Goal: Task Accomplishment & Management: Manage account settings

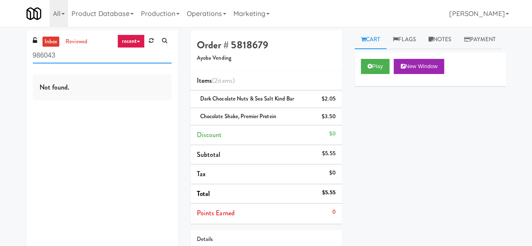
click at [79, 58] on input "986043" at bounding box center [102, 56] width 139 height 16
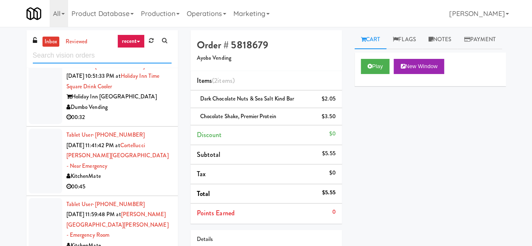
scroll to position [1261, 0]
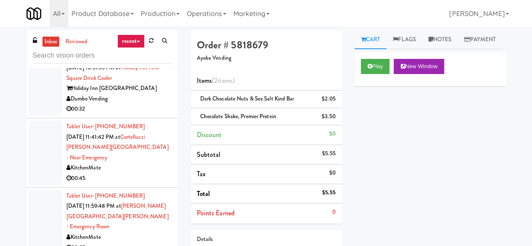
click at [137, 231] on div "KitchenMate" at bounding box center [118, 237] width 105 height 11
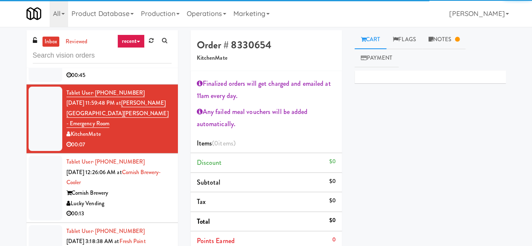
scroll to position [1387, 0]
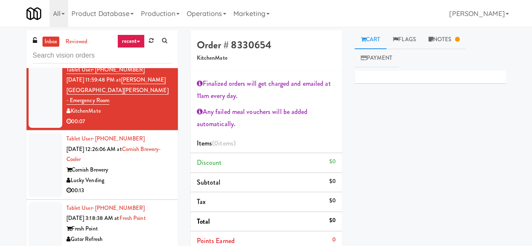
click at [148, 231] on div "Gator Refresh" at bounding box center [118, 239] width 105 height 11
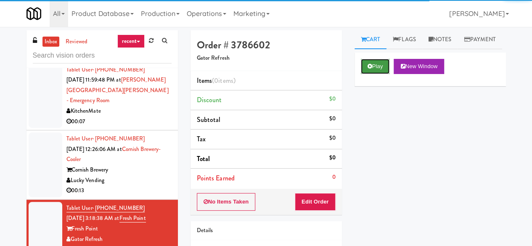
click at [372, 74] on button "Play" at bounding box center [375, 66] width 29 height 15
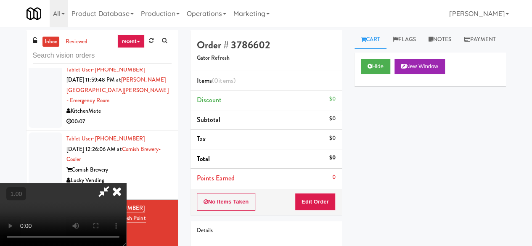
click at [319, 190] on div "No Items Taken Edit Order" at bounding box center [265, 202] width 151 height 26
click at [324, 198] on button "Edit Order" at bounding box center [315, 202] width 41 height 18
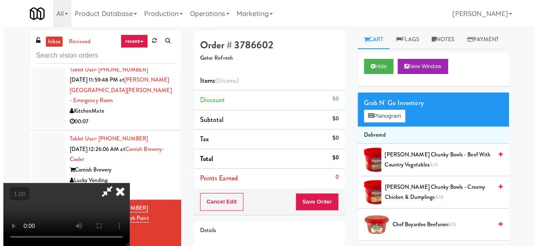
scroll to position [17, 0]
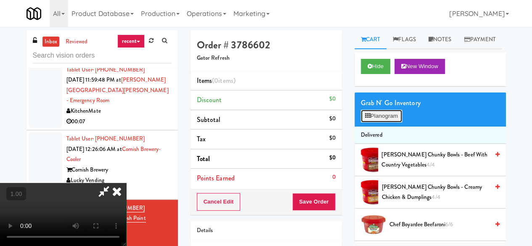
click at [395, 122] on button "Planogram" at bounding box center [381, 116] width 41 height 13
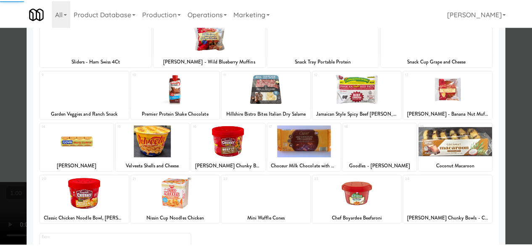
scroll to position [166, 0]
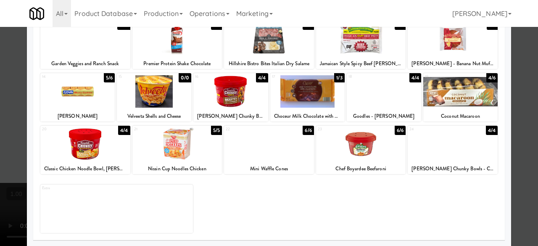
click at [305, 98] on div at bounding box center [307, 91] width 74 height 32
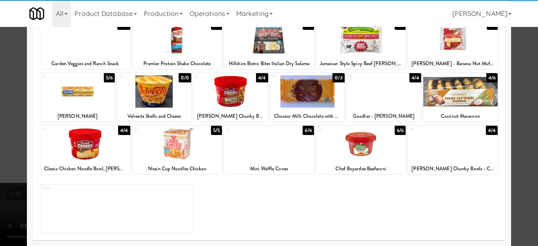
click at [472, 98] on div at bounding box center [460, 91] width 74 height 32
click at [516, 86] on div at bounding box center [269, 123] width 538 height 246
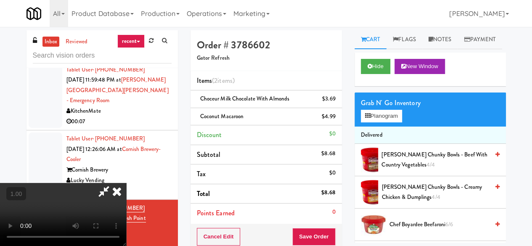
click at [113, 183] on icon at bounding box center [103, 191] width 19 height 17
click at [308, 231] on button "Save Order" at bounding box center [313, 237] width 43 height 18
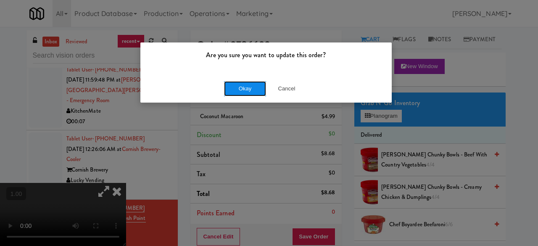
click at [242, 84] on button "Okay" at bounding box center [245, 88] width 42 height 15
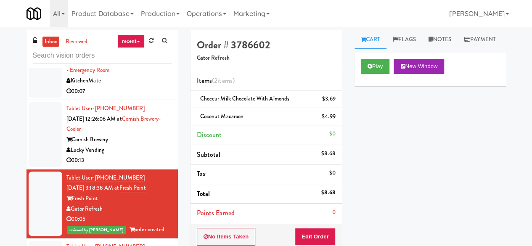
scroll to position [1471, 0]
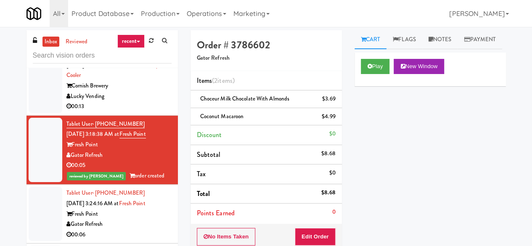
click at [140, 229] on div "00:06" at bounding box center [118, 234] width 105 height 11
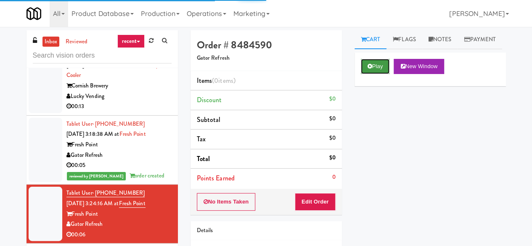
click at [363, 74] on button "Play" at bounding box center [375, 66] width 29 height 15
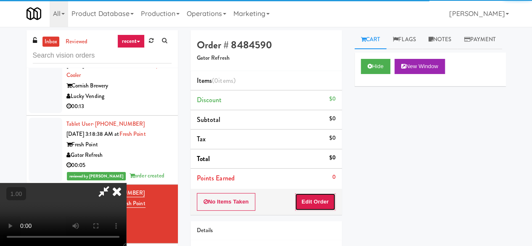
click at [322, 206] on button "Edit Order" at bounding box center [315, 202] width 41 height 18
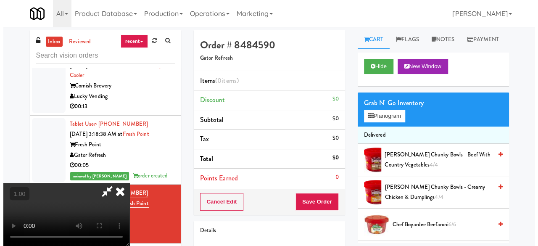
scroll to position [17, 0]
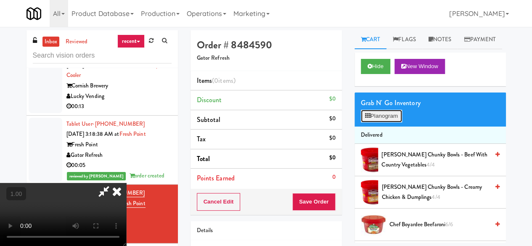
click at [383, 122] on button "Planogram" at bounding box center [381, 116] width 41 height 13
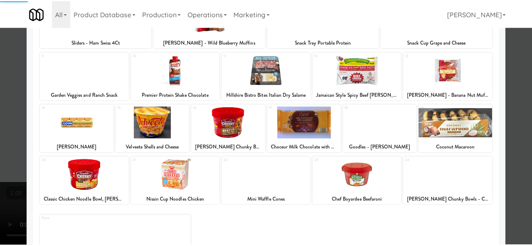
scroll to position [166, 0]
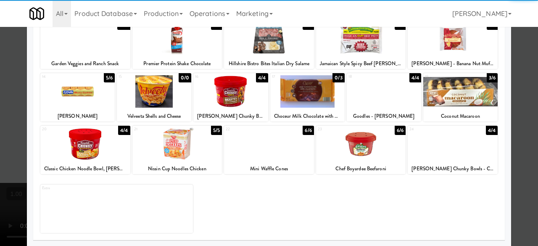
click at [259, 155] on div at bounding box center [269, 144] width 90 height 32
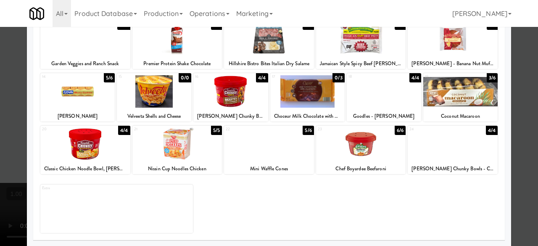
click at [525, 75] on div at bounding box center [269, 123] width 538 height 246
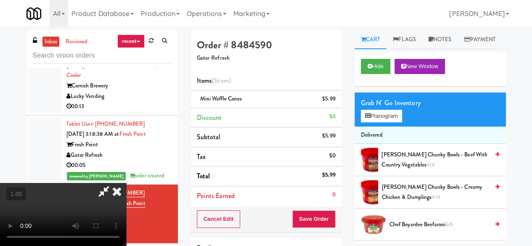
click at [113, 183] on icon at bounding box center [103, 191] width 19 height 17
click at [224, 95] on span "Mini Waffle Cones" at bounding box center [221, 99] width 42 height 8
copy span "Mini Waffle Cones"
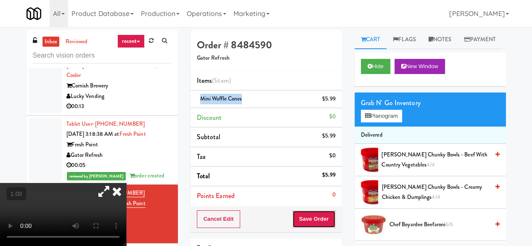
click at [312, 215] on button "Save Order" at bounding box center [313, 219] width 43 height 18
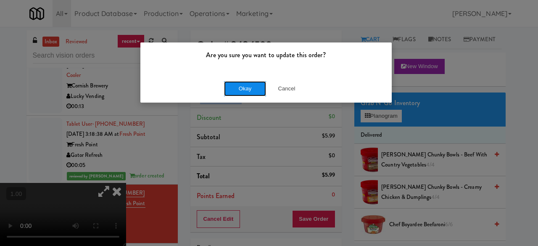
click at [245, 95] on button "Okay" at bounding box center [245, 88] width 42 height 15
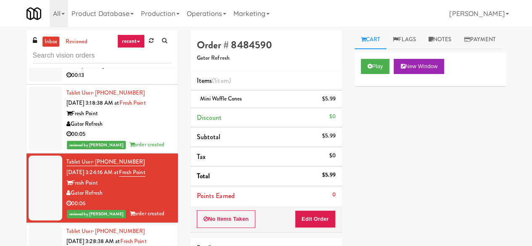
scroll to position [1513, 0]
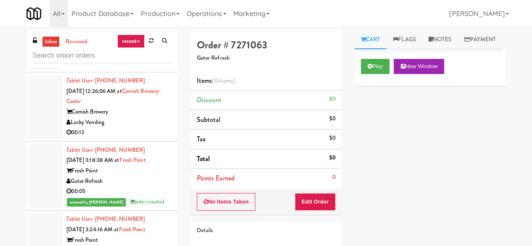
scroll to position [1471, 0]
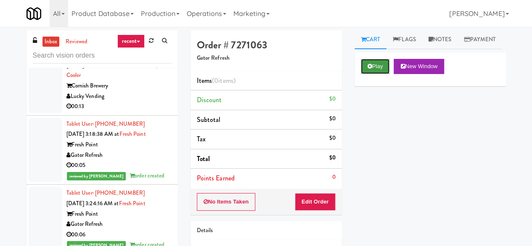
click at [381, 74] on button "Play" at bounding box center [375, 66] width 29 height 15
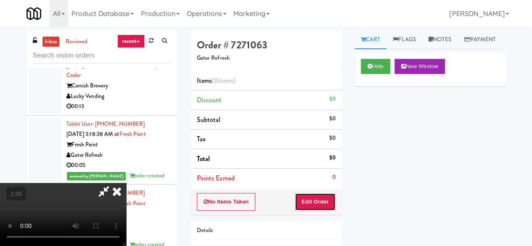
click at [321, 209] on button "Edit Order" at bounding box center [315, 202] width 41 height 18
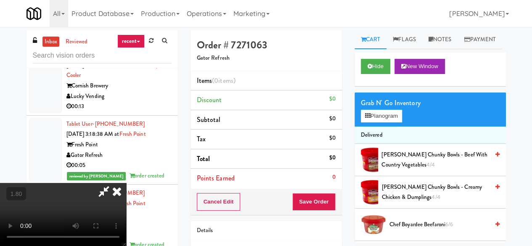
scroll to position [0, 0]
click at [361, 122] on button "Planogram" at bounding box center [381, 116] width 41 height 13
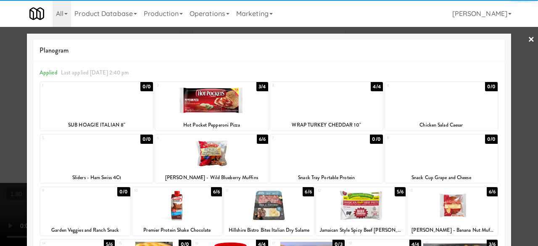
drag, startPoint x: 209, startPoint y: 102, endPoint x: 295, endPoint y: 92, distance: 87.1
click at [210, 102] on div at bounding box center [211, 100] width 113 height 32
click at [513, 37] on div at bounding box center [269, 123] width 538 height 246
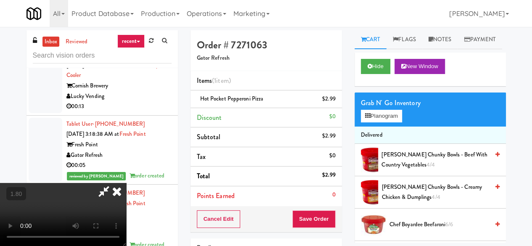
click at [113, 183] on icon at bounding box center [103, 191] width 19 height 17
click at [306, 222] on button "Save Order" at bounding box center [313, 219] width 43 height 18
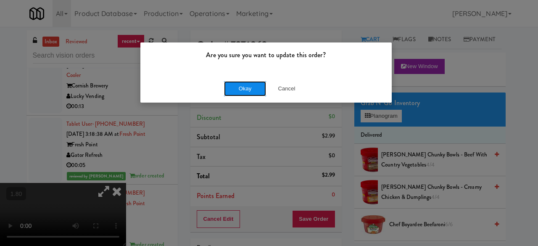
click at [242, 91] on button "Okay" at bounding box center [245, 88] width 42 height 15
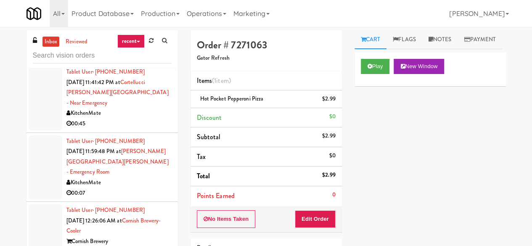
scroll to position [1303, 0]
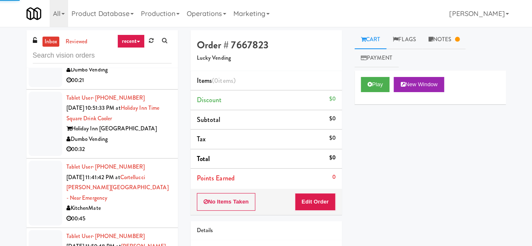
scroll to position [1219, 0]
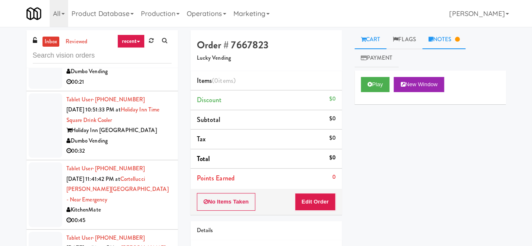
click at [442, 37] on link "Notes" at bounding box center [444, 39] width 44 height 19
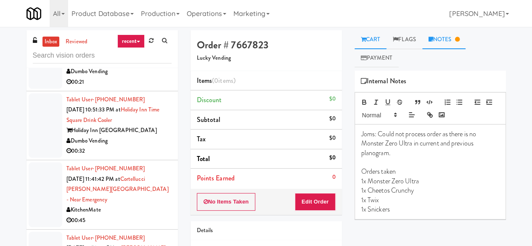
click at [372, 43] on link "Cart" at bounding box center [370, 39] width 32 height 19
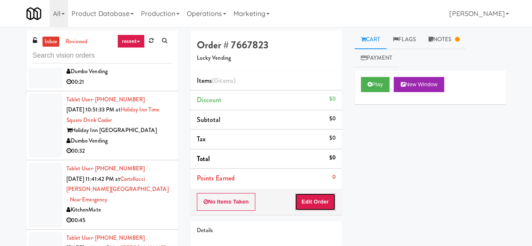
click at [316, 200] on button "Edit Order" at bounding box center [315, 202] width 41 height 18
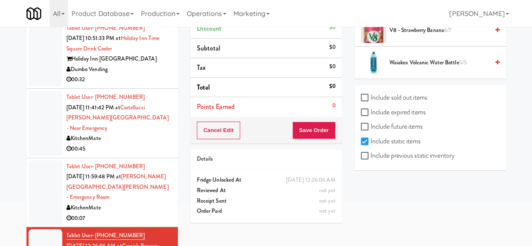
scroll to position [80, 0]
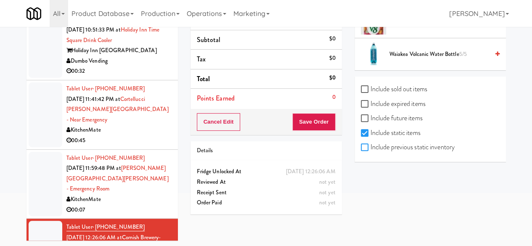
drag, startPoint x: 367, startPoint y: 141, endPoint x: 368, endPoint y: 134, distance: 7.3
click at [366, 144] on input "Include previous static inventory" at bounding box center [366, 147] width 10 height 7
checkbox input "true"
click at [369, 101] on input "Include expired items" at bounding box center [366, 104] width 10 height 7
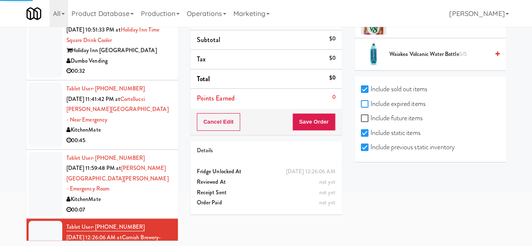
checkbox input "true"
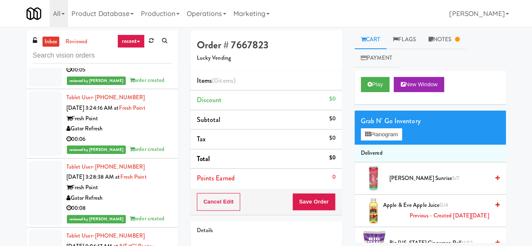
scroll to position [1597, 0]
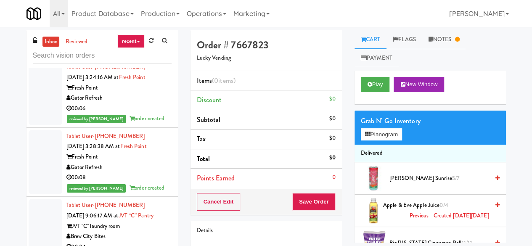
click at [144, 231] on div "00:04" at bounding box center [118, 247] width 105 height 11
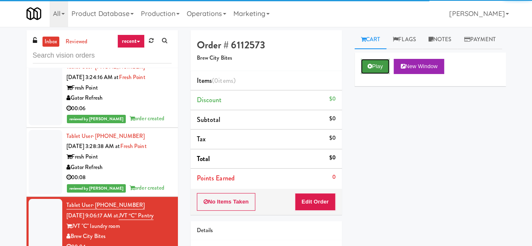
click at [382, 74] on button "Play" at bounding box center [375, 66] width 29 height 15
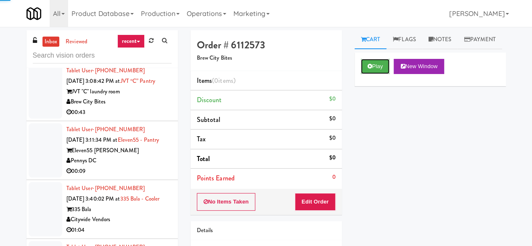
scroll to position [2060, 0]
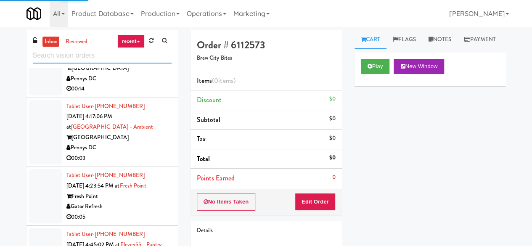
click at [115, 51] on input "text" at bounding box center [102, 56] width 139 height 16
type input "left"
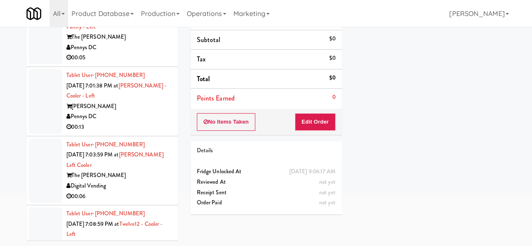
scroll to position [210, 0]
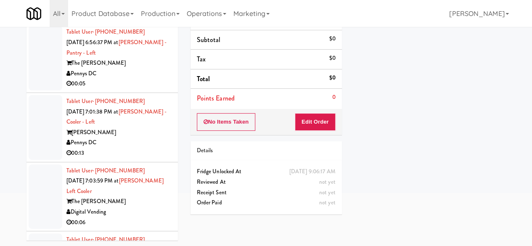
click at [145, 148] on div "Pennys DC" at bounding box center [118, 142] width 105 height 11
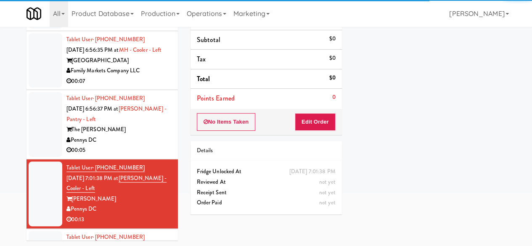
scroll to position [84, 0]
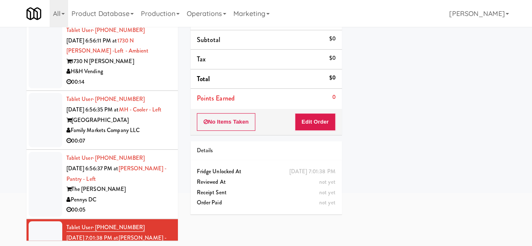
click at [144, 126] on div "Market House" at bounding box center [118, 120] width 105 height 11
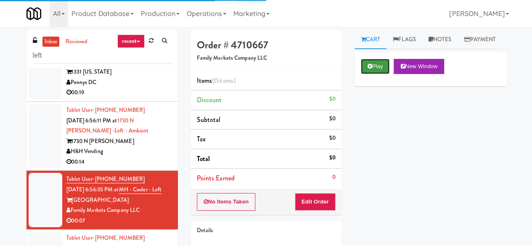
click at [377, 74] on button "Play" at bounding box center [375, 66] width 29 height 15
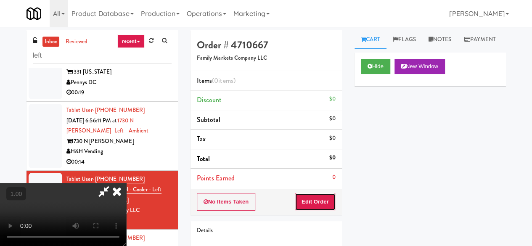
click at [329, 199] on button "Edit Order" at bounding box center [315, 202] width 41 height 18
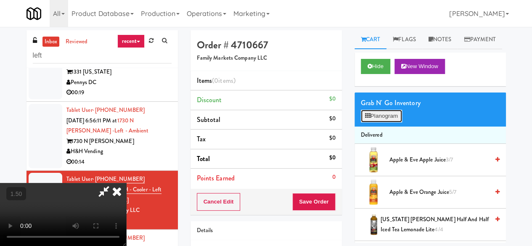
click at [389, 122] on button "Planogram" at bounding box center [381, 116] width 41 height 13
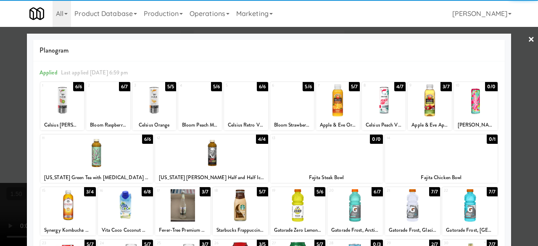
click at [109, 153] on div at bounding box center [96, 153] width 113 height 32
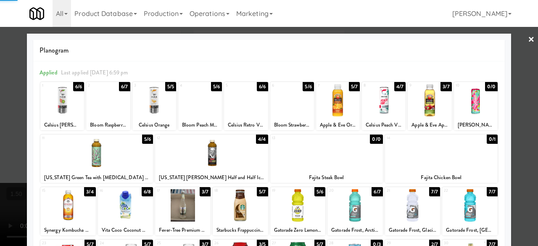
click at [528, 52] on link "×" at bounding box center [531, 40] width 7 height 26
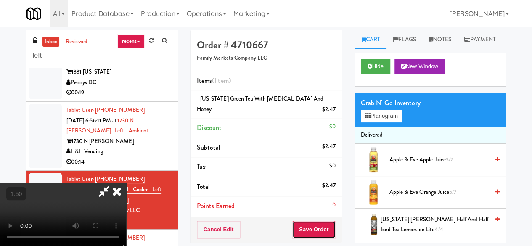
click at [330, 221] on button "Save Order" at bounding box center [313, 230] width 43 height 18
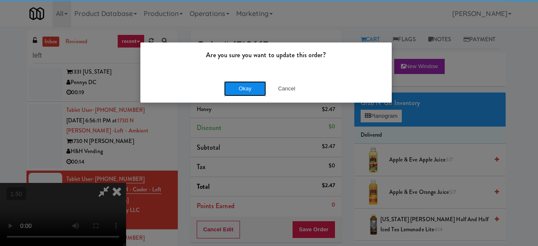
click at [250, 91] on button "Okay" at bounding box center [245, 88] width 42 height 15
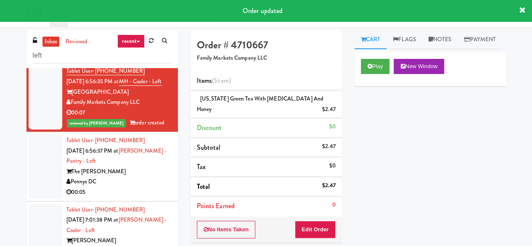
scroll to position [210, 0]
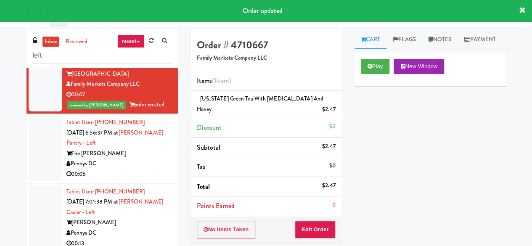
click at [134, 169] on div "Pennys DC" at bounding box center [118, 163] width 105 height 11
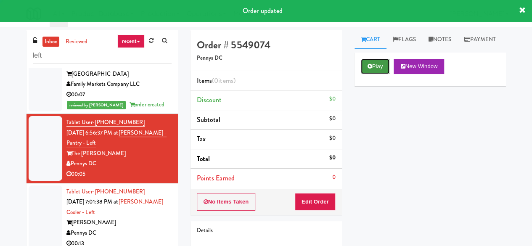
click at [382, 74] on button "Play" at bounding box center [375, 66] width 29 height 15
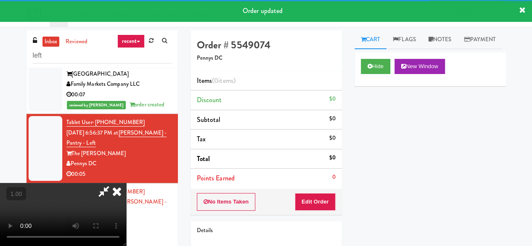
drag, startPoint x: 311, startPoint y: 212, endPoint x: 313, endPoint y: 206, distance: 6.5
click at [310, 211] on div "No Items Taken Edit Order" at bounding box center [265, 202] width 151 height 26
click at [314, 201] on button "Edit Order" at bounding box center [315, 202] width 41 height 18
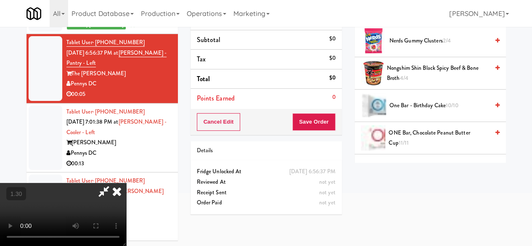
scroll to position [546, 0]
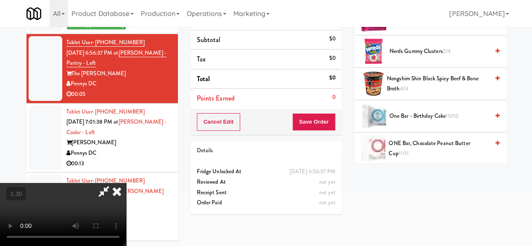
click at [495, 54] on icon at bounding box center [497, 50] width 4 height 5
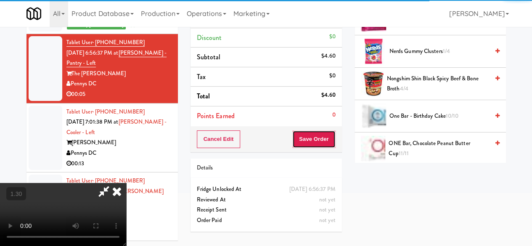
click at [329, 134] on button "Save Order" at bounding box center [313, 139] width 43 height 18
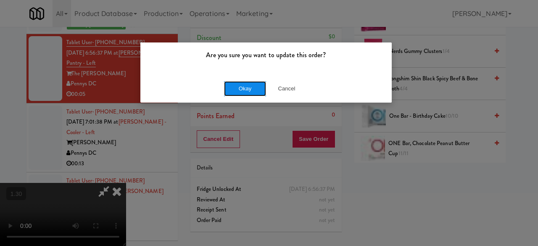
click at [259, 88] on button "Okay" at bounding box center [245, 88] width 42 height 15
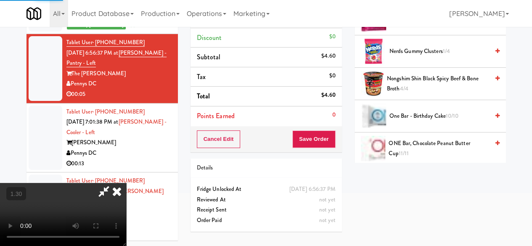
scroll to position [143, 0]
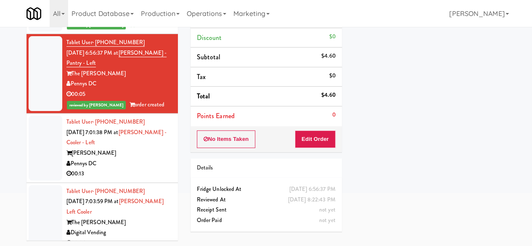
click at [109, 158] on div "Vela" at bounding box center [118, 153] width 105 height 11
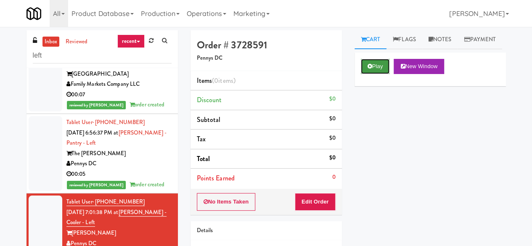
click at [361, 74] on button "Play" at bounding box center [375, 66] width 29 height 15
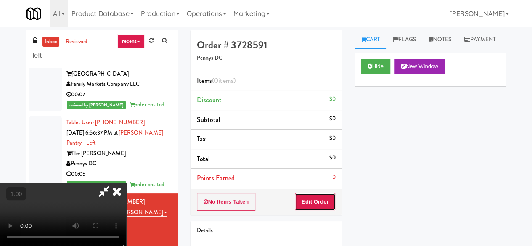
click at [326, 206] on button "Edit Order" at bounding box center [315, 202] width 41 height 18
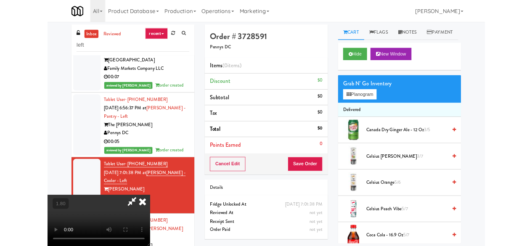
scroll to position [17, 0]
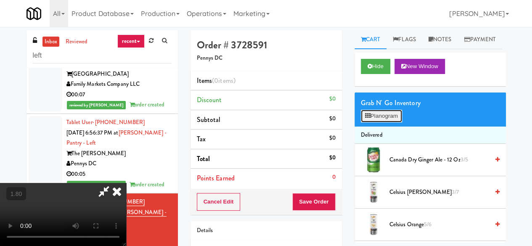
click at [368, 119] on icon at bounding box center [367, 115] width 5 height 5
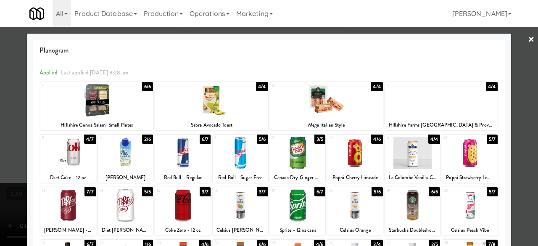
click at [236, 214] on div at bounding box center [240, 205] width 55 height 32
click at [528, 32] on link "×" at bounding box center [531, 40] width 7 height 26
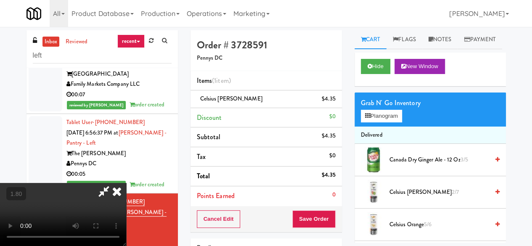
scroll to position [17, 0]
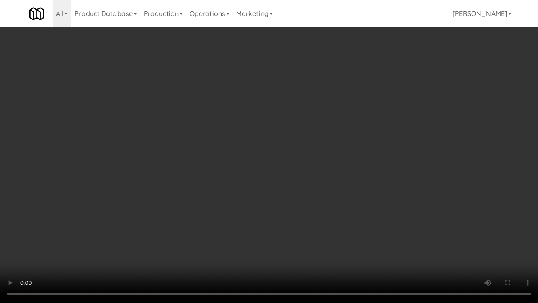
click at [319, 227] on video at bounding box center [269, 151] width 538 height 303
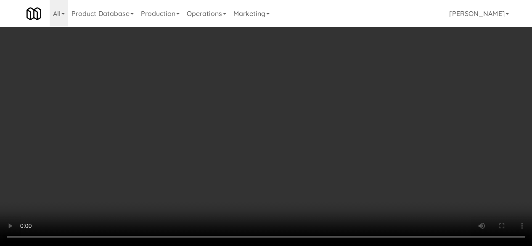
scroll to position [0, 0]
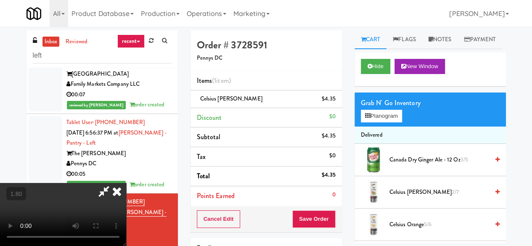
click at [113, 183] on icon at bounding box center [103, 191] width 19 height 17
click at [318, 206] on div "Cancel Edit Save Order" at bounding box center [265, 219] width 151 height 26
click at [314, 216] on button "Save Order" at bounding box center [313, 219] width 43 height 18
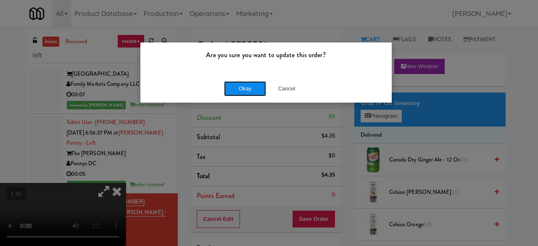
click at [237, 86] on button "Okay" at bounding box center [245, 88] width 42 height 15
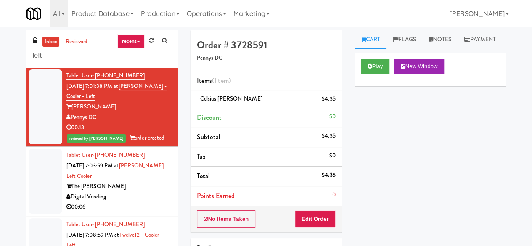
scroll to position [462, 0]
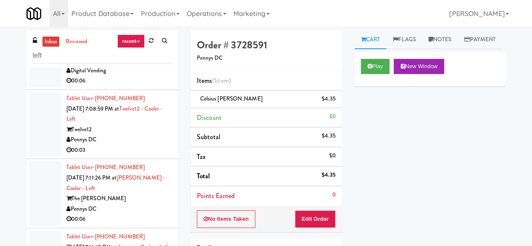
click at [146, 76] on div "Digital Vending" at bounding box center [118, 71] width 105 height 11
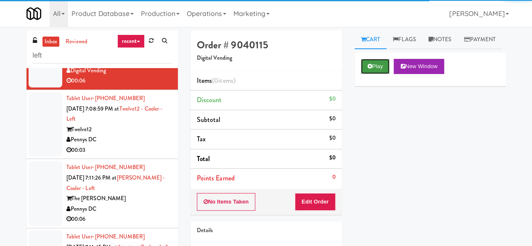
click at [368, 69] on icon at bounding box center [369, 65] width 5 height 5
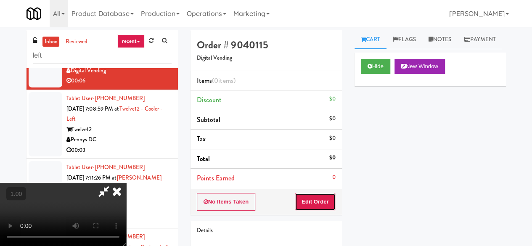
click at [314, 194] on button "Edit Order" at bounding box center [315, 202] width 41 height 18
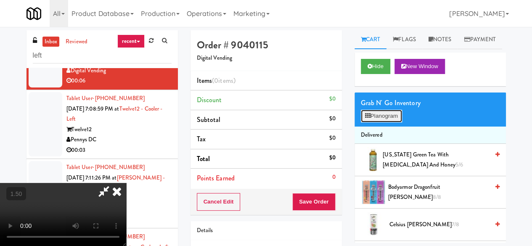
click at [372, 122] on button "Planogram" at bounding box center [381, 116] width 41 height 13
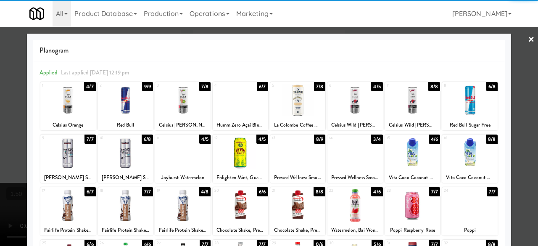
click at [165, 98] on div at bounding box center [182, 100] width 55 height 32
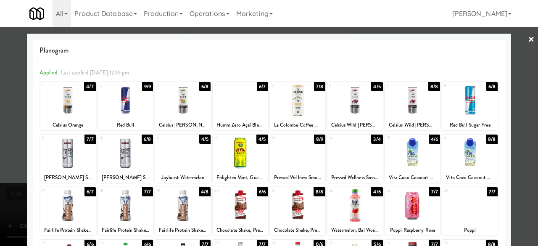
click at [516, 41] on div at bounding box center [269, 123] width 538 height 246
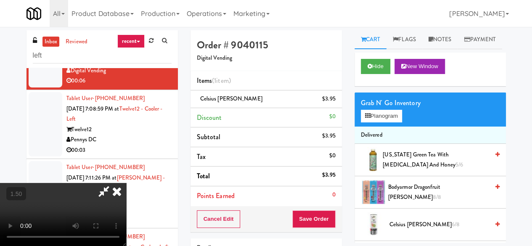
click at [113, 183] on icon at bounding box center [103, 191] width 19 height 17
click at [316, 222] on button "Save Order" at bounding box center [313, 219] width 43 height 18
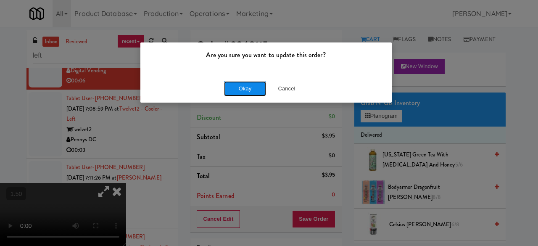
click at [252, 84] on button "Okay" at bounding box center [245, 88] width 42 height 15
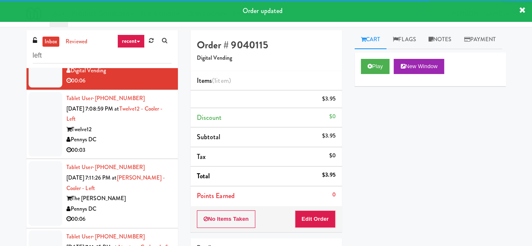
scroll to position [514, 0]
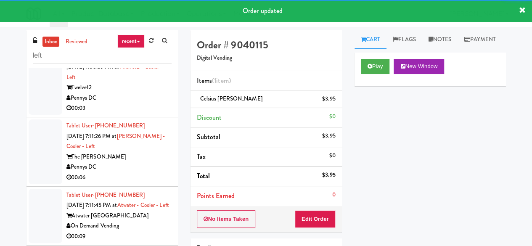
click at [146, 103] on div "Pennys DC" at bounding box center [118, 98] width 105 height 11
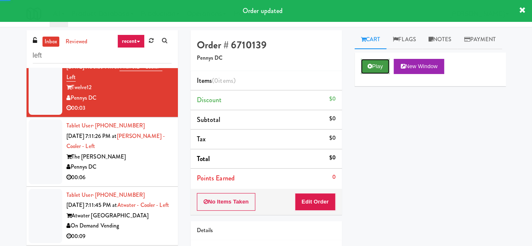
click at [363, 74] on button "Play" at bounding box center [375, 66] width 29 height 15
drag, startPoint x: 363, startPoint y: 84, endPoint x: 362, endPoint y: 90, distance: 6.0
click at [363, 74] on button "Play" at bounding box center [375, 66] width 29 height 15
click at [378, 74] on button "Play" at bounding box center [375, 66] width 29 height 15
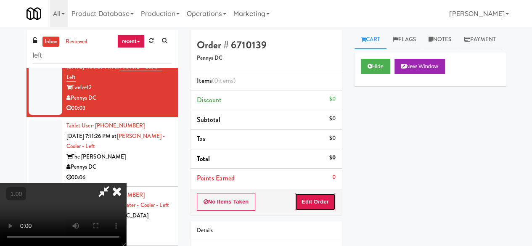
click at [310, 200] on button "Edit Order" at bounding box center [315, 202] width 41 height 18
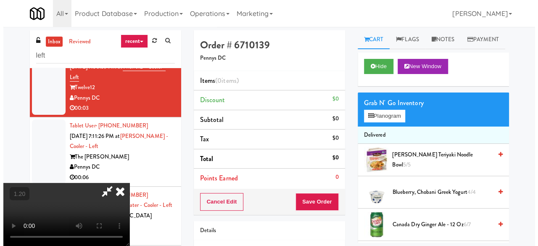
scroll to position [17, 0]
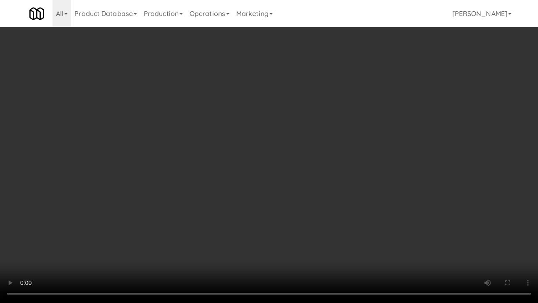
click at [318, 193] on video at bounding box center [269, 151] width 538 height 303
click at [281, 192] on video at bounding box center [269, 151] width 538 height 303
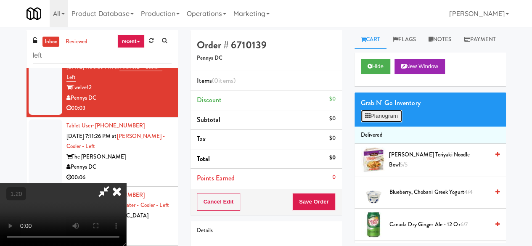
click at [400, 122] on button "Planogram" at bounding box center [381, 116] width 41 height 13
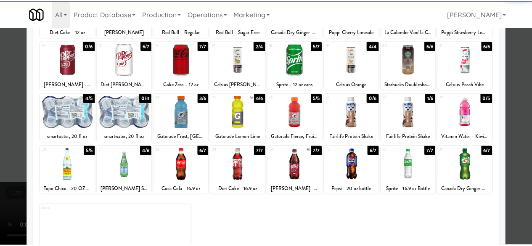
scroll to position [166, 0]
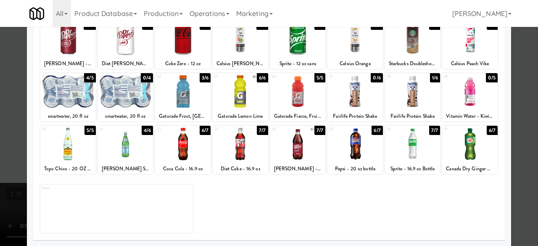
click at [404, 107] on div at bounding box center [412, 91] width 55 height 32
drag, startPoint x: 517, startPoint y: 79, endPoint x: 335, endPoint y: 80, distance: 182.4
click at [516, 79] on div at bounding box center [269, 123] width 538 height 246
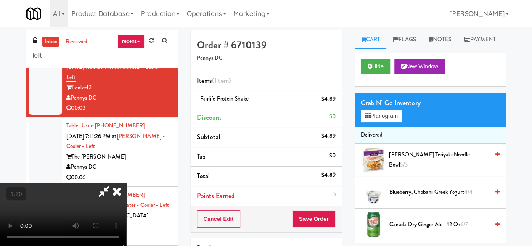
click at [113, 183] on icon at bounding box center [103, 191] width 19 height 17
click at [306, 217] on button "Save Order" at bounding box center [313, 219] width 43 height 18
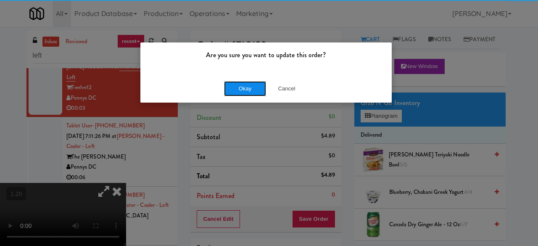
click at [245, 91] on button "Okay" at bounding box center [245, 88] width 42 height 15
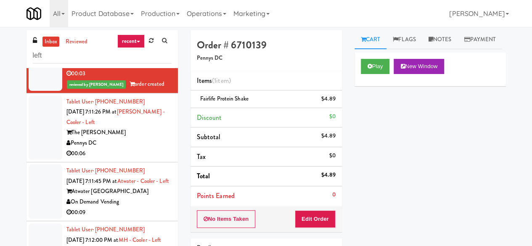
scroll to position [599, 0]
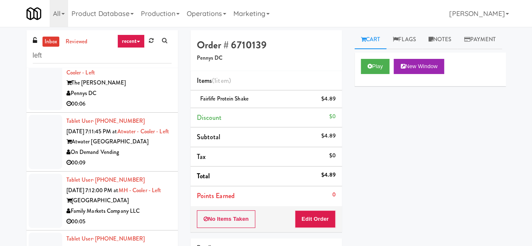
click at [143, 99] on div "Pennys DC" at bounding box center [118, 93] width 105 height 11
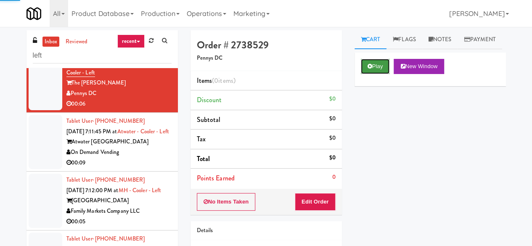
click at [374, 74] on button "Play" at bounding box center [375, 66] width 29 height 15
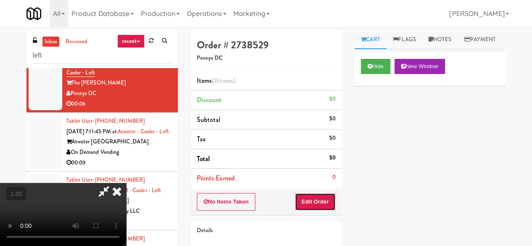
click at [314, 203] on button "Edit Order" at bounding box center [315, 202] width 41 height 18
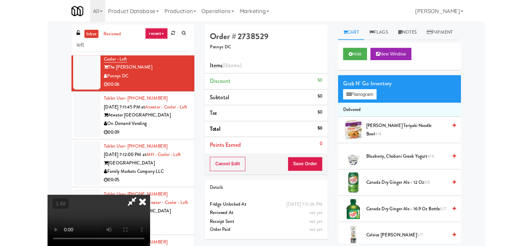
scroll to position [17, 0]
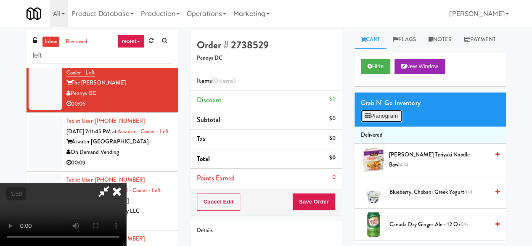
click at [390, 122] on button "Planogram" at bounding box center [381, 116] width 41 height 13
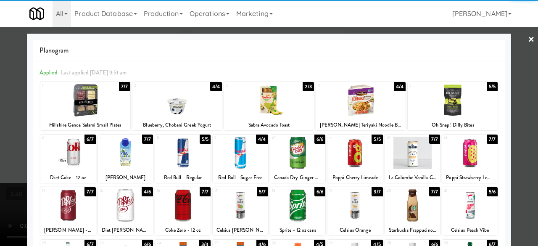
click at [126, 202] on div at bounding box center [125, 205] width 55 height 32
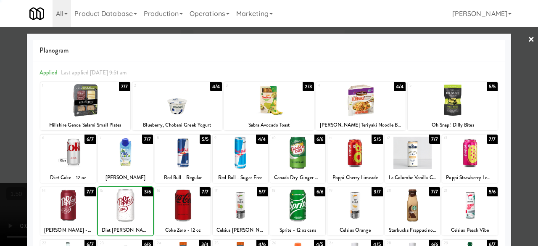
click at [182, 207] on div at bounding box center [182, 205] width 55 height 32
click at [518, 42] on div at bounding box center [269, 123] width 538 height 246
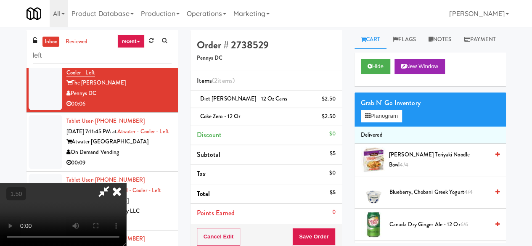
click at [113, 183] on icon at bounding box center [103, 191] width 19 height 17
click at [310, 231] on button "Save Order" at bounding box center [313, 237] width 43 height 18
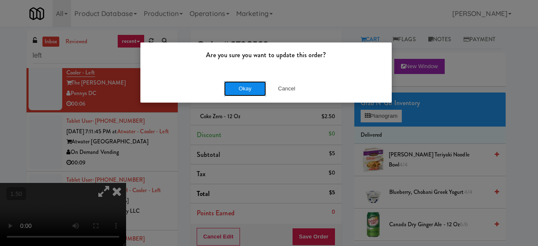
click at [237, 90] on button "Okay" at bounding box center [245, 88] width 42 height 15
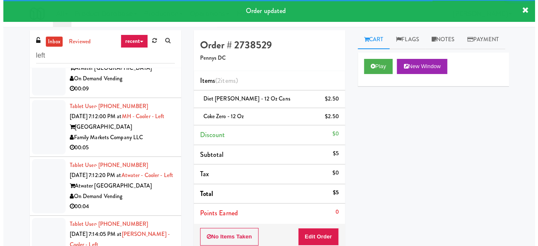
scroll to position [693, 0]
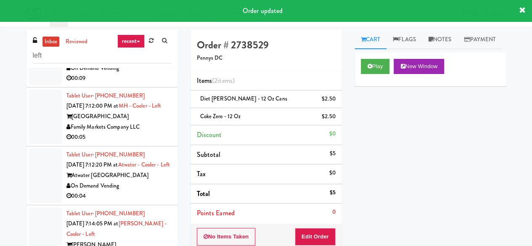
drag, startPoint x: 156, startPoint y: 99, endPoint x: 175, endPoint y: 106, distance: 20.5
click at [156, 74] on div "On Demand Vending" at bounding box center [118, 68] width 105 height 11
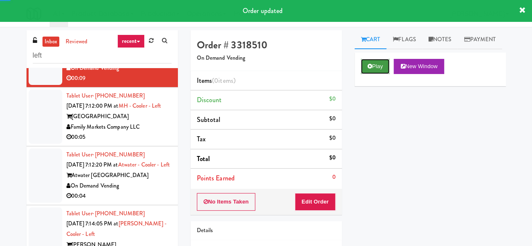
click at [377, 74] on button "Play" at bounding box center [375, 66] width 29 height 15
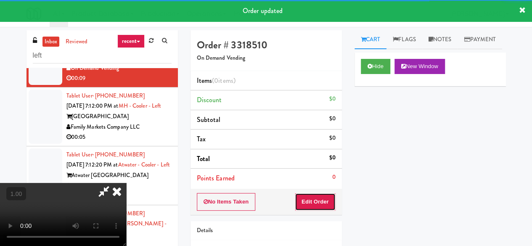
click at [322, 198] on button "Edit Order" at bounding box center [315, 202] width 41 height 18
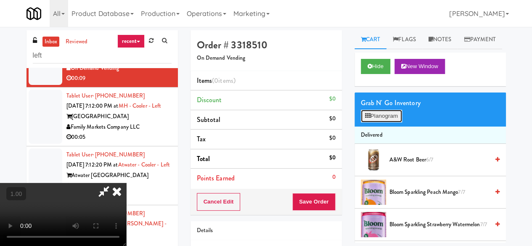
click at [388, 122] on button "Planogram" at bounding box center [381, 116] width 41 height 13
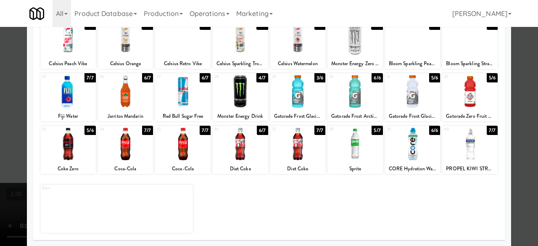
click at [69, 98] on div at bounding box center [67, 91] width 55 height 32
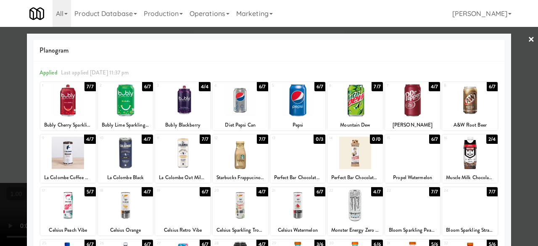
drag, startPoint x: 529, startPoint y: 41, endPoint x: 521, endPoint y: 41, distance: 8.0
click at [528, 41] on div at bounding box center [269, 123] width 538 height 246
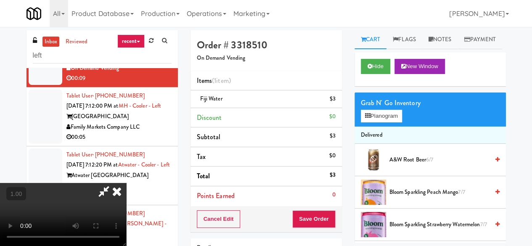
click at [113, 183] on icon at bounding box center [103, 191] width 19 height 17
click at [305, 211] on button "Save Order" at bounding box center [313, 219] width 43 height 18
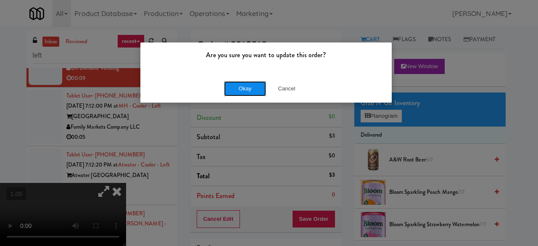
click at [260, 89] on button "Okay" at bounding box center [245, 88] width 42 height 15
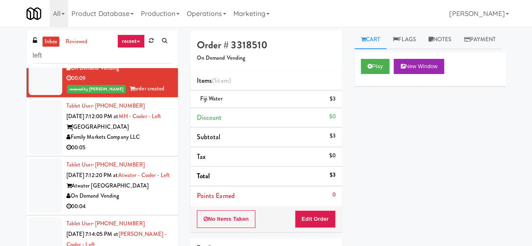
click at [158, 153] on div "00:05" at bounding box center [118, 147] width 105 height 11
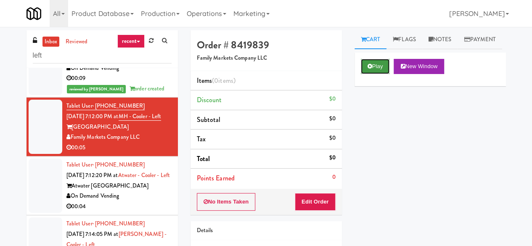
click at [383, 74] on button "Play" at bounding box center [375, 66] width 29 height 15
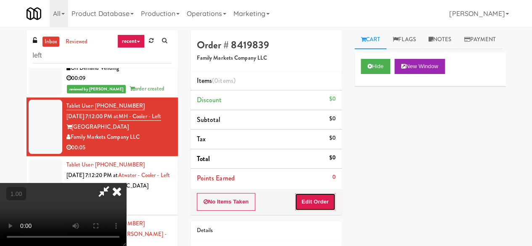
click at [327, 193] on button "Edit Order" at bounding box center [315, 202] width 41 height 18
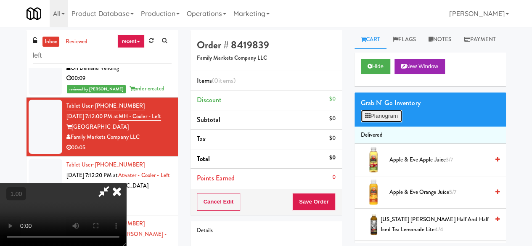
click at [396, 122] on button "Planogram" at bounding box center [381, 116] width 41 height 13
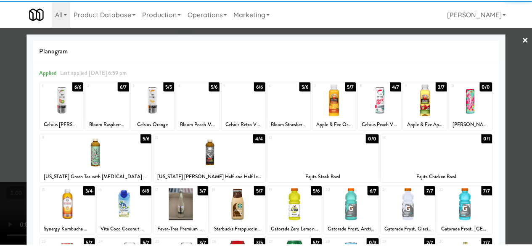
scroll to position [166, 0]
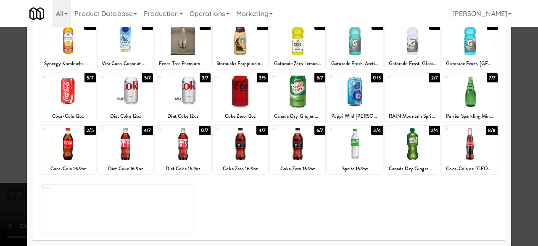
click at [398, 106] on div at bounding box center [412, 91] width 55 height 32
drag, startPoint x: 530, startPoint y: 83, endPoint x: 366, endPoint y: 169, distance: 184.6
click at [529, 83] on div at bounding box center [269, 123] width 538 height 246
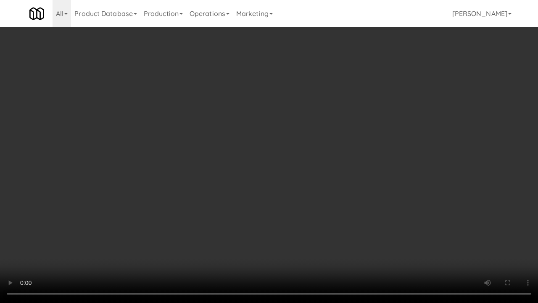
click at [307, 216] on video at bounding box center [269, 151] width 538 height 303
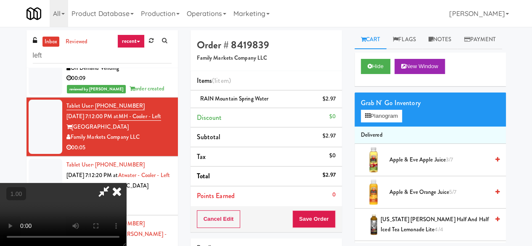
click at [113, 183] on icon at bounding box center [103, 191] width 19 height 17
click at [312, 223] on button "Save Order" at bounding box center [313, 219] width 43 height 18
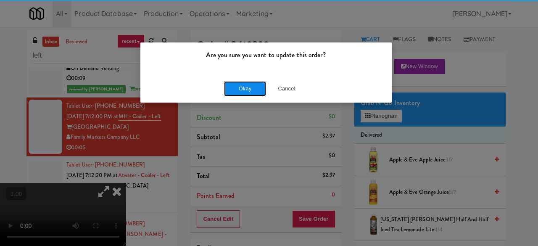
click at [248, 89] on button "Okay" at bounding box center [245, 88] width 42 height 15
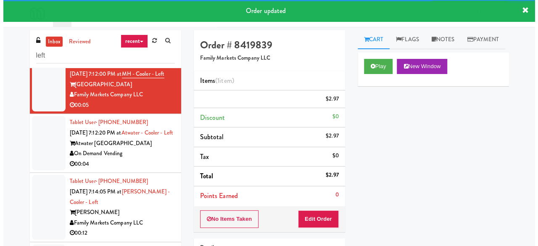
scroll to position [777, 0]
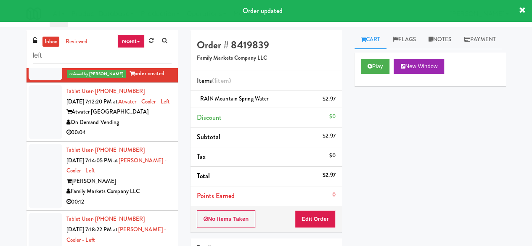
click at [134, 128] on div "On Demand Vending" at bounding box center [118, 122] width 105 height 11
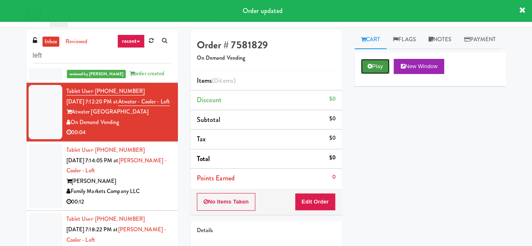
click at [371, 69] on icon at bounding box center [369, 65] width 5 height 5
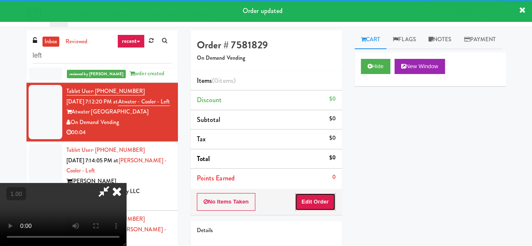
click at [320, 203] on button "Edit Order" at bounding box center [315, 202] width 41 height 18
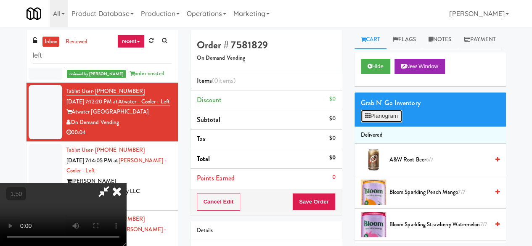
click at [382, 122] on button "Planogram" at bounding box center [381, 116] width 41 height 13
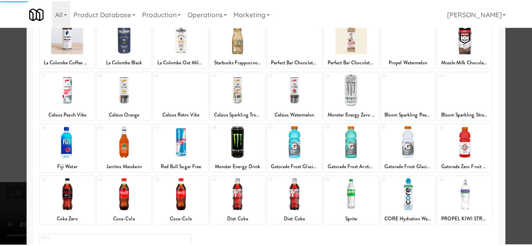
scroll to position [166, 0]
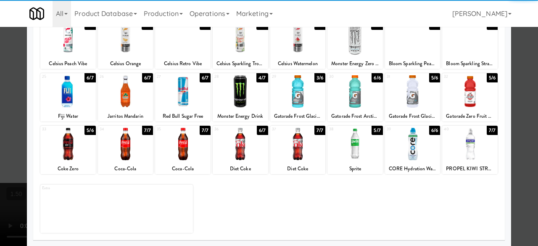
click at [75, 100] on div at bounding box center [67, 91] width 55 height 32
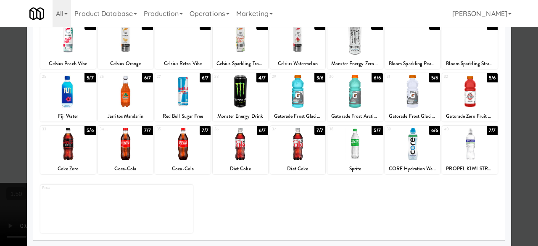
click at [514, 78] on div at bounding box center [269, 123] width 538 height 246
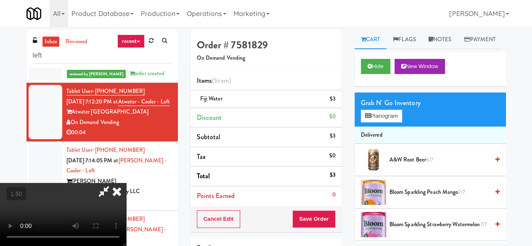
click at [113, 183] on icon at bounding box center [103, 191] width 19 height 17
click at [312, 219] on button "Save Order" at bounding box center [313, 219] width 43 height 18
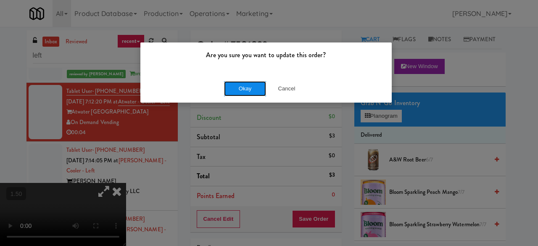
click at [233, 90] on button "Okay" at bounding box center [245, 88] width 42 height 15
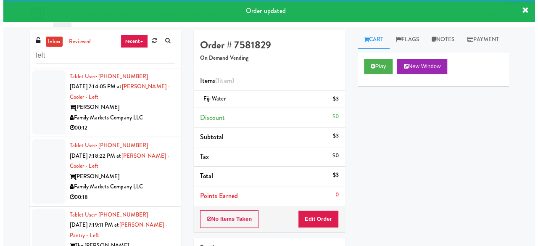
scroll to position [945, 0]
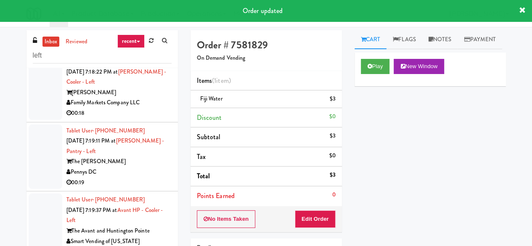
click at [155, 49] on div "00:12" at bounding box center [118, 44] width 105 height 11
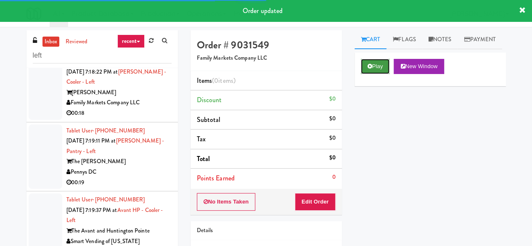
click at [376, 74] on button "Play" at bounding box center [375, 66] width 29 height 15
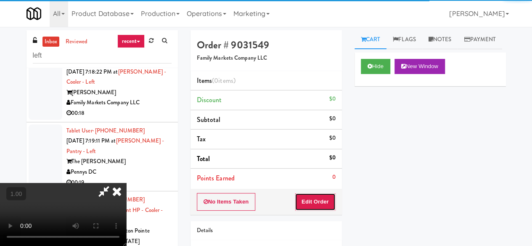
click at [313, 202] on button "Edit Order" at bounding box center [315, 202] width 41 height 18
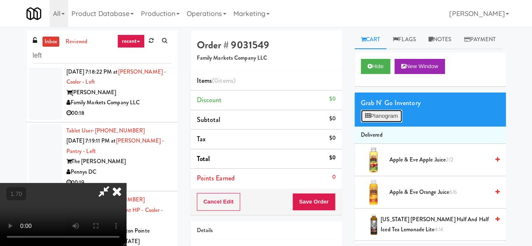
click at [390, 122] on button "Planogram" at bounding box center [381, 116] width 41 height 13
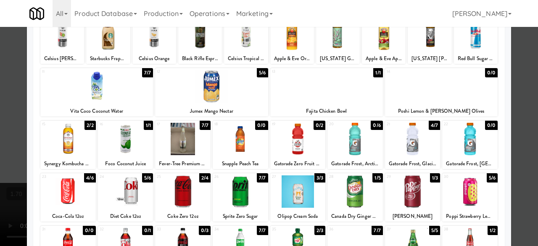
scroll to position [126, 0]
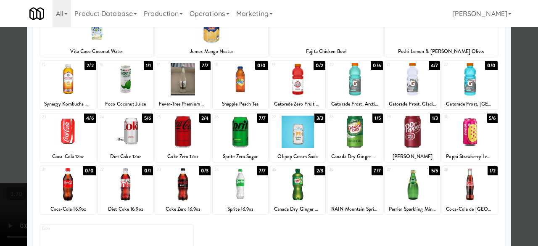
click at [406, 141] on div at bounding box center [412, 132] width 55 height 32
click at [250, 143] on div at bounding box center [240, 132] width 55 height 32
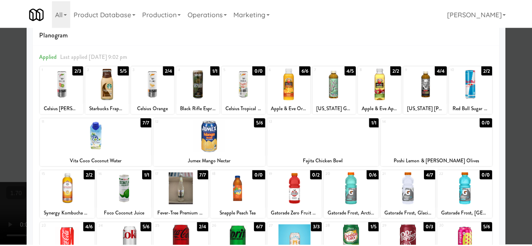
scroll to position [0, 0]
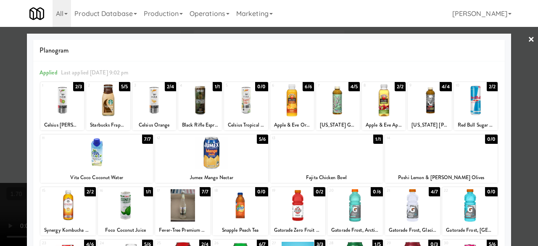
click at [528, 40] on link "×" at bounding box center [531, 40] width 7 height 26
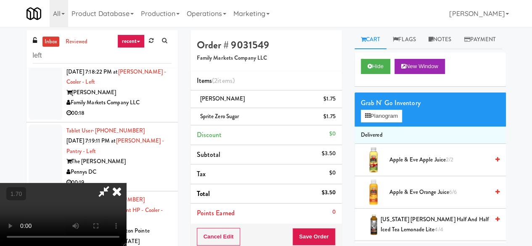
click at [113, 183] on icon at bounding box center [103, 191] width 19 height 17
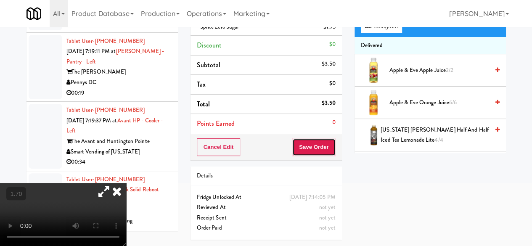
click at [320, 144] on button "Save Order" at bounding box center [313, 147] width 43 height 18
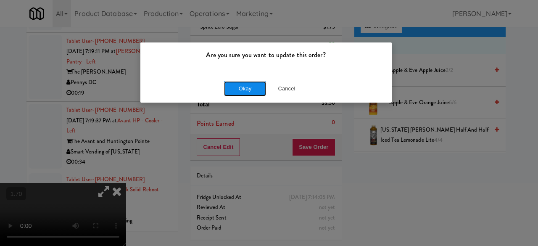
click at [247, 84] on button "Okay" at bounding box center [245, 88] width 42 height 15
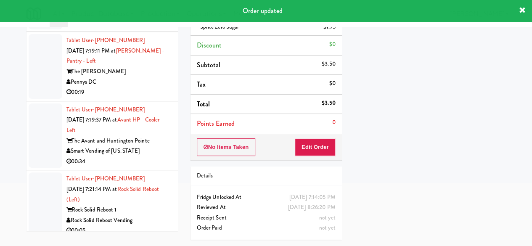
scroll to position [903, 0]
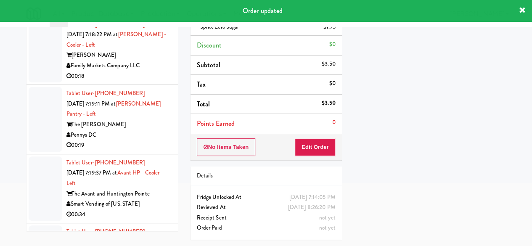
click at [153, 82] on div "00:18" at bounding box center [118, 76] width 105 height 11
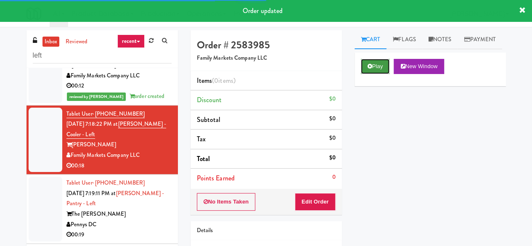
click at [377, 74] on button "Play" at bounding box center [375, 66] width 29 height 15
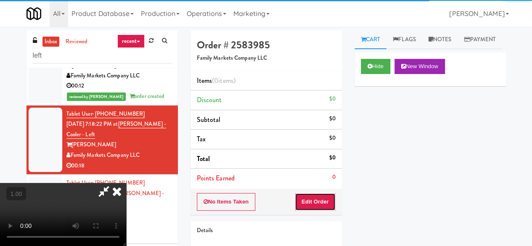
click at [319, 200] on button "Edit Order" at bounding box center [315, 202] width 41 height 18
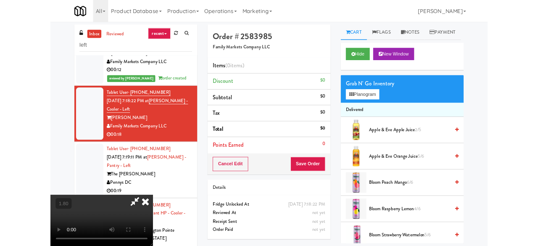
scroll to position [17, 0]
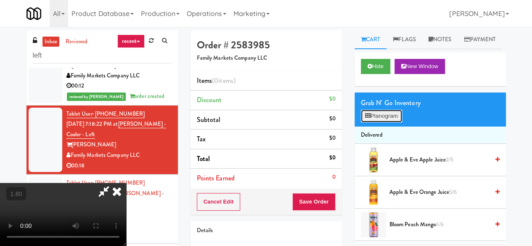
click at [366, 119] on icon at bounding box center [367, 115] width 5 height 5
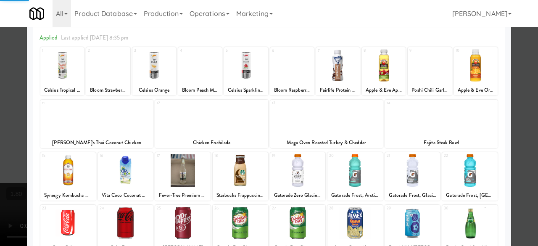
scroll to position [166, 0]
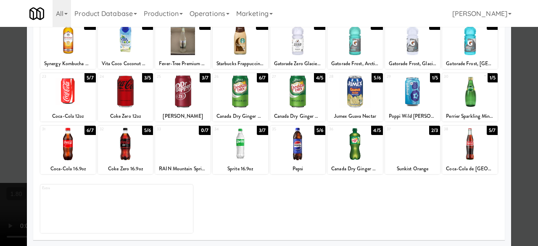
click at [132, 94] on div at bounding box center [125, 91] width 55 height 32
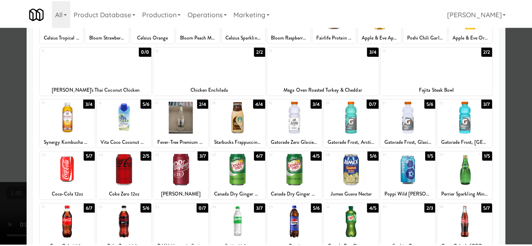
scroll to position [82, 0]
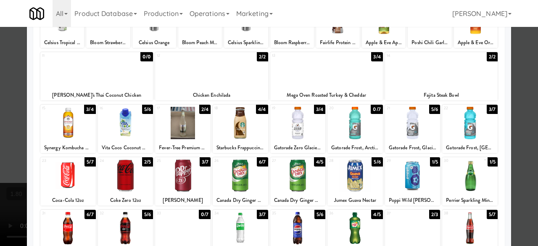
click at [472, 126] on div at bounding box center [469, 123] width 55 height 32
click at [514, 92] on div at bounding box center [269, 123] width 538 height 246
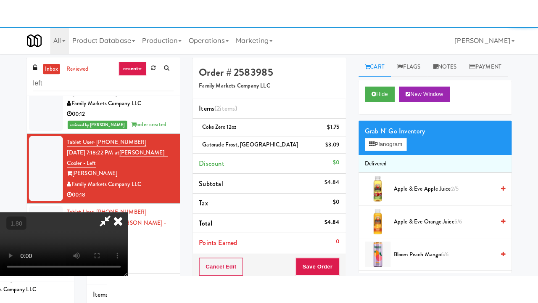
scroll to position [111, 0]
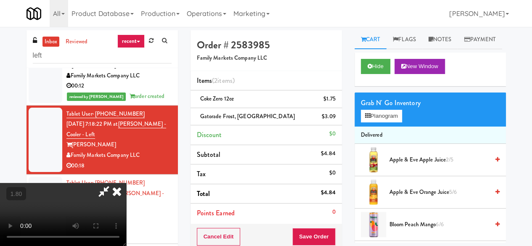
click at [106, 187] on video at bounding box center [63, 214] width 126 height 63
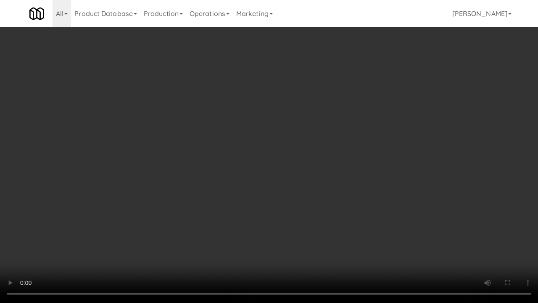
click at [349, 197] on video at bounding box center [269, 151] width 538 height 303
click at [348, 198] on video at bounding box center [269, 151] width 538 height 303
click at [348, 199] on video at bounding box center [269, 151] width 538 height 303
click at [367, 211] on video at bounding box center [269, 151] width 538 height 303
click at [367, 208] on video at bounding box center [269, 151] width 538 height 303
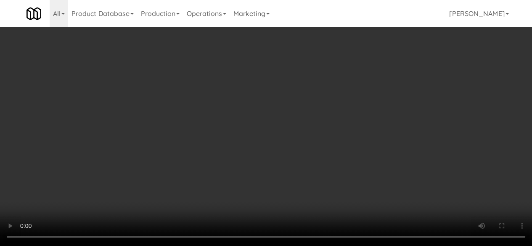
click at [393, 127] on div "Grab N' Go Inventory Planogram" at bounding box center [429, 109] width 151 height 34
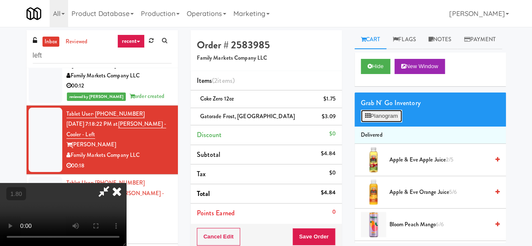
click at [392, 122] on button "Planogram" at bounding box center [381, 116] width 41 height 13
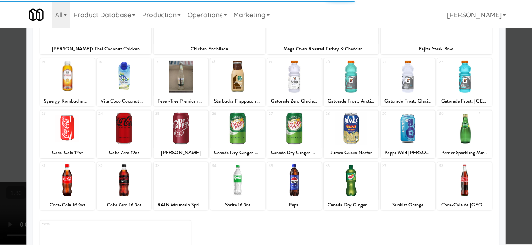
scroll to position [82, 0]
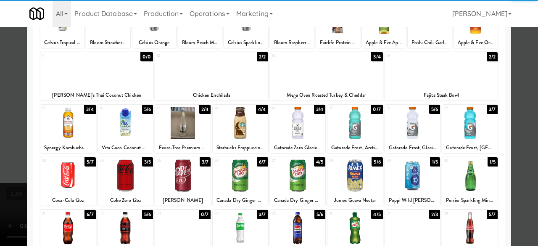
click at [522, 58] on div at bounding box center [269, 123] width 538 height 246
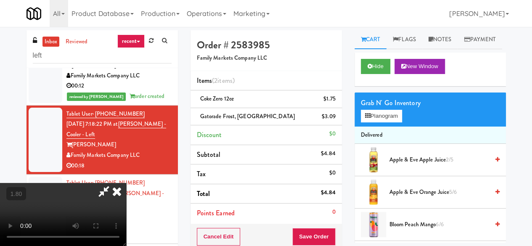
click at [126, 183] on icon at bounding box center [117, 191] width 18 height 17
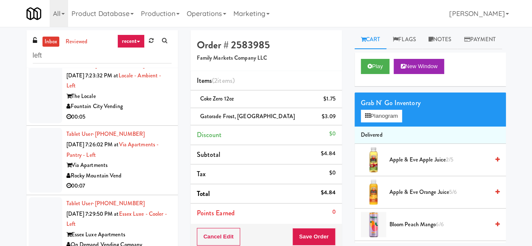
scroll to position [1239, 0]
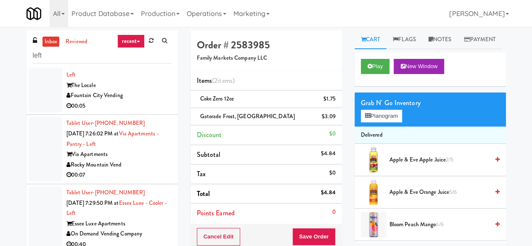
click at [140, 101] on div "Fountain City Vending" at bounding box center [118, 95] width 105 height 11
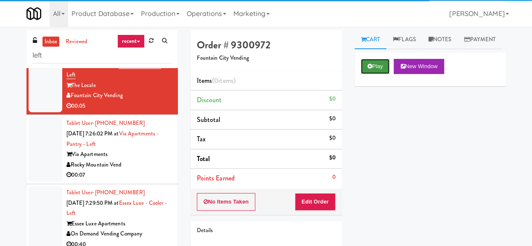
click at [367, 74] on button "Play" at bounding box center [375, 66] width 29 height 15
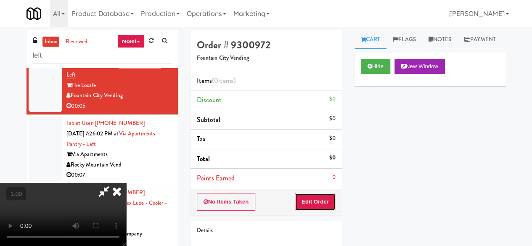
click at [326, 200] on button "Edit Order" at bounding box center [315, 202] width 41 height 18
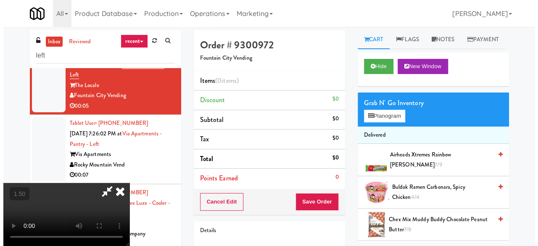
scroll to position [17, 0]
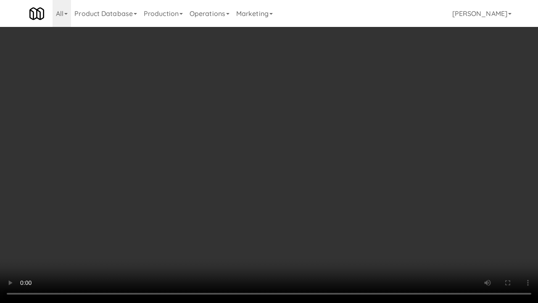
click at [265, 209] on video at bounding box center [269, 151] width 538 height 303
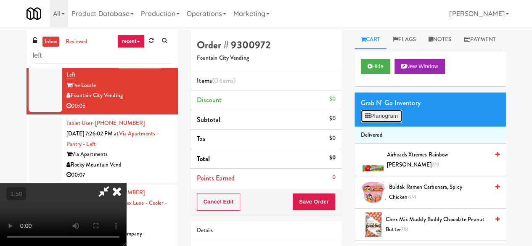
click at [389, 122] on button "Planogram" at bounding box center [381, 116] width 41 height 13
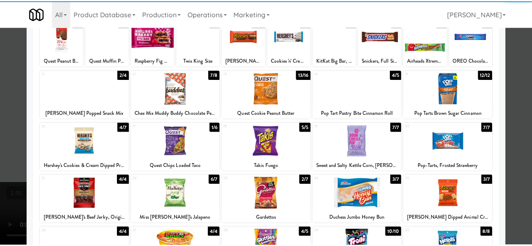
scroll to position [84, 0]
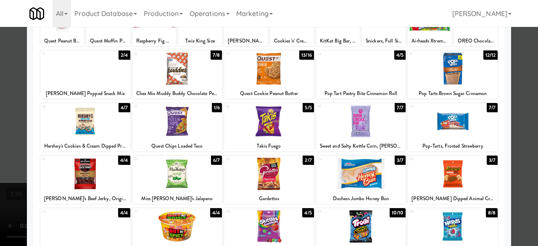
click at [510, 127] on div at bounding box center [269, 123] width 538 height 246
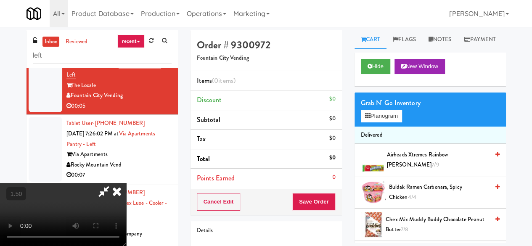
scroll to position [17, 0]
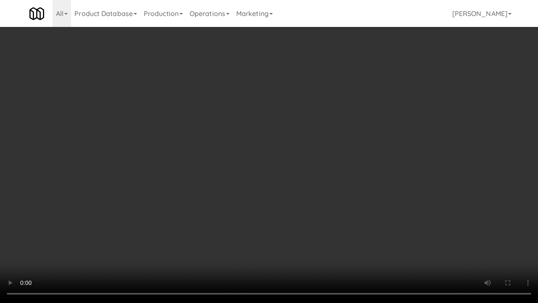
click at [287, 183] on video at bounding box center [269, 151] width 538 height 303
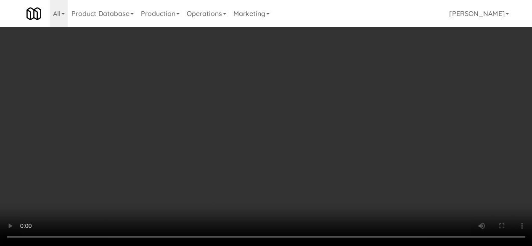
scroll to position [0, 0]
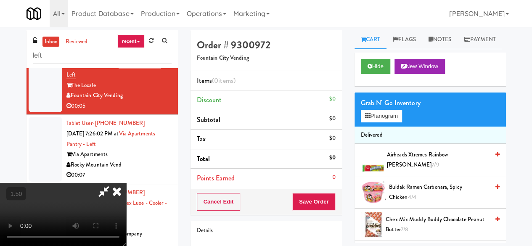
click at [126, 183] on icon at bounding box center [117, 191] width 18 height 17
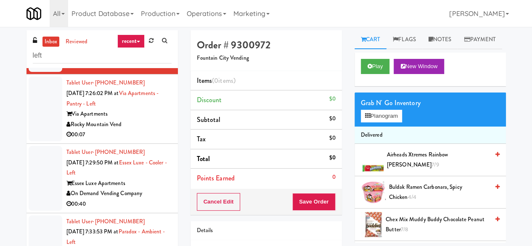
scroll to position [1324, 0]
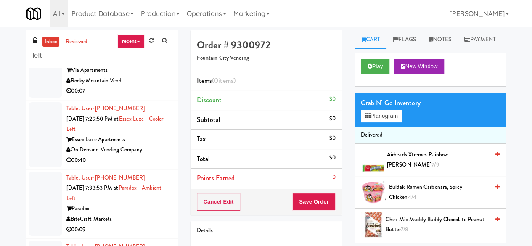
click at [138, 86] on div "Rocky Mountain Vend" at bounding box center [118, 81] width 105 height 11
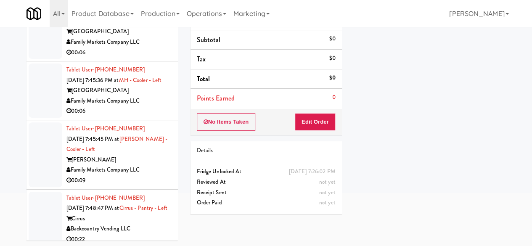
scroll to position [1576, 0]
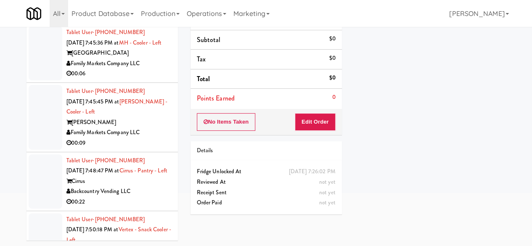
click at [154, 79] on div "00:06" at bounding box center [118, 74] width 105 height 11
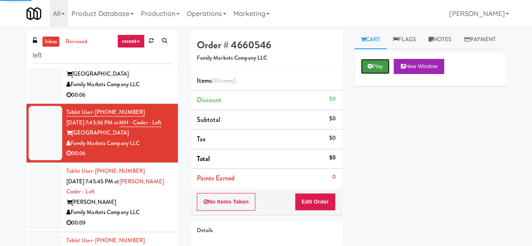
click at [382, 74] on button "Play" at bounding box center [375, 66] width 29 height 15
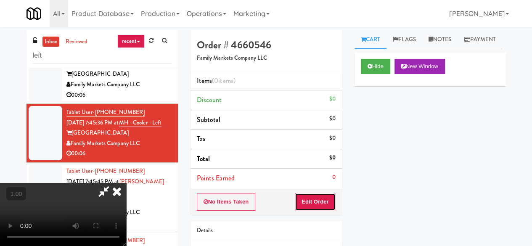
click at [320, 203] on button "Edit Order" at bounding box center [315, 202] width 41 height 18
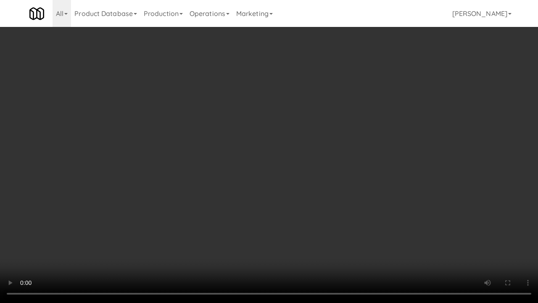
click at [235, 163] on video at bounding box center [269, 151] width 538 height 303
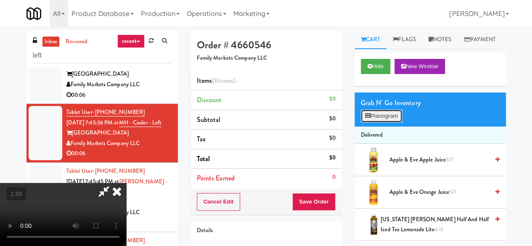
click at [377, 122] on button "Planogram" at bounding box center [381, 116] width 41 height 13
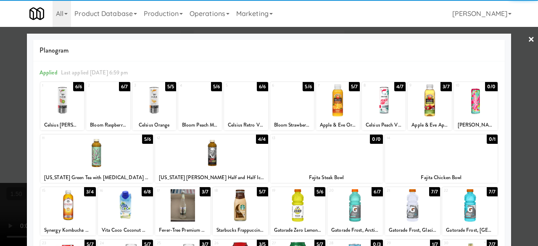
click at [281, 100] on div at bounding box center [292, 100] width 44 height 32
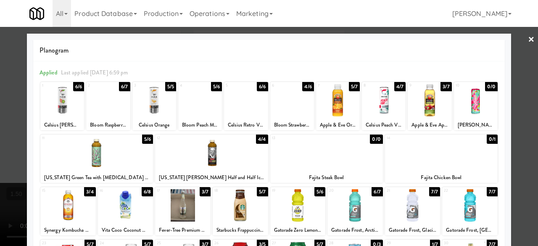
drag, startPoint x: 515, startPoint y: 42, endPoint x: 455, endPoint y: 53, distance: 61.7
click at [516, 42] on div at bounding box center [269, 123] width 538 height 246
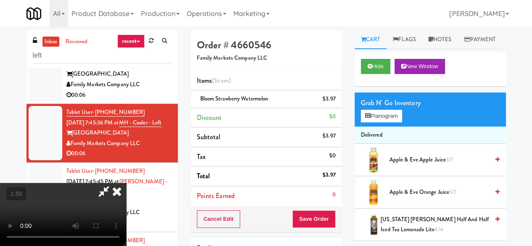
click at [113, 183] on icon at bounding box center [103, 191] width 19 height 17
click at [305, 222] on button "Save Order" at bounding box center [313, 219] width 43 height 18
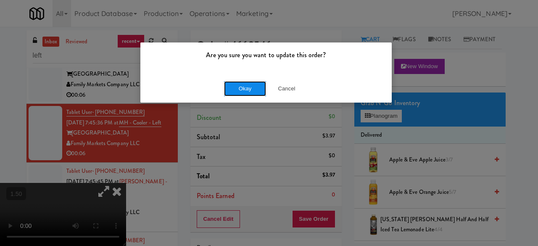
click at [234, 93] on button "Okay" at bounding box center [245, 88] width 42 height 15
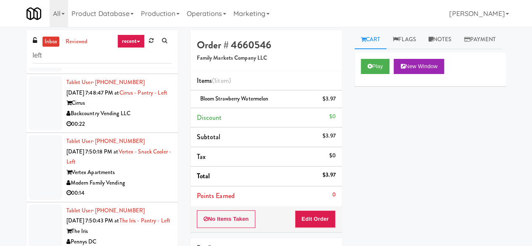
click at [165, 74] on li "Tablet User · (860) 987-7779 Sep 6, 2025 7:45:45 PM at Rigby - Cooler - Left Ri…" at bounding box center [101, 39] width 151 height 69
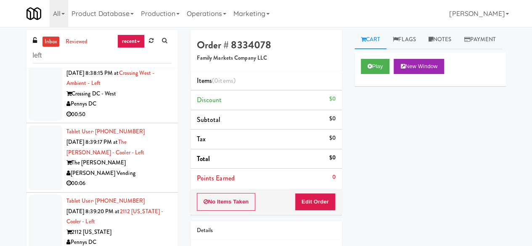
scroll to position [3234, 0]
click at [146, 168] on div "[PERSON_NAME] Vending" at bounding box center [118, 173] width 105 height 11
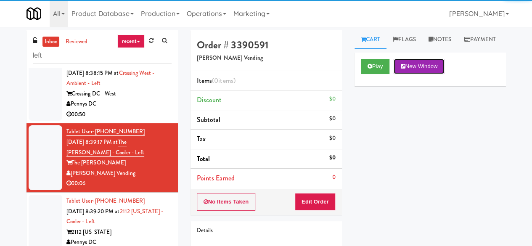
click at [395, 74] on button "New Window" at bounding box center [418, 66] width 50 height 15
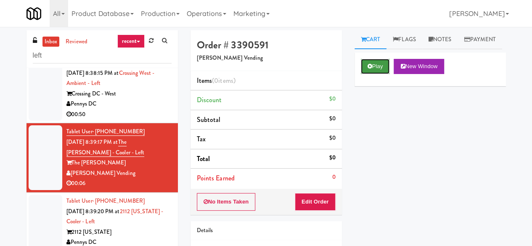
click at [380, 74] on button "Play" at bounding box center [375, 66] width 29 height 15
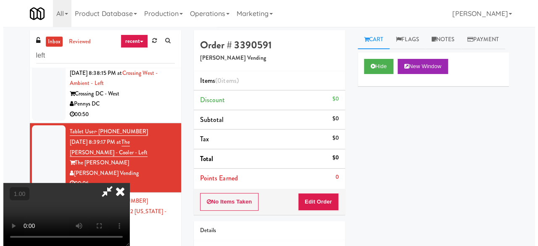
scroll to position [17, 0]
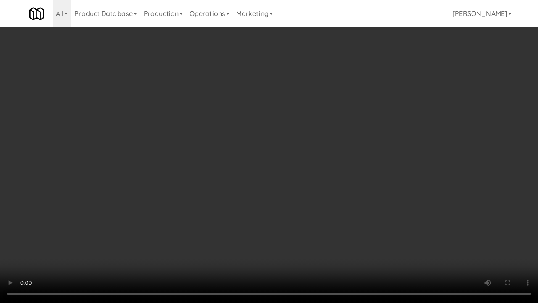
click at [261, 203] on video at bounding box center [269, 151] width 538 height 303
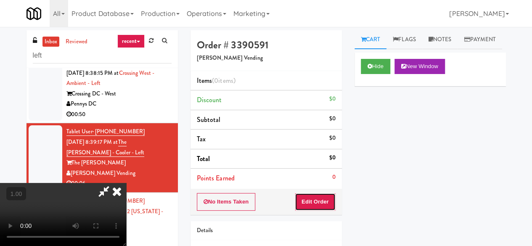
click at [334, 201] on button "Edit Order" at bounding box center [315, 202] width 41 height 18
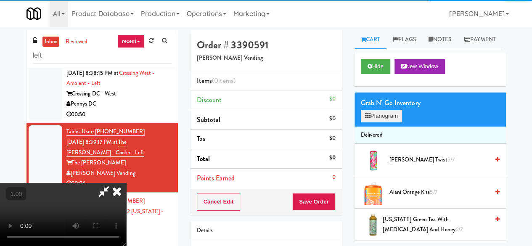
click at [379, 127] on div "Grab N' Go Inventory Planogram" at bounding box center [429, 109] width 151 height 34
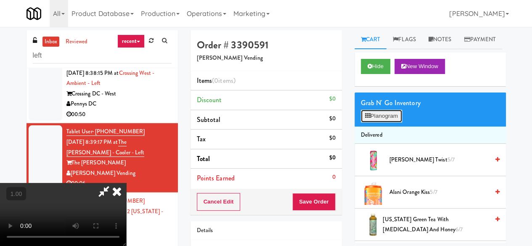
click at [381, 122] on button "Planogram" at bounding box center [381, 116] width 41 height 13
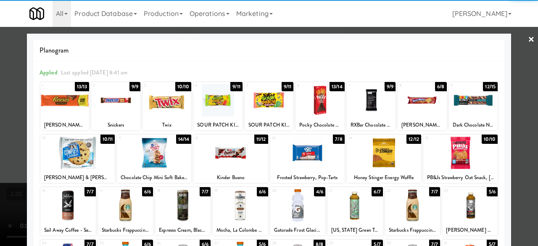
click at [178, 150] on div at bounding box center [154, 153] width 74 height 32
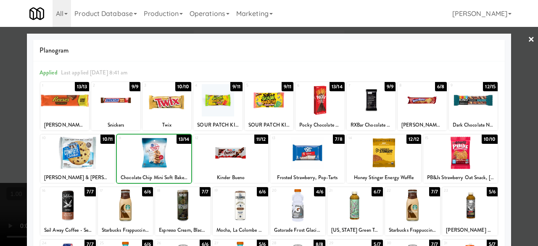
click at [178, 150] on div at bounding box center [154, 153] width 74 height 32
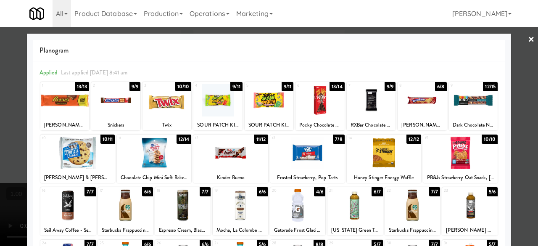
scroll to position [166, 0]
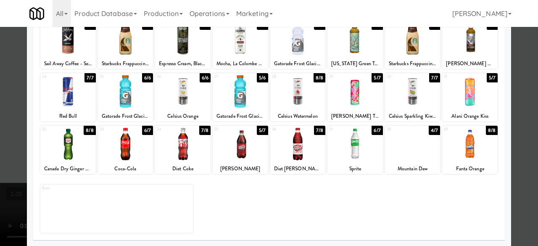
click at [350, 51] on div at bounding box center [354, 39] width 55 height 32
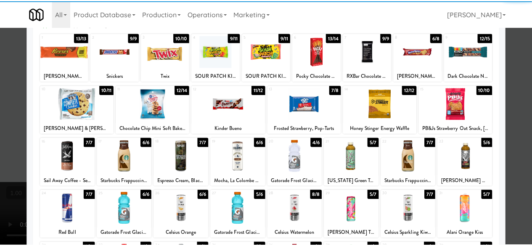
scroll to position [0, 0]
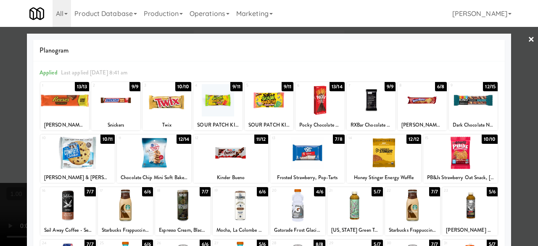
click at [516, 48] on div at bounding box center [269, 123] width 538 height 246
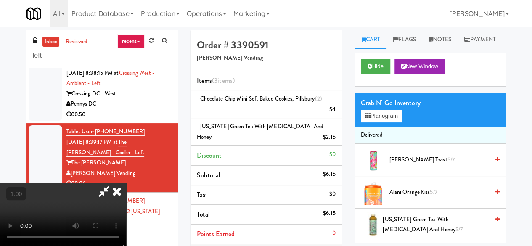
click at [126, 183] on video at bounding box center [63, 214] width 126 height 63
click at [113, 183] on icon at bounding box center [103, 191] width 19 height 17
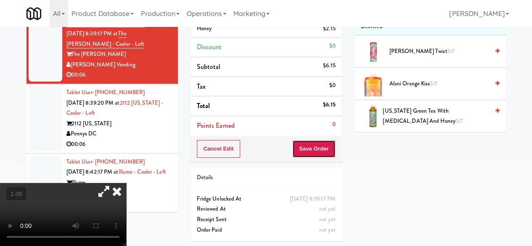
click at [312, 142] on button "Save Order" at bounding box center [313, 149] width 43 height 18
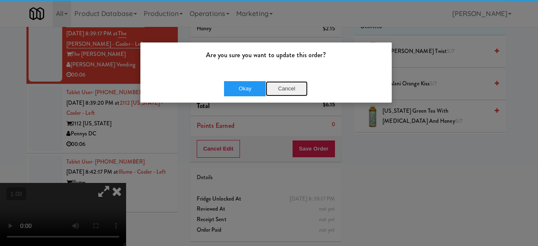
click at [271, 87] on button "Cancel" at bounding box center [287, 88] width 42 height 15
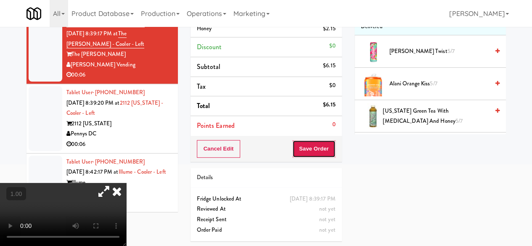
click at [311, 140] on button "Save Order" at bounding box center [313, 149] width 43 height 18
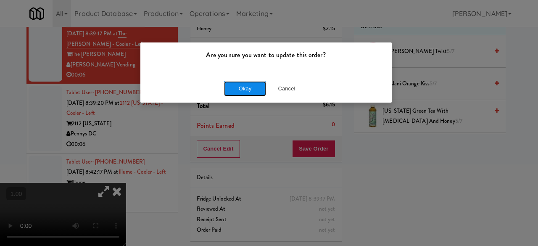
click at [247, 90] on button "Okay" at bounding box center [245, 88] width 42 height 15
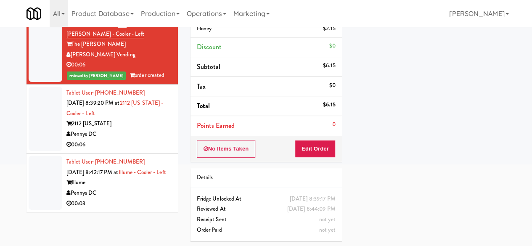
scroll to position [3245, 0]
click at [146, 129] on div "Pennys DC" at bounding box center [118, 134] width 105 height 11
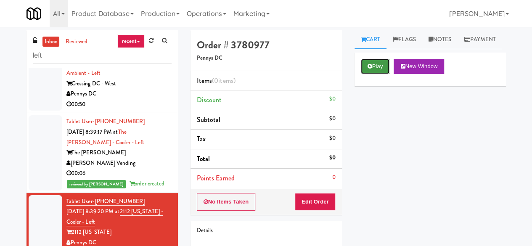
click at [369, 69] on icon at bounding box center [369, 65] width 5 height 5
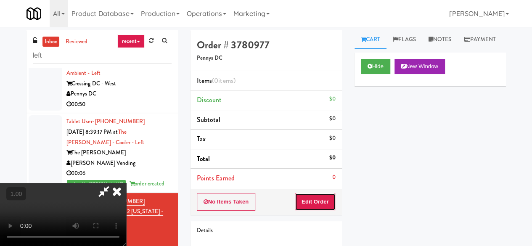
click at [311, 197] on button "Edit Order" at bounding box center [315, 202] width 41 height 18
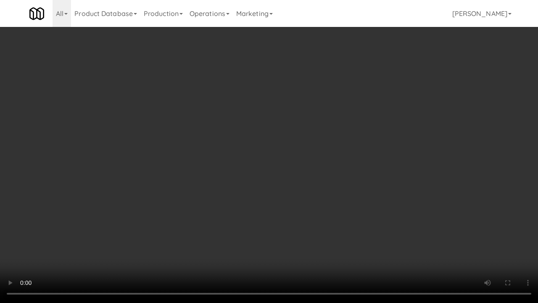
click at [188, 224] on video at bounding box center [269, 151] width 538 height 303
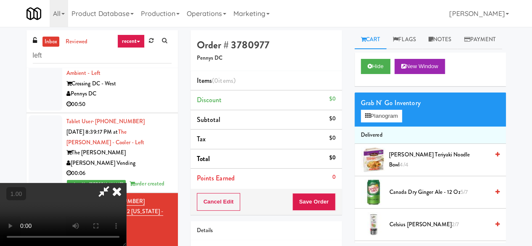
click at [390, 127] on div "Grab N' Go Inventory Planogram" at bounding box center [429, 109] width 151 height 34
click at [391, 122] on button "Planogram" at bounding box center [381, 116] width 41 height 13
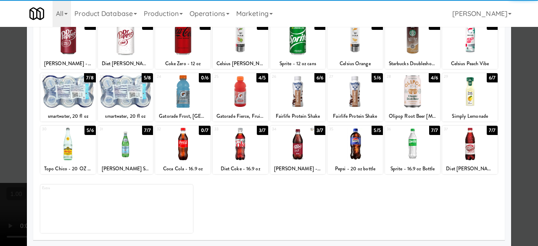
click at [250, 100] on div at bounding box center [240, 91] width 55 height 32
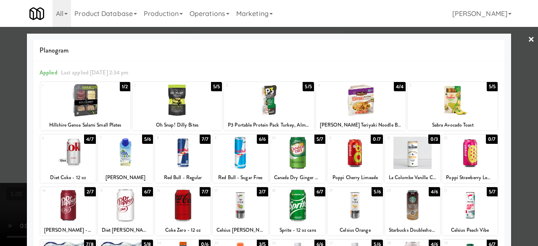
drag, startPoint x: 514, startPoint y: 52, endPoint x: 471, endPoint y: 52, distance: 43.3
click at [514, 52] on div at bounding box center [269, 123] width 538 height 246
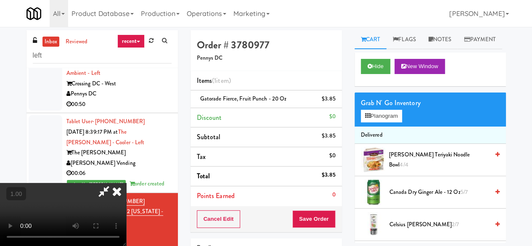
click at [113, 183] on icon at bounding box center [103, 191] width 19 height 17
click at [335, 218] on div "Cancel Edit Save Order" at bounding box center [265, 219] width 151 height 26
click at [333, 218] on button "Save Order" at bounding box center [313, 219] width 43 height 18
click at [315, 216] on button "Save Order" at bounding box center [313, 219] width 43 height 18
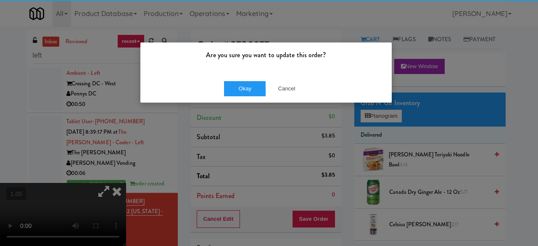
click at [246, 97] on div "Okay Cancel" at bounding box center [265, 88] width 251 height 28
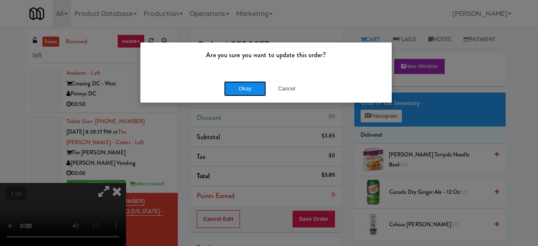
click at [248, 87] on button "Okay" at bounding box center [245, 88] width 42 height 15
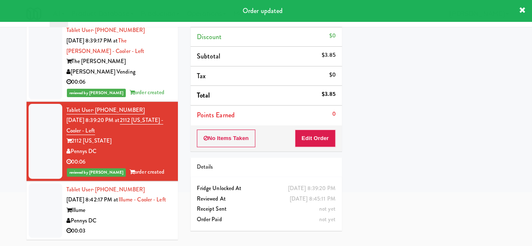
click at [125, 226] on div "Pennys DC" at bounding box center [118, 221] width 105 height 11
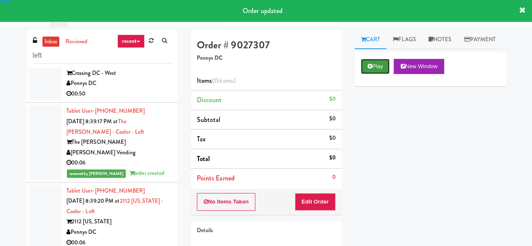
click at [373, 74] on button "Play" at bounding box center [375, 66] width 29 height 15
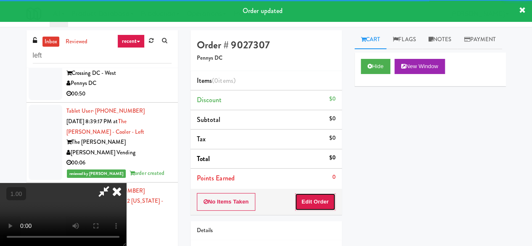
click at [324, 196] on button "Edit Order" at bounding box center [315, 202] width 41 height 18
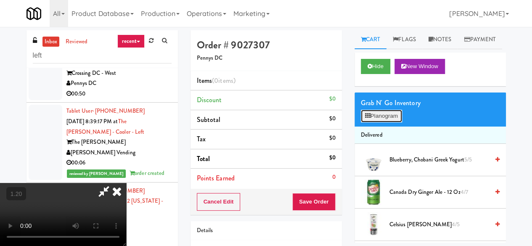
click at [364, 122] on button "Planogram" at bounding box center [381, 116] width 41 height 13
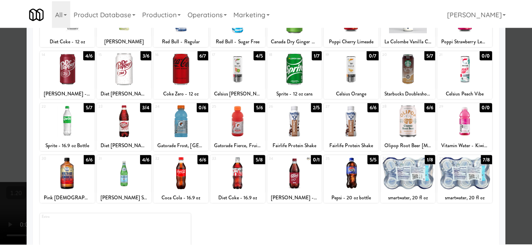
scroll to position [124, 0]
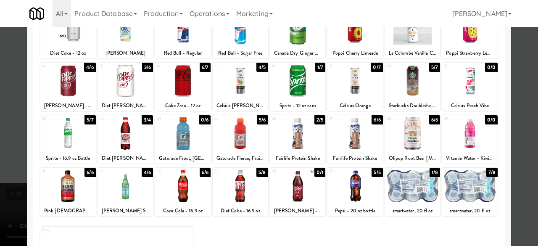
click at [134, 131] on div at bounding box center [125, 133] width 55 height 32
click at [522, 97] on div at bounding box center [269, 123] width 538 height 246
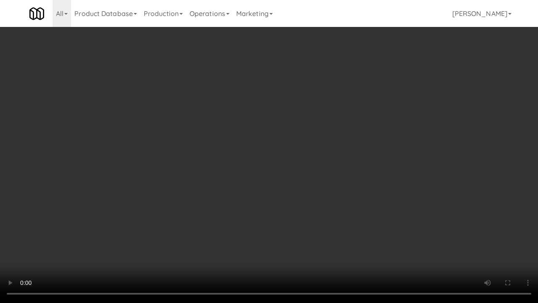
click at [365, 218] on video at bounding box center [269, 151] width 538 height 303
click at [345, 229] on video at bounding box center [269, 151] width 538 height 303
click at [361, 219] on video at bounding box center [269, 151] width 538 height 303
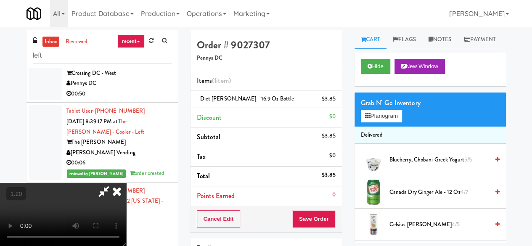
click at [113, 183] on icon at bounding box center [103, 191] width 19 height 17
click at [316, 216] on button "Save Order" at bounding box center [313, 219] width 43 height 18
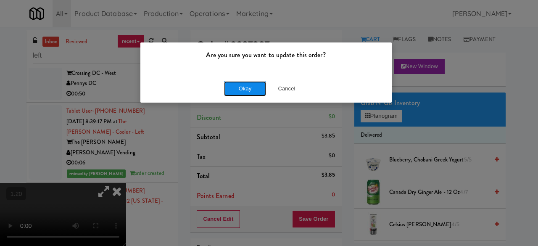
click at [253, 87] on button "Okay" at bounding box center [245, 88] width 42 height 15
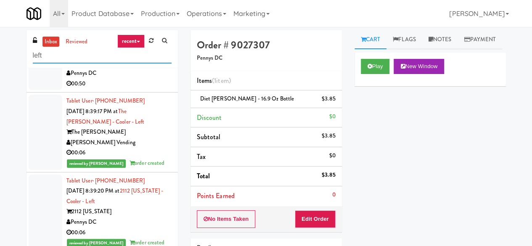
click at [118, 55] on input "left" at bounding box center [102, 56] width 139 height 16
type input "RIGHT"
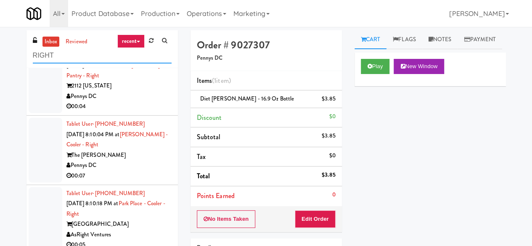
scroll to position [2228, 0]
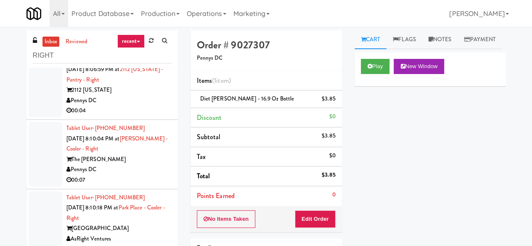
click at [147, 106] on div "Pennys DC" at bounding box center [118, 100] width 105 height 11
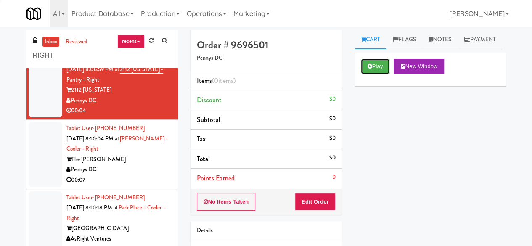
click at [382, 74] on button "Play" at bounding box center [375, 66] width 29 height 15
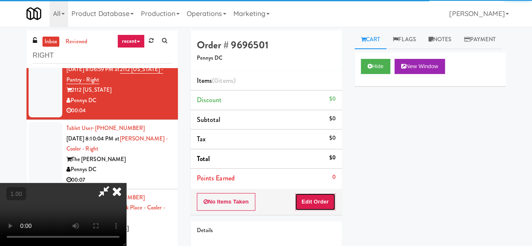
click at [307, 197] on button "Edit Order" at bounding box center [315, 202] width 41 height 18
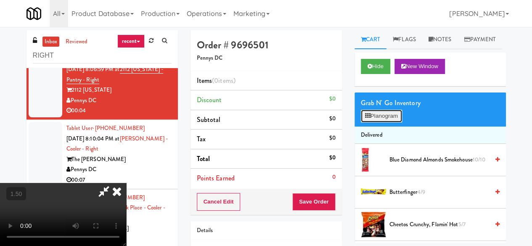
click at [369, 122] on button "Planogram" at bounding box center [381, 116] width 41 height 13
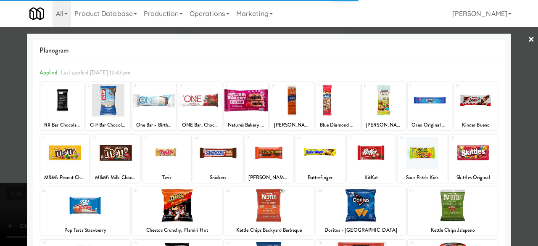
click at [65, 154] on div at bounding box center [64, 153] width 49 height 32
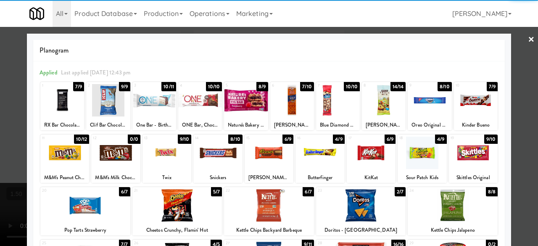
drag, startPoint x: 523, startPoint y: 90, endPoint x: 494, endPoint y: 92, distance: 28.7
click at [521, 89] on div at bounding box center [269, 123] width 538 height 246
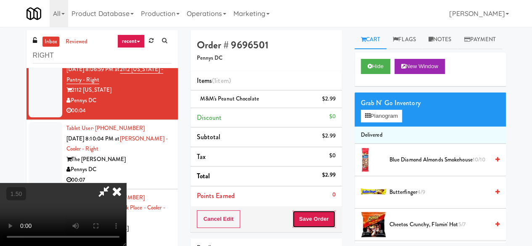
click at [325, 213] on button "Save Order" at bounding box center [313, 219] width 43 height 18
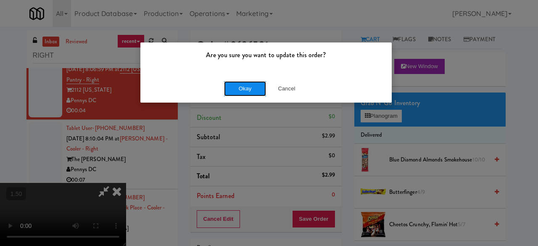
click at [229, 93] on button "Okay" at bounding box center [245, 88] width 42 height 15
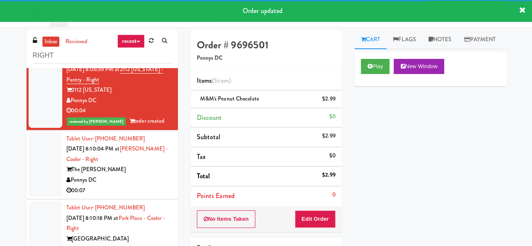
scroll to position [2312, 0]
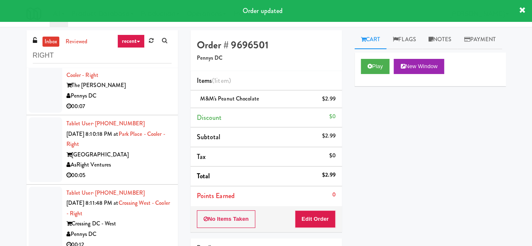
click at [132, 101] on div "Pennys DC" at bounding box center [118, 96] width 105 height 11
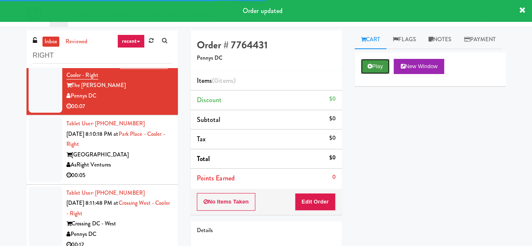
click at [380, 74] on button "Play" at bounding box center [375, 66] width 29 height 15
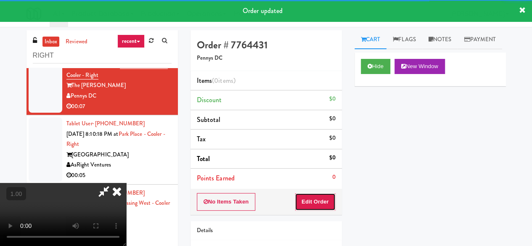
click at [316, 195] on button "Edit Order" at bounding box center [315, 202] width 41 height 18
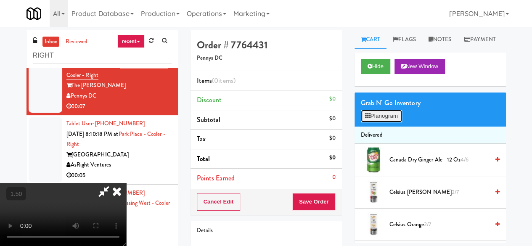
click at [380, 122] on button "Planogram" at bounding box center [381, 116] width 41 height 13
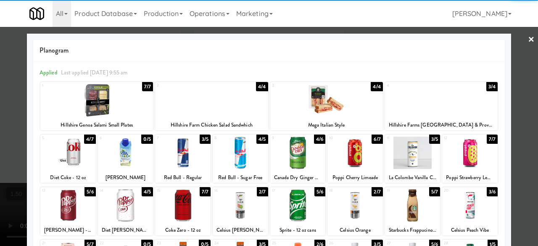
click at [184, 205] on div at bounding box center [182, 205] width 55 height 32
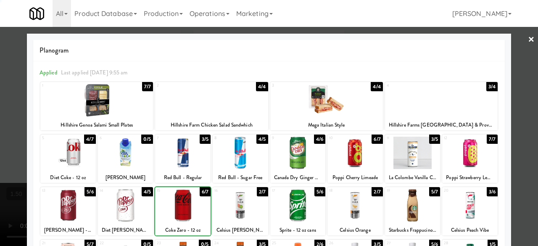
click at [184, 205] on div at bounding box center [182, 205] width 55 height 32
click at [519, 37] on div at bounding box center [269, 123] width 538 height 246
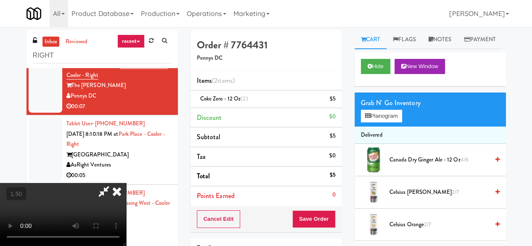
click at [126, 183] on video at bounding box center [63, 214] width 126 height 63
click at [113, 183] on icon at bounding box center [103, 191] width 19 height 17
click at [314, 216] on button "Save Order" at bounding box center [313, 219] width 43 height 18
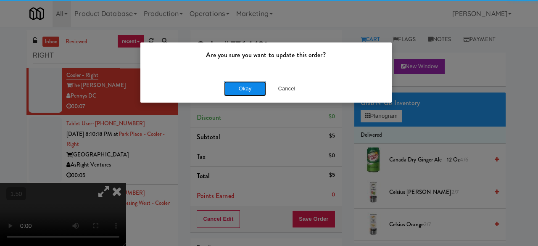
click at [239, 89] on button "Okay" at bounding box center [245, 88] width 42 height 15
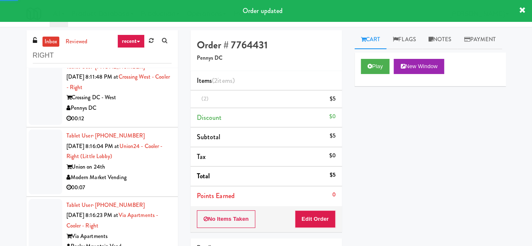
click at [153, 44] on div "AsRight Ventures" at bounding box center [118, 39] width 105 height 11
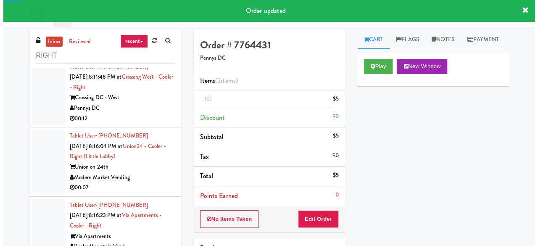
scroll to position [2448, 0]
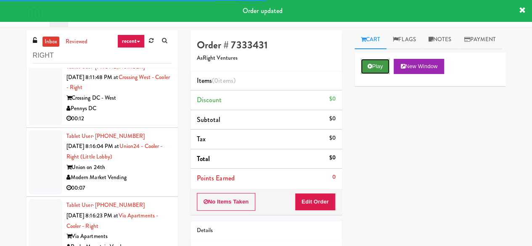
click at [383, 74] on button "Play" at bounding box center [375, 66] width 29 height 15
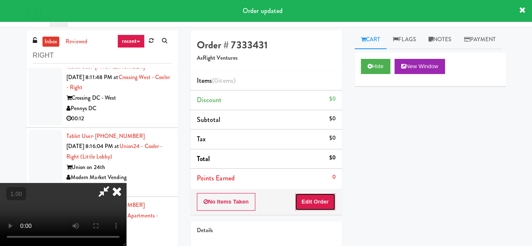
click at [319, 205] on button "Edit Order" at bounding box center [315, 202] width 41 height 18
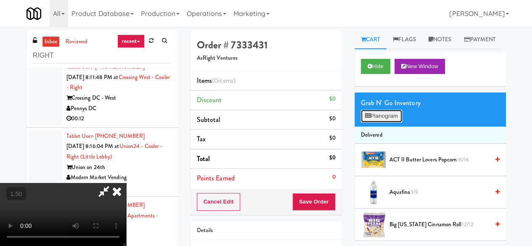
click at [381, 122] on button "Planogram" at bounding box center [381, 116] width 41 height 13
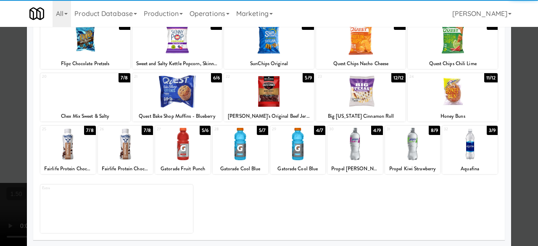
click at [190, 147] on div at bounding box center [182, 144] width 55 height 32
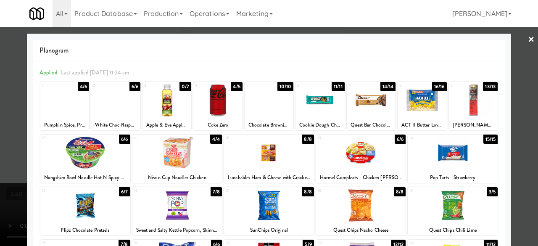
click at [507, 51] on div at bounding box center [269, 123] width 538 height 246
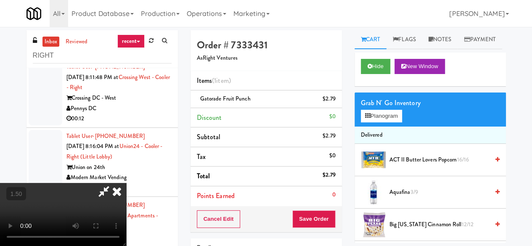
click at [113, 183] on icon at bounding box center [103, 191] width 19 height 17
click at [318, 218] on button "Save Order" at bounding box center [313, 219] width 43 height 18
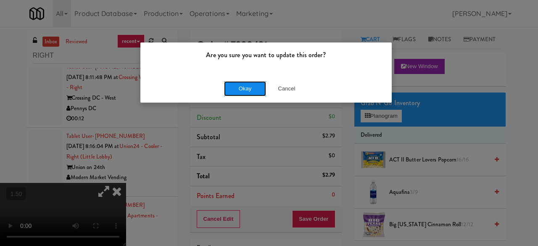
click at [237, 84] on button "Okay" at bounding box center [245, 88] width 42 height 15
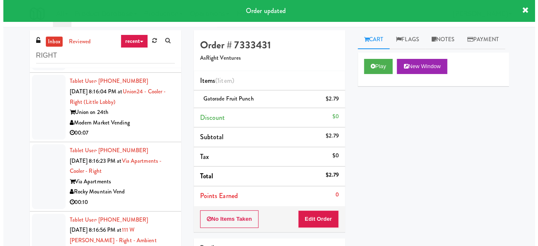
scroll to position [2532, 0]
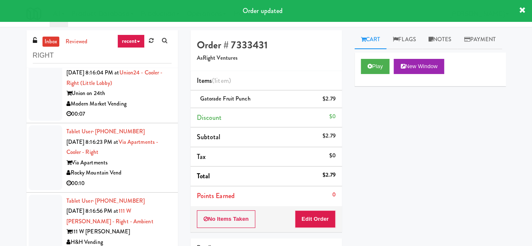
click at [146, 50] on div "00:12" at bounding box center [118, 45] width 105 height 11
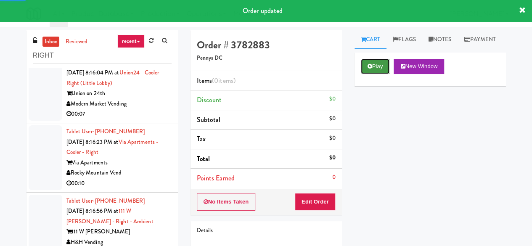
drag, startPoint x: 370, startPoint y: 84, endPoint x: 366, endPoint y: 89, distance: 6.8
click at [371, 69] on icon at bounding box center [369, 65] width 5 height 5
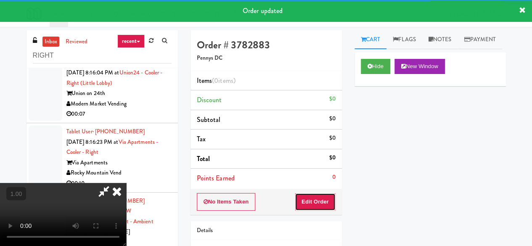
click at [317, 203] on button "Edit Order" at bounding box center [315, 202] width 41 height 18
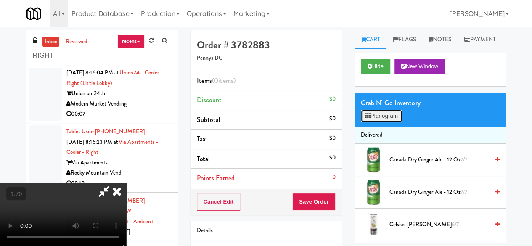
click at [391, 122] on button "Planogram" at bounding box center [381, 116] width 41 height 13
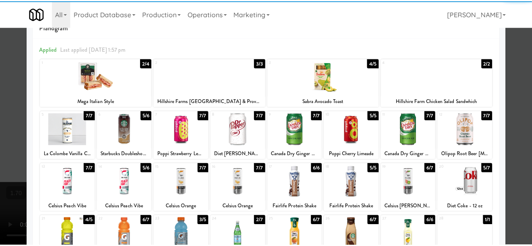
scroll to position [42, 0]
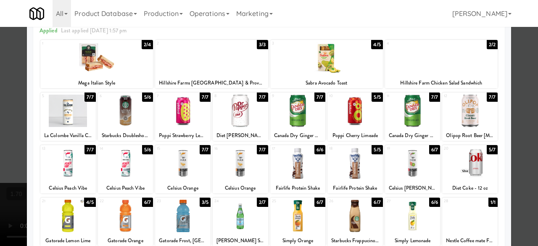
click at [473, 164] on div at bounding box center [469, 163] width 55 height 32
click at [514, 140] on div at bounding box center [269, 123] width 538 height 246
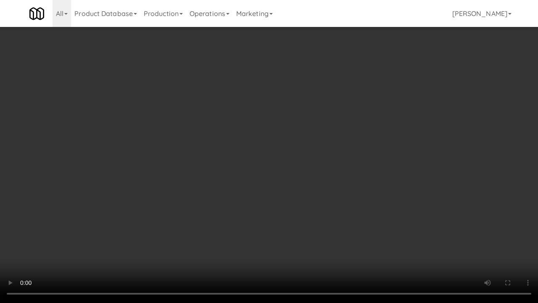
click at [360, 203] on video at bounding box center [269, 151] width 538 height 303
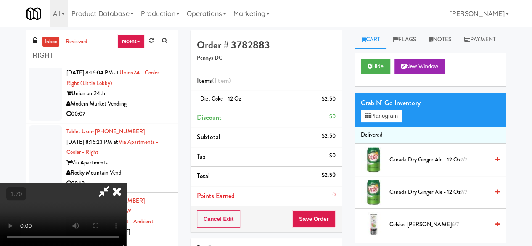
click at [113, 183] on icon at bounding box center [103, 191] width 19 height 17
click at [305, 217] on button "Save Order" at bounding box center [313, 219] width 43 height 18
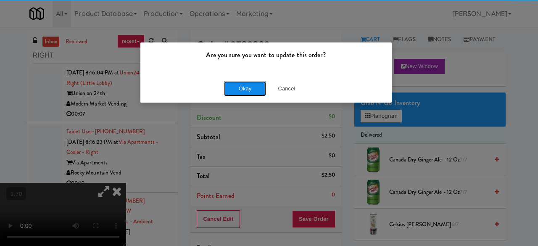
click at [247, 85] on button "Okay" at bounding box center [245, 88] width 42 height 15
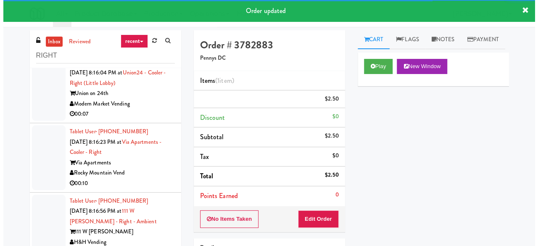
scroll to position [2574, 0]
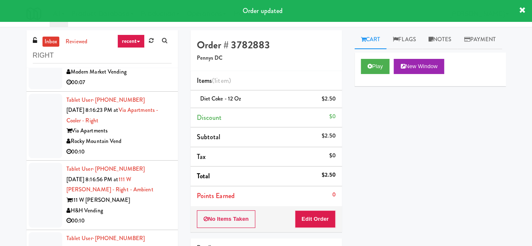
click at [155, 77] on div "Modern Market Vending" at bounding box center [118, 72] width 105 height 11
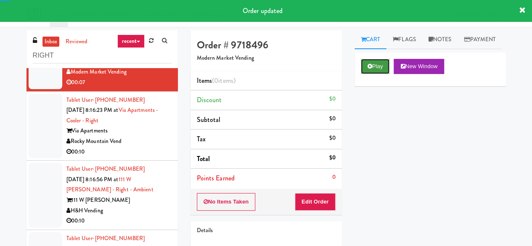
click at [384, 74] on button "Play" at bounding box center [375, 66] width 29 height 15
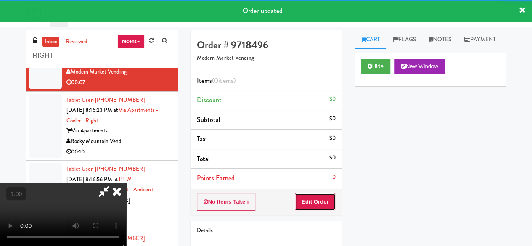
click at [310, 197] on button "Edit Order" at bounding box center [315, 202] width 41 height 18
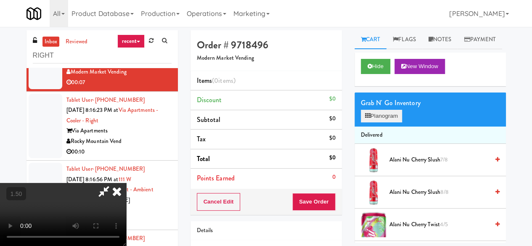
drag, startPoint x: 359, startPoint y: 140, endPoint x: 367, endPoint y: 135, distance: 9.3
click at [359, 127] on div "Grab N' Go Inventory Planogram" at bounding box center [429, 109] width 151 height 34
click at [368, 119] on icon at bounding box center [367, 115] width 5 height 5
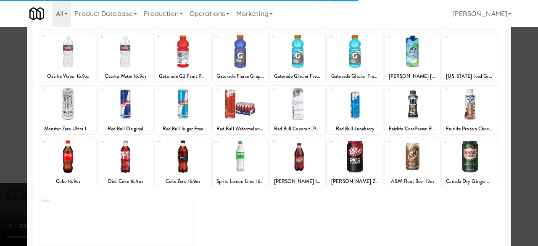
scroll to position [166, 0]
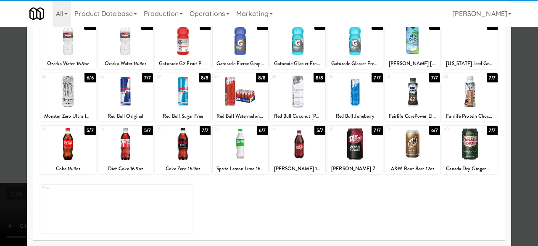
click at [68, 146] on div at bounding box center [67, 144] width 55 height 32
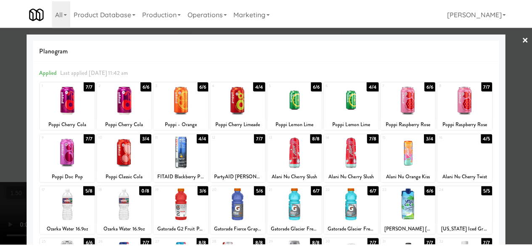
scroll to position [1, 0]
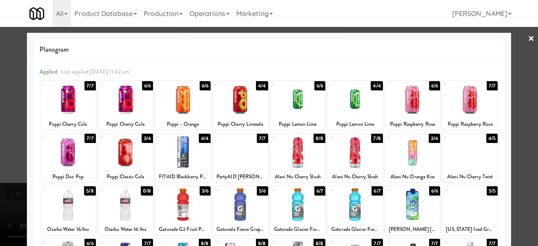
drag, startPoint x: 524, startPoint y: 39, endPoint x: 320, endPoint y: 81, distance: 207.7
click at [528, 40] on link "×" at bounding box center [531, 39] width 7 height 26
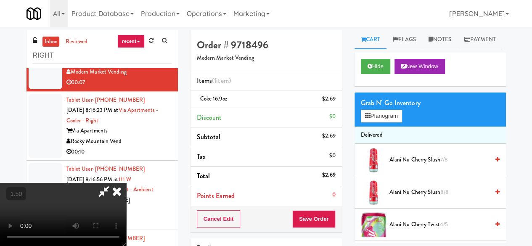
click at [113, 183] on icon at bounding box center [103, 191] width 19 height 17
click at [304, 217] on button "Save Order" at bounding box center [313, 219] width 43 height 18
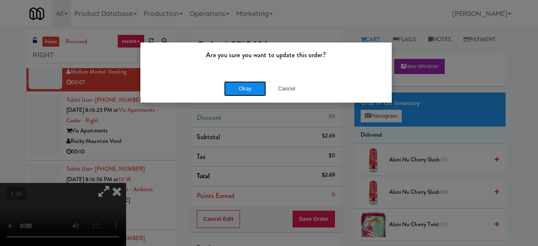
click at [240, 89] on button "Okay" at bounding box center [245, 88] width 42 height 15
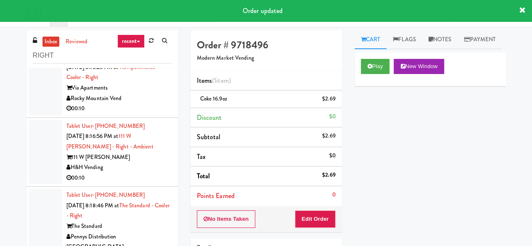
scroll to position [2658, 0]
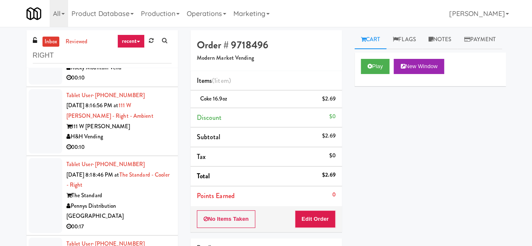
click at [149, 73] on div "Rocky Mountain Vend" at bounding box center [118, 68] width 105 height 11
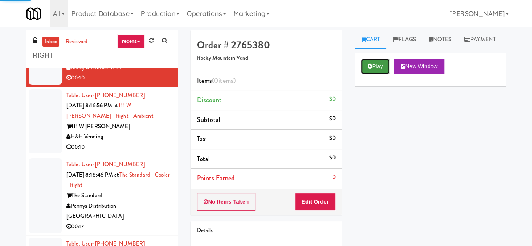
click at [382, 74] on button "Play" at bounding box center [375, 66] width 29 height 15
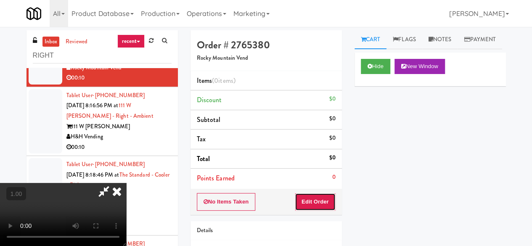
click at [325, 195] on button "Edit Order" at bounding box center [315, 202] width 41 height 18
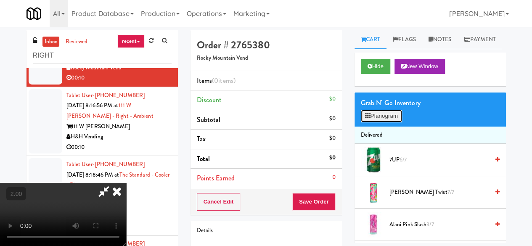
click at [378, 122] on button "Planogram" at bounding box center [381, 116] width 41 height 13
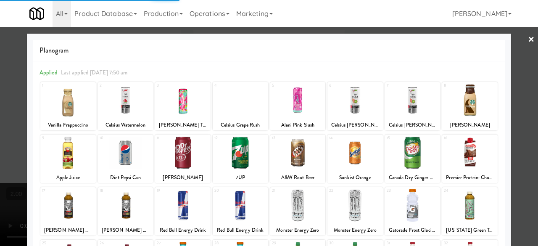
click at [71, 158] on div at bounding box center [67, 153] width 55 height 32
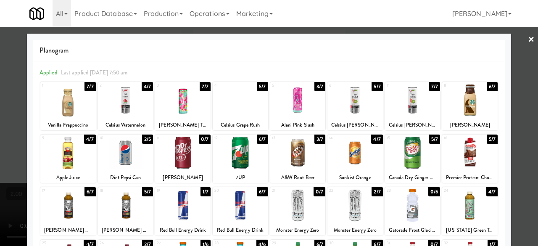
click at [66, 151] on div at bounding box center [67, 153] width 55 height 32
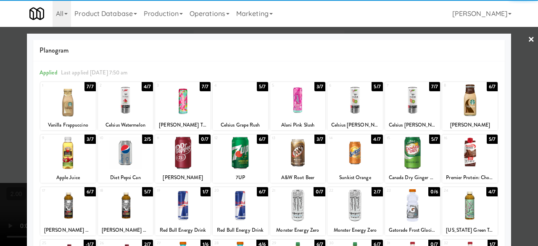
click at [370, 150] on div at bounding box center [354, 153] width 55 height 32
click at [513, 43] on div at bounding box center [269, 123] width 538 height 246
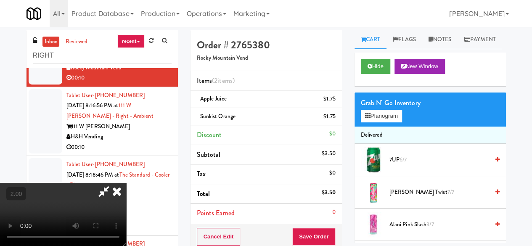
click at [113, 183] on icon at bounding box center [103, 191] width 19 height 17
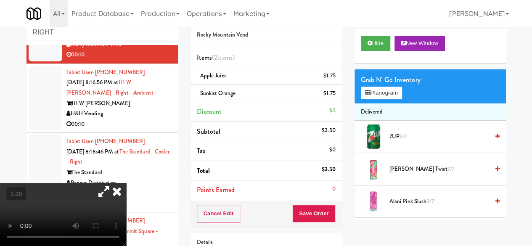
scroll to position [42, 0]
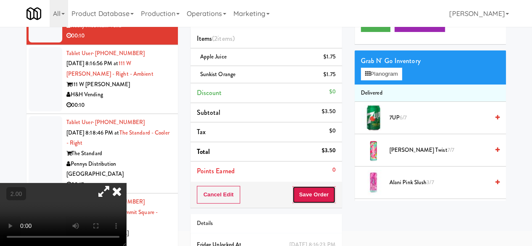
click at [305, 191] on button "Save Order" at bounding box center [313, 195] width 43 height 18
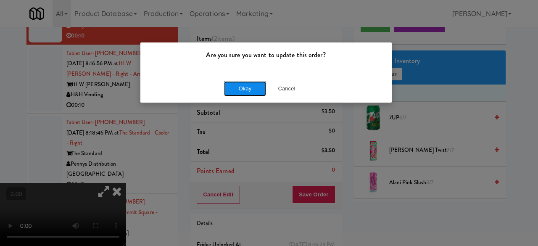
click at [252, 90] on button "Okay" at bounding box center [245, 88] width 42 height 15
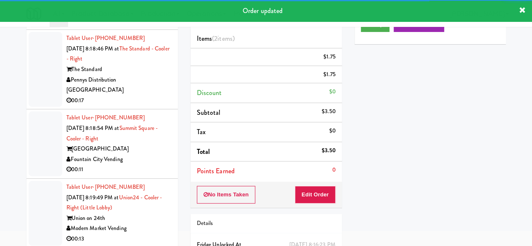
scroll to position [2753, 0]
click at [150, 16] on div "H&H Vending" at bounding box center [118, 10] width 105 height 11
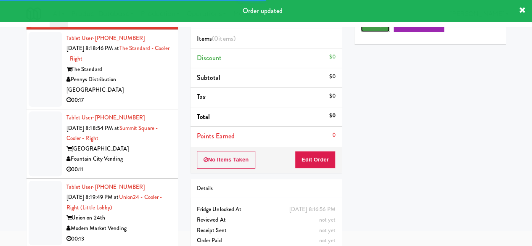
click at [376, 32] on button "Play" at bounding box center [375, 24] width 29 height 15
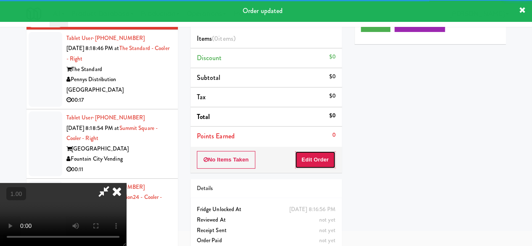
click at [313, 160] on button "Edit Order" at bounding box center [315, 160] width 41 height 18
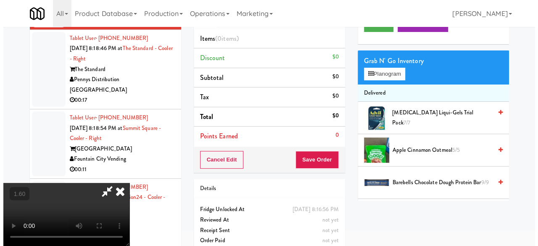
scroll to position [27, 0]
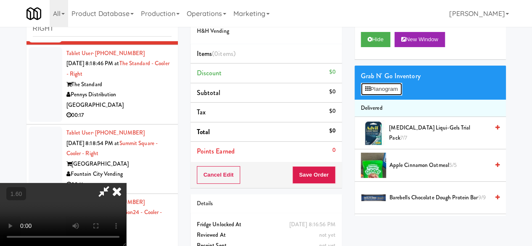
click at [386, 100] on div "Grab N' Go Inventory Planogram" at bounding box center [429, 83] width 151 height 34
click at [385, 95] on button "Planogram" at bounding box center [381, 89] width 41 height 13
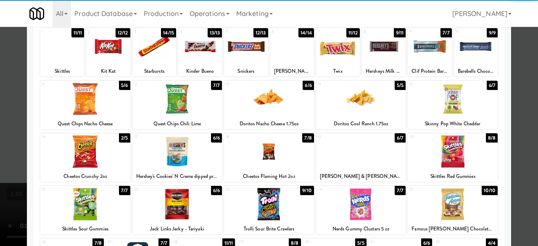
scroll to position [126, 0]
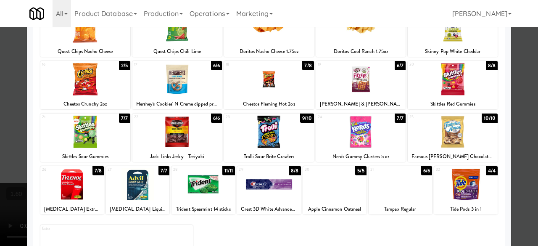
drag, startPoint x: 270, startPoint y: 131, endPoint x: 209, endPoint y: 91, distance: 72.7
click at [270, 132] on div at bounding box center [269, 132] width 90 height 32
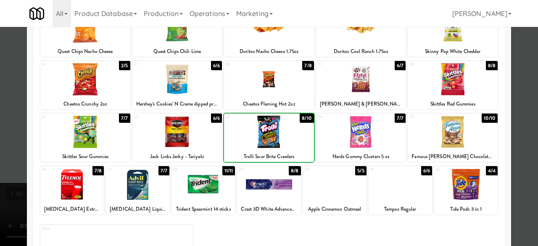
click at [194, 79] on div at bounding box center [177, 79] width 90 height 32
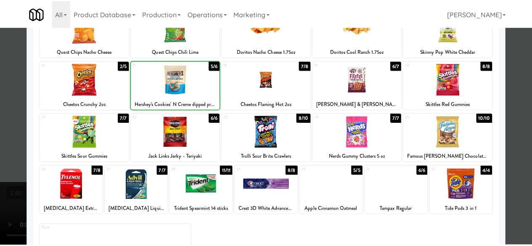
scroll to position [0, 0]
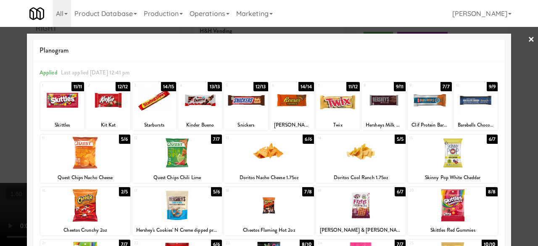
click at [519, 42] on div at bounding box center [269, 123] width 538 height 246
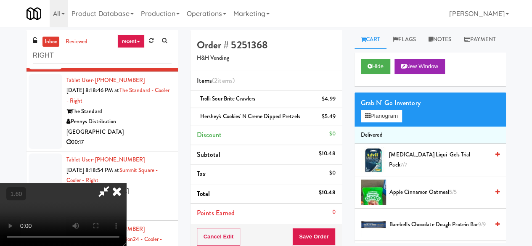
click at [113, 183] on icon at bounding box center [103, 191] width 19 height 17
click at [298, 231] on button "Save Order" at bounding box center [313, 237] width 43 height 18
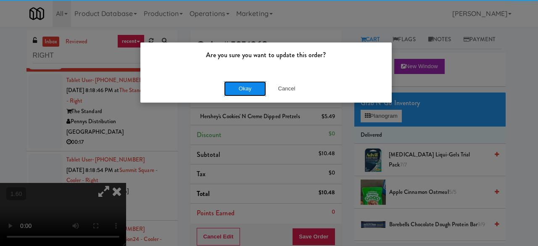
click at [233, 89] on button "Okay" at bounding box center [245, 88] width 42 height 15
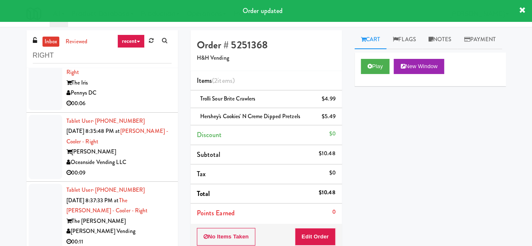
scroll to position [3394, 0]
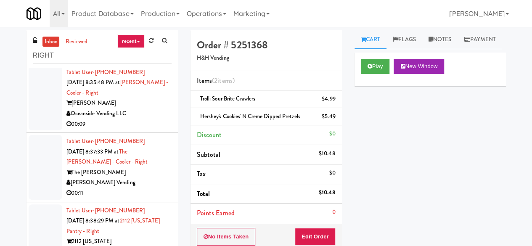
click at [140, 60] on div "00:06" at bounding box center [118, 55] width 105 height 11
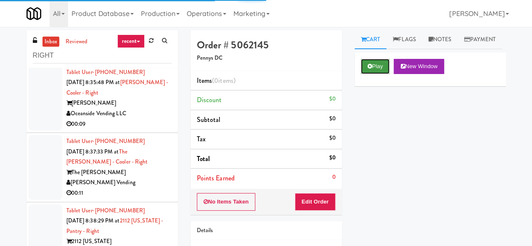
click at [385, 74] on button "Play" at bounding box center [375, 66] width 29 height 15
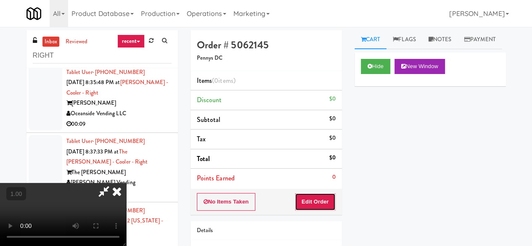
click at [324, 197] on button "Edit Order" at bounding box center [315, 202] width 41 height 18
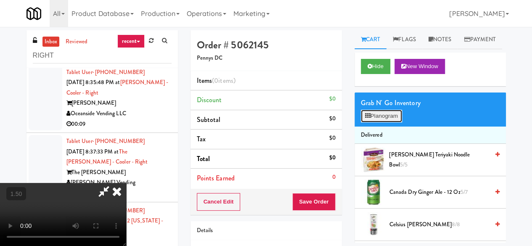
click at [393, 122] on button "Planogram" at bounding box center [381, 116] width 41 height 13
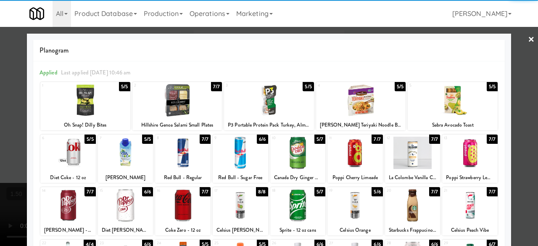
click at [460, 152] on div at bounding box center [469, 153] width 55 height 32
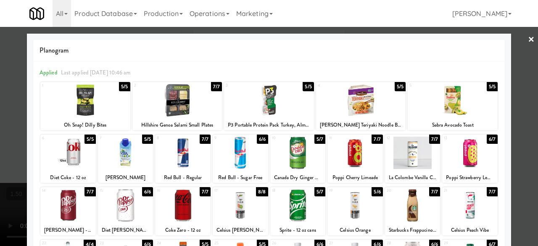
click at [520, 43] on div at bounding box center [269, 123] width 538 height 246
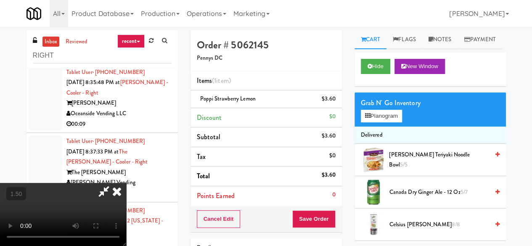
click at [113, 183] on icon at bounding box center [103, 191] width 19 height 17
click at [305, 223] on button "Save Order" at bounding box center [313, 219] width 43 height 18
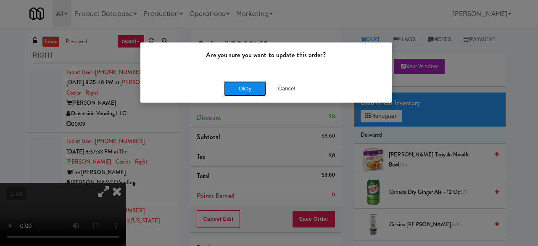
click at [250, 83] on button "Okay" at bounding box center [245, 88] width 42 height 15
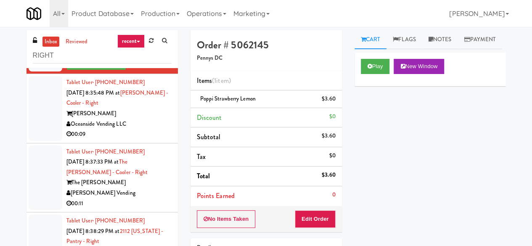
click at [170, 143] on li "Tablet User · (858) 228-0770 Sep 6, 2025 8:35:48 PM at Rafferty - Cooler - Righ…" at bounding box center [101, 108] width 151 height 69
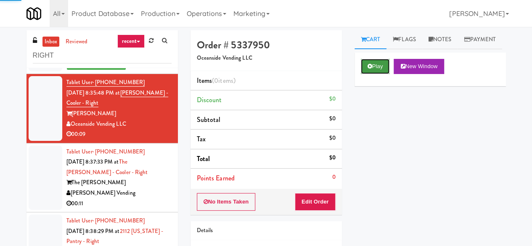
click at [377, 74] on button "Play" at bounding box center [375, 66] width 29 height 15
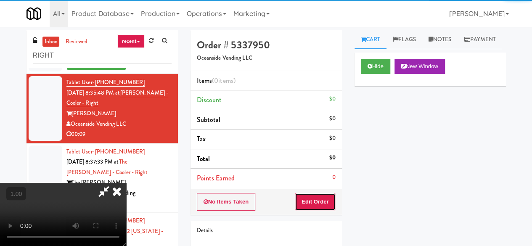
click at [318, 194] on button "Edit Order" at bounding box center [315, 202] width 41 height 18
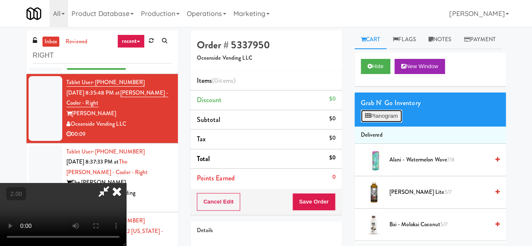
click at [387, 122] on button "Planogram" at bounding box center [381, 116] width 41 height 13
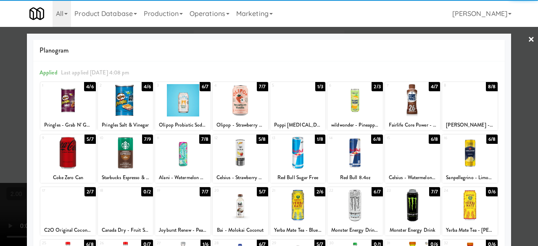
drag, startPoint x: 409, startPoint y: 200, endPoint x: 429, endPoint y: 198, distance: 20.7
click at [409, 201] on div at bounding box center [412, 205] width 55 height 32
click at [512, 127] on div at bounding box center [269, 123] width 538 height 246
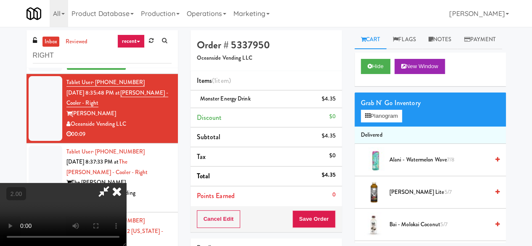
click at [113, 183] on icon at bounding box center [103, 191] width 19 height 17
click at [309, 217] on button "Save Order" at bounding box center [313, 219] width 43 height 18
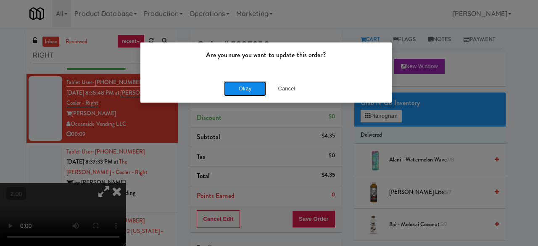
click at [226, 87] on button "Okay" at bounding box center [245, 88] width 42 height 15
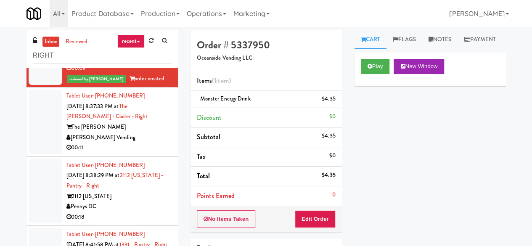
scroll to position [3520, 0]
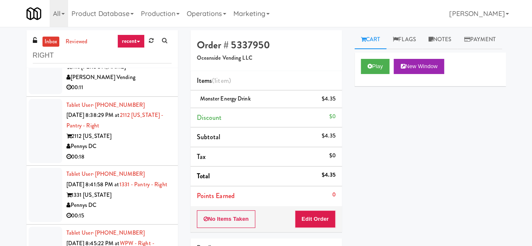
click at [145, 83] on div "[PERSON_NAME] Vending" at bounding box center [118, 77] width 105 height 11
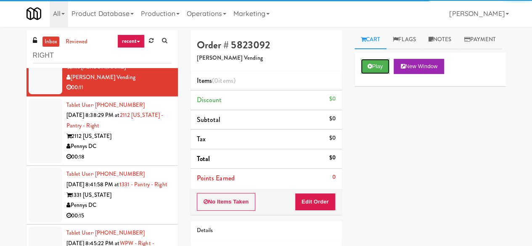
click at [371, 74] on button "Play" at bounding box center [375, 66] width 29 height 15
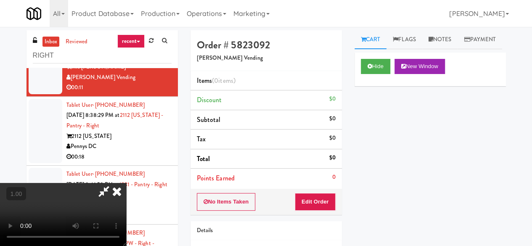
click at [126, 183] on icon at bounding box center [117, 191] width 18 height 17
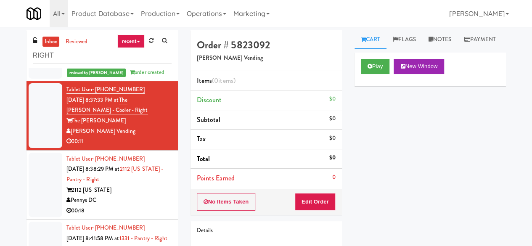
scroll to position [3436, 0]
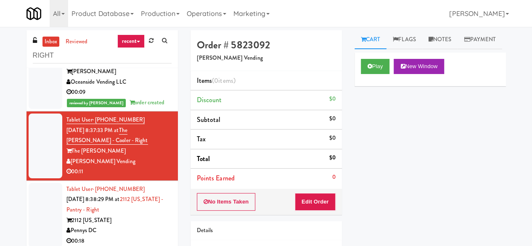
click at [161, 87] on div "Oceanside Vending LLC" at bounding box center [118, 82] width 105 height 11
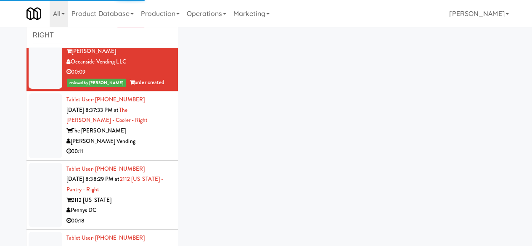
scroll to position [80, 0]
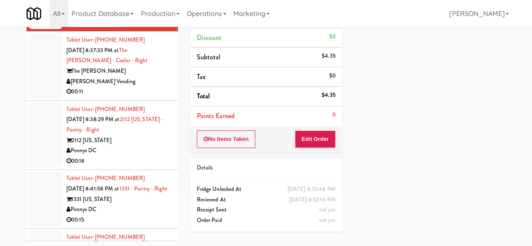
click at [133, 87] on div "[PERSON_NAME] Vending" at bounding box center [118, 81] width 105 height 11
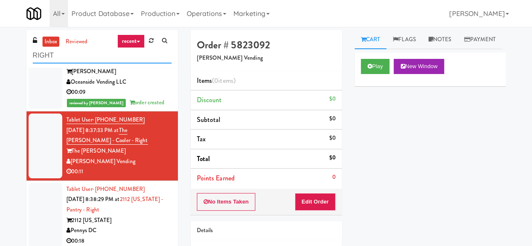
click at [100, 53] on input "RIGHT" at bounding box center [102, 56] width 139 height 16
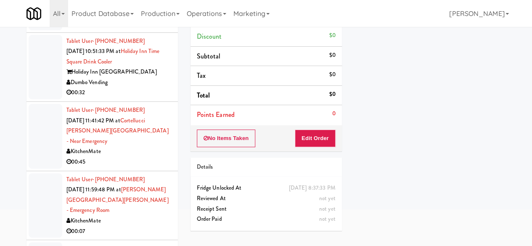
scroll to position [1261, 0]
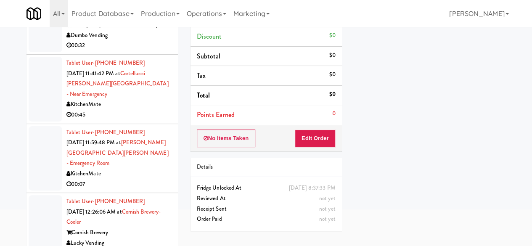
click at [143, 179] on div "00:07" at bounding box center [118, 184] width 105 height 11
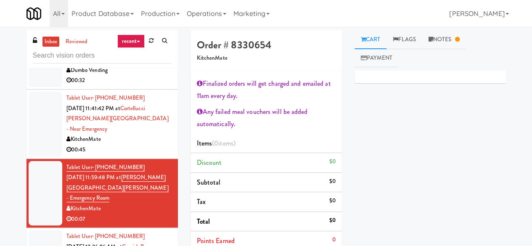
scroll to position [1303, 0]
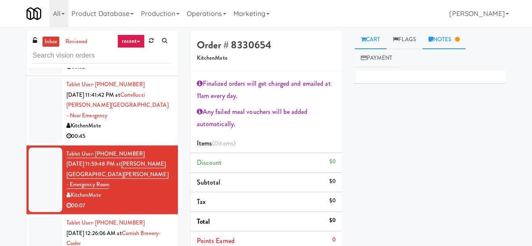
click at [446, 37] on link "Notes" at bounding box center [444, 39] width 44 height 19
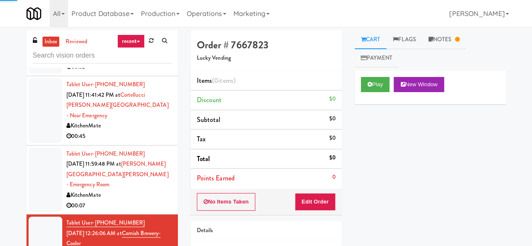
scroll to position [1387, 0]
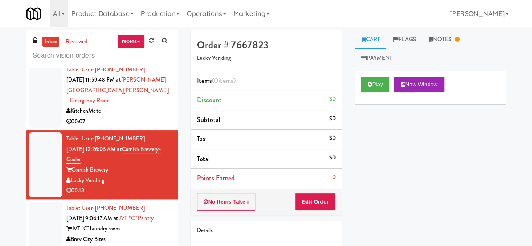
click at [133, 231] on div "00:04" at bounding box center [118, 249] width 105 height 11
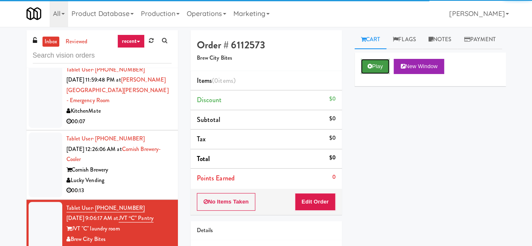
click at [382, 74] on button "Play" at bounding box center [375, 66] width 29 height 15
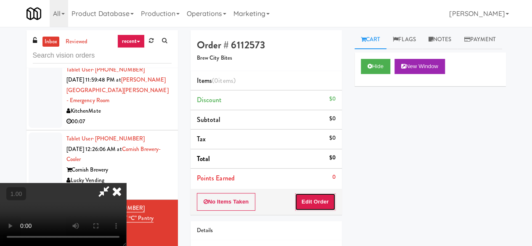
click at [310, 197] on button "Edit Order" at bounding box center [315, 202] width 41 height 18
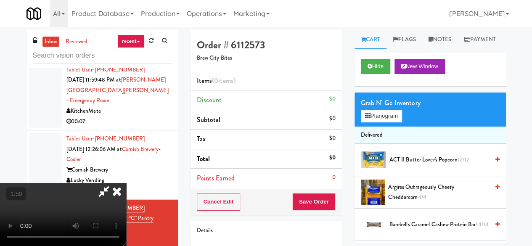
scroll to position [17, 0]
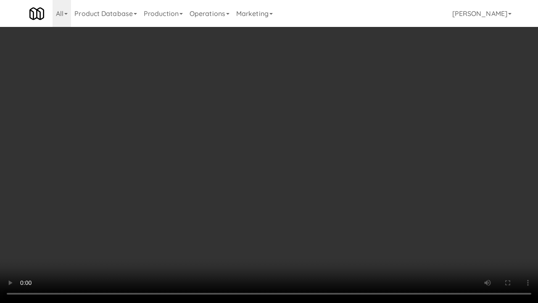
click at [293, 206] on video at bounding box center [269, 151] width 538 height 303
click at [293, 203] on video at bounding box center [269, 151] width 538 height 303
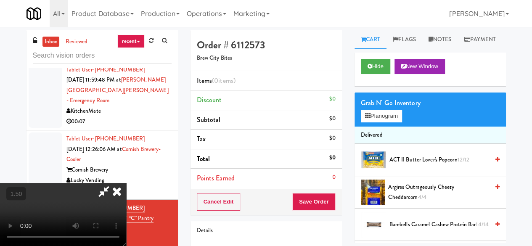
click at [375, 109] on div "Grab N' Go Inventory" at bounding box center [430, 103] width 139 height 13
click at [374, 122] on button "Planogram" at bounding box center [381, 116] width 41 height 13
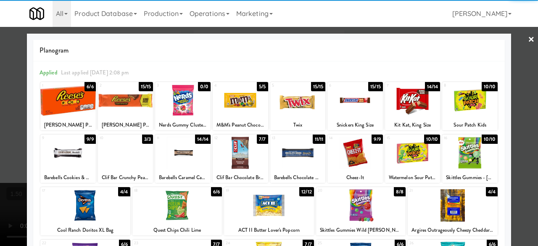
click at [180, 150] on div at bounding box center [182, 153] width 55 height 32
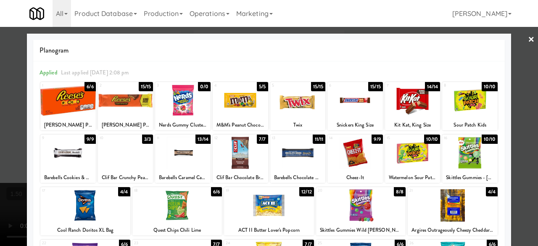
click at [506, 45] on div at bounding box center [269, 123] width 538 height 246
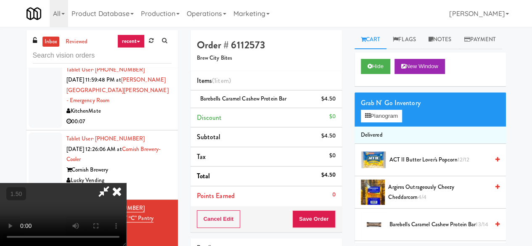
click at [113, 183] on icon at bounding box center [103, 191] width 19 height 17
click at [297, 214] on button "Save Order" at bounding box center [313, 219] width 43 height 18
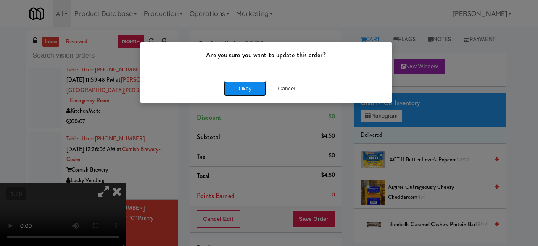
click at [248, 93] on button "Okay" at bounding box center [245, 88] width 42 height 15
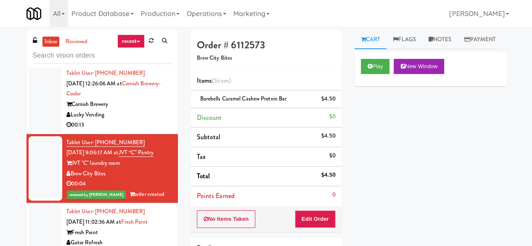
scroll to position [1513, 0]
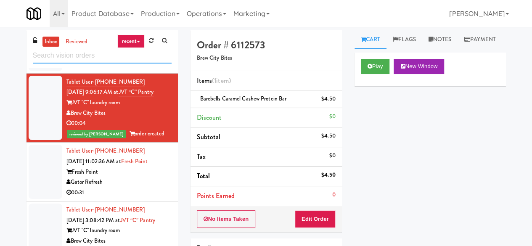
click at [100, 51] on input "text" at bounding box center [102, 56] width 139 height 16
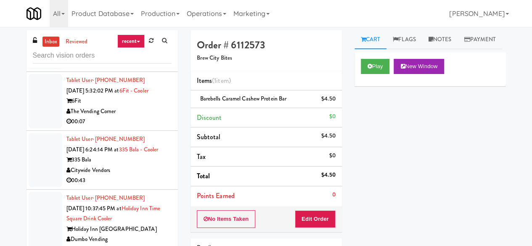
scroll to position [1051, 0]
click at [145, 231] on div "00:21" at bounding box center [118, 250] width 105 height 11
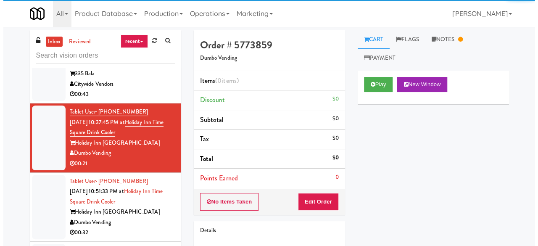
scroll to position [1219, 0]
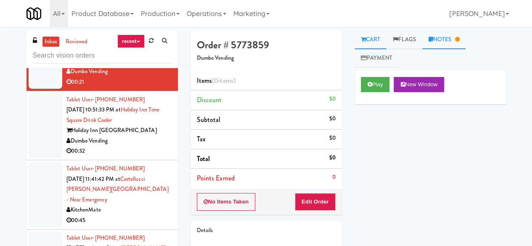
click at [438, 35] on link "Notes" at bounding box center [444, 39] width 44 height 19
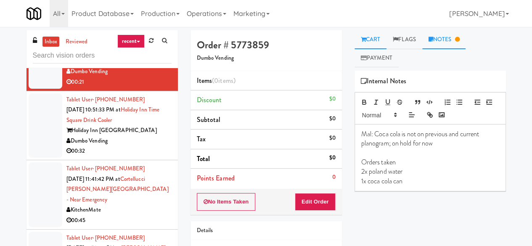
click at [375, 39] on link "Cart" at bounding box center [370, 39] width 32 height 19
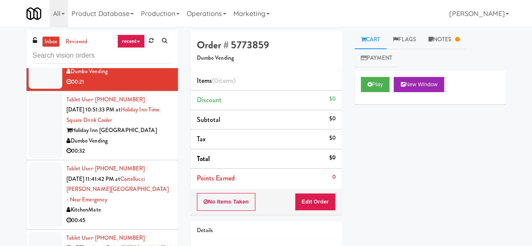
click at [322, 210] on div "No Items Taken Edit Order" at bounding box center [265, 202] width 151 height 26
click at [330, 200] on button "Edit Order" at bounding box center [315, 202] width 41 height 18
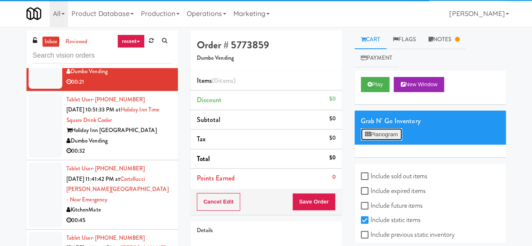
click at [392, 136] on button "Planogram" at bounding box center [381, 134] width 41 height 13
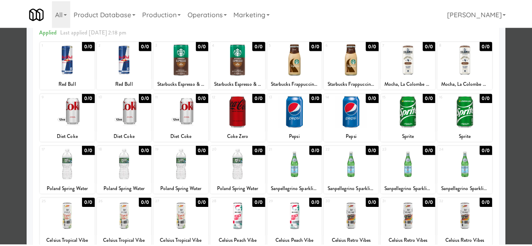
scroll to position [40, 0]
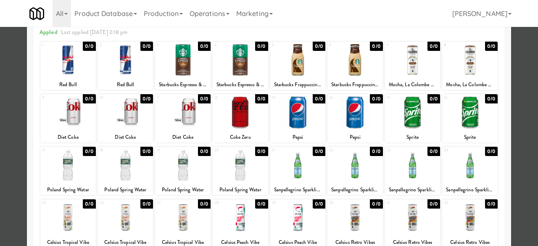
click at [524, 70] on div at bounding box center [269, 123] width 538 height 246
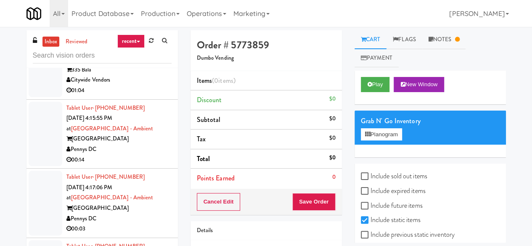
scroll to position [1681, 0]
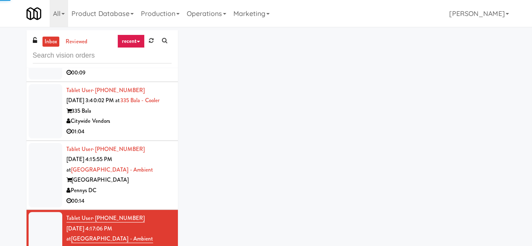
click at [134, 185] on div "Pennys DC" at bounding box center [118, 190] width 105 height 11
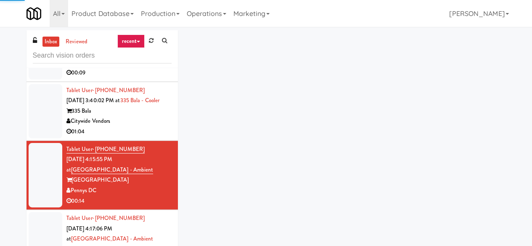
scroll to position [1597, 0]
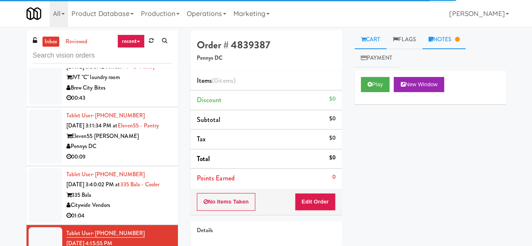
click at [447, 38] on link "Notes" at bounding box center [444, 39] width 44 height 19
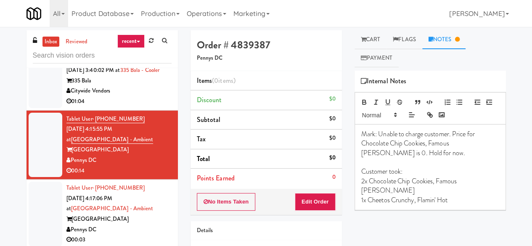
scroll to position [1723, 0]
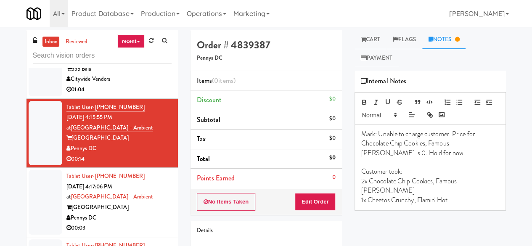
click at [135, 223] on div "00:03" at bounding box center [118, 228] width 105 height 11
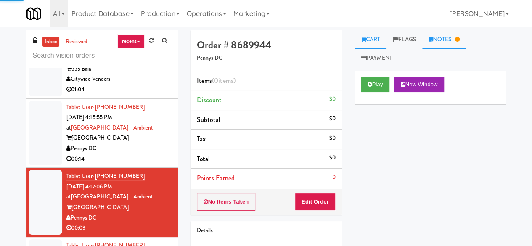
click at [445, 35] on link "Notes" at bounding box center [444, 39] width 44 height 19
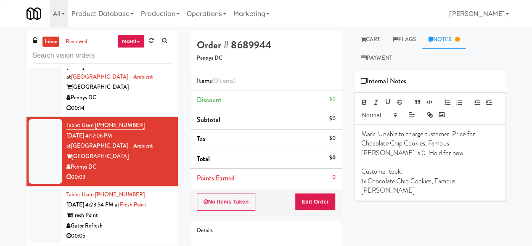
scroll to position [1807, 0]
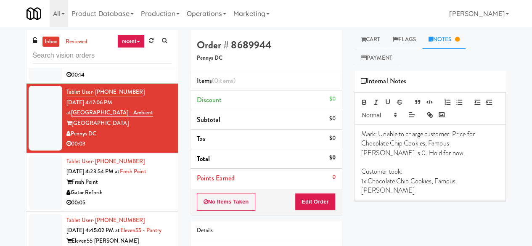
click at [137, 198] on div "00:05" at bounding box center [118, 203] width 105 height 11
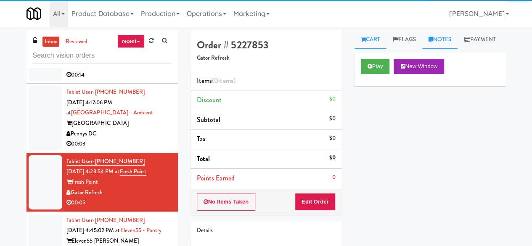
click at [428, 42] on link "Notes" at bounding box center [440, 39] width 36 height 19
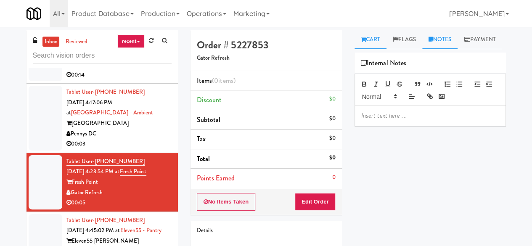
click at [362, 38] on icon at bounding box center [363, 39] width 5 height 5
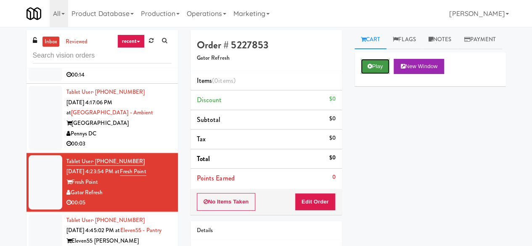
click at [383, 74] on button "Play" at bounding box center [375, 66] width 29 height 15
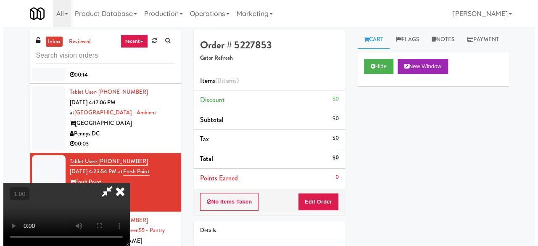
scroll to position [17, 0]
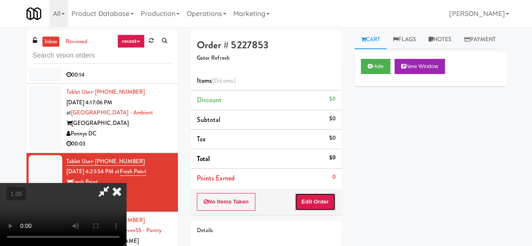
drag, startPoint x: 321, startPoint y: 196, endPoint x: 342, endPoint y: 166, distance: 36.8
click at [321, 197] on button "Edit Order" at bounding box center [315, 202] width 41 height 18
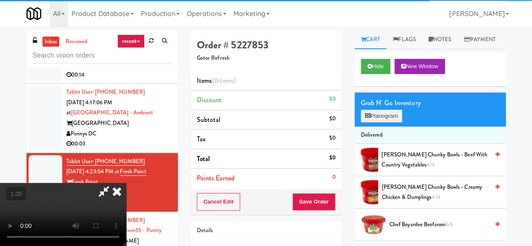
drag, startPoint x: 372, startPoint y: 121, endPoint x: 378, endPoint y: 128, distance: 9.6
click at [374, 109] on div "Grab N' Go Inventory" at bounding box center [430, 103] width 139 height 13
click at [383, 122] on button "Planogram" at bounding box center [381, 116] width 41 height 13
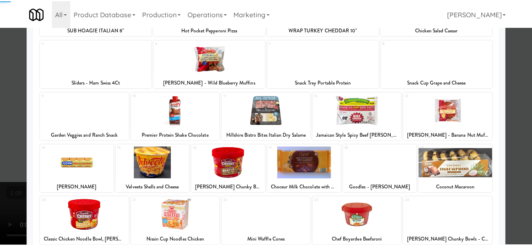
scroll to position [166, 0]
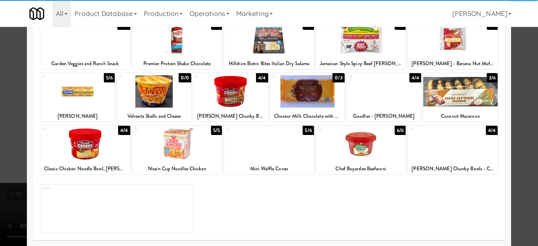
click at [462, 99] on div at bounding box center [460, 91] width 74 height 32
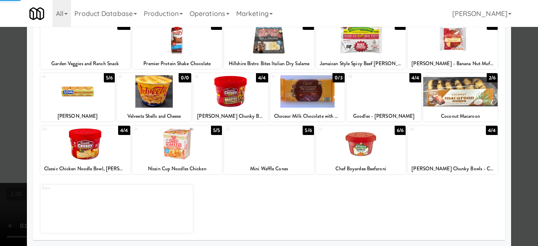
click at [523, 70] on div at bounding box center [269, 123] width 538 height 246
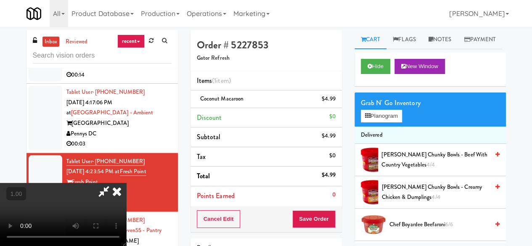
click at [113, 183] on icon at bounding box center [103, 191] width 19 height 17
click at [306, 215] on button "Save Order" at bounding box center [313, 219] width 43 height 18
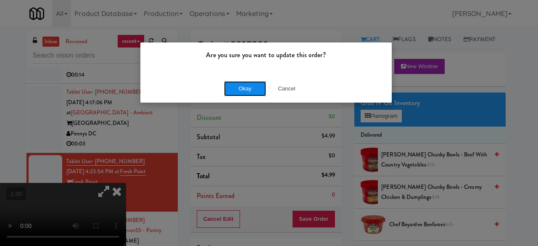
click at [246, 91] on button "Okay" at bounding box center [245, 88] width 42 height 15
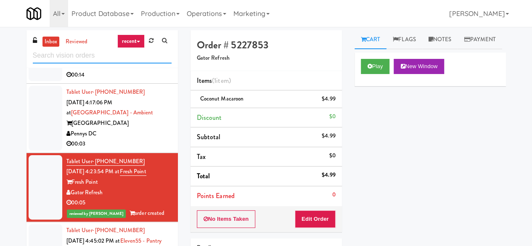
click at [69, 60] on input "text" at bounding box center [102, 56] width 139 height 16
paste input "Eleven55 - Pantry"
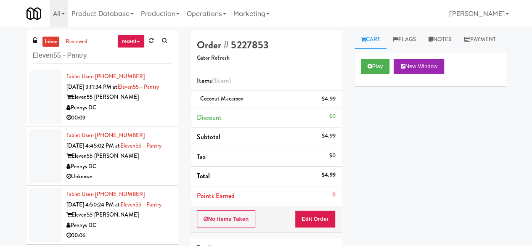
click at [135, 113] on div "Pennys DC" at bounding box center [118, 108] width 105 height 11
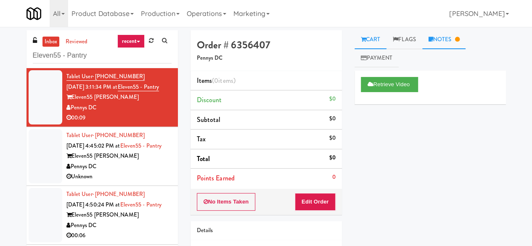
click at [448, 37] on link "Notes" at bounding box center [444, 39] width 44 height 19
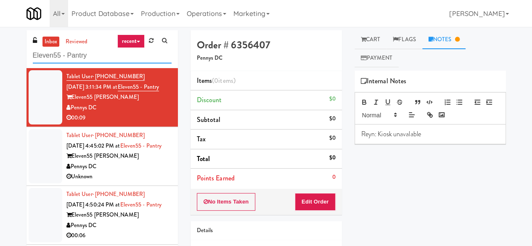
click at [98, 56] on input "Eleven55 - Pantry" at bounding box center [102, 56] width 139 height 16
paste input "Union Heights - Ambient"
click at [98, 56] on input "Eleven55 - Union Heights - Ambient" at bounding box center [102, 56] width 139 height 16
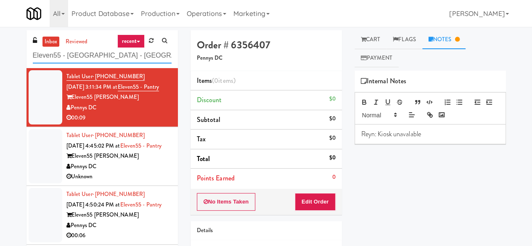
paste input "text"
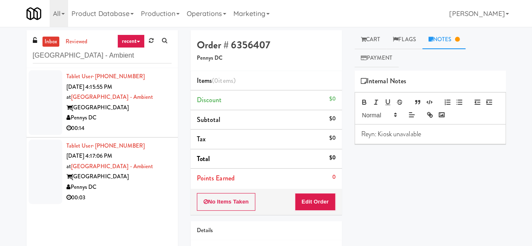
click at [146, 109] on div "Union Heights" at bounding box center [118, 108] width 105 height 11
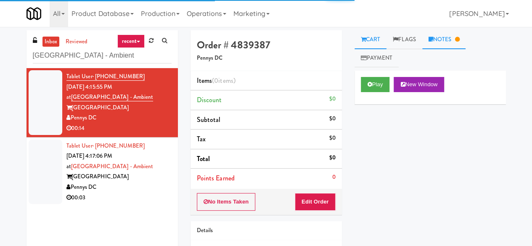
click at [439, 45] on link "Notes" at bounding box center [444, 39] width 44 height 19
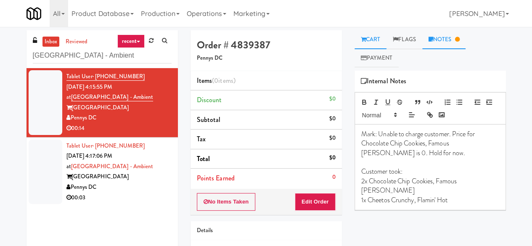
click at [362, 35] on link "Cart" at bounding box center [370, 39] width 32 height 19
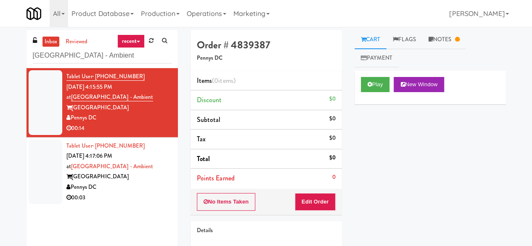
drag, startPoint x: 134, startPoint y: 195, endPoint x: 129, endPoint y: 187, distance: 9.3
click at [134, 195] on div "00:03" at bounding box center [118, 198] width 105 height 11
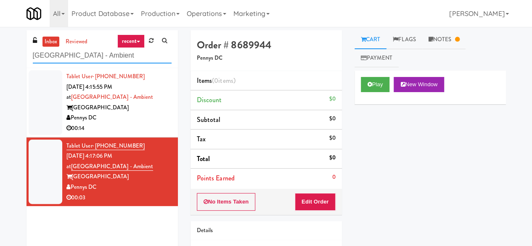
click at [80, 58] on input "Union Heights - Ambient" at bounding box center [102, 56] width 139 height 16
paste input "Kinetic - Left"
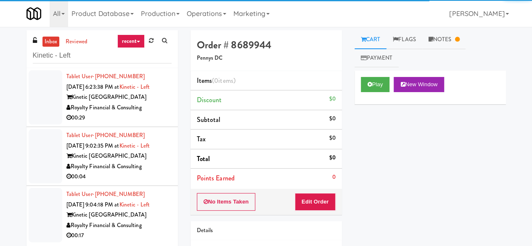
click at [139, 112] on div "Royalty Financial & Consulting" at bounding box center [118, 108] width 105 height 11
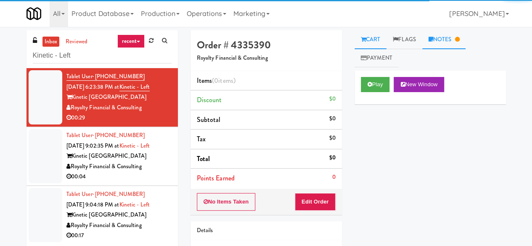
click at [445, 42] on link "Notes" at bounding box center [444, 39] width 44 height 19
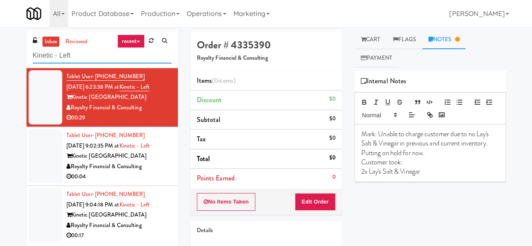
click at [90, 54] on input "Kinetic - Left" at bounding box center [102, 56] width 139 height 16
paste input "Eight80 - Gym Cooler"
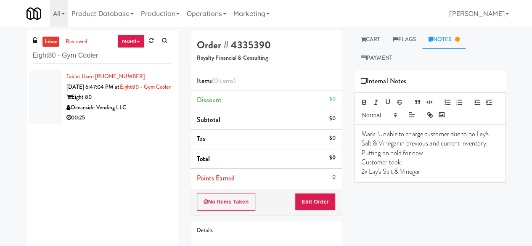
click at [130, 103] on div "Eight 80" at bounding box center [118, 97] width 105 height 11
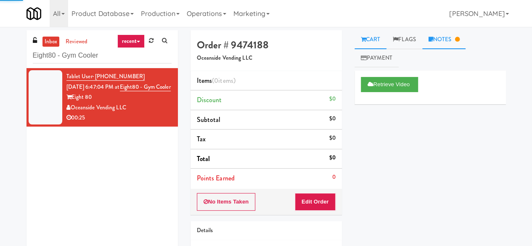
click at [456, 40] on link "Notes" at bounding box center [444, 39] width 44 height 19
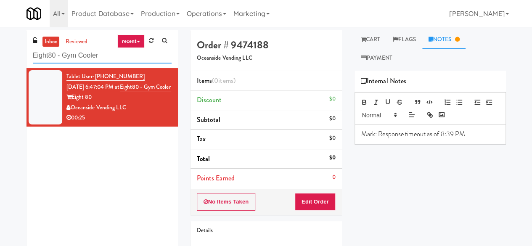
click at [101, 53] on input "Eight80 - Gym Cooler" at bounding box center [102, 56] width 139 height 16
paste input "Joseph Brant Hospital"
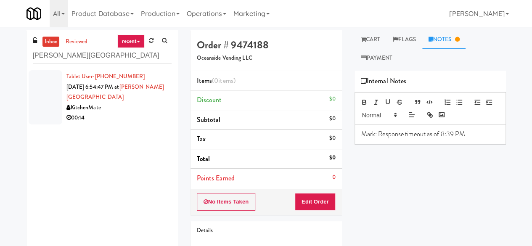
click at [130, 124] on li "Tablet User · (905) 516-7262 Sep 6, 2025 6:54:47 PM at Joseph Brant Hospital Ki…" at bounding box center [101, 97] width 151 height 58
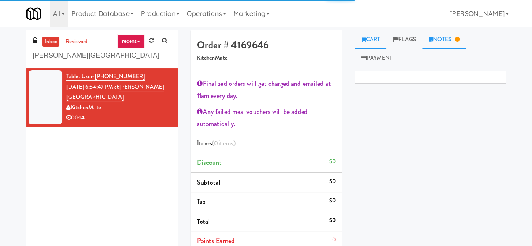
click at [441, 48] on link "Notes" at bounding box center [444, 39] width 44 height 19
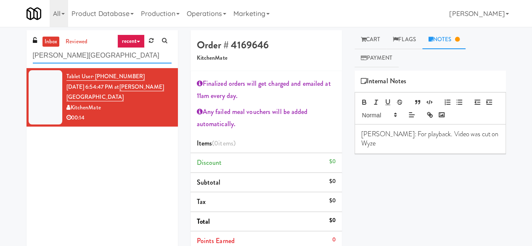
click at [95, 59] on input "Joseph Brant Hospital" at bounding box center [102, 56] width 139 height 16
paste input "Phase I - Drink Cooler"
type input "Phase I - Drink Cooler"
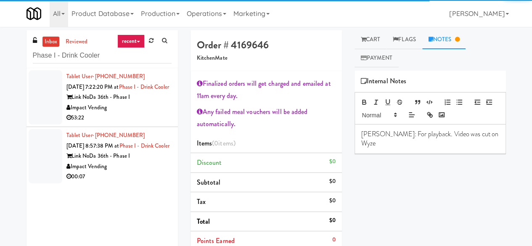
click at [143, 103] on div "Link NoDa 36th - Phase I" at bounding box center [118, 97] width 105 height 11
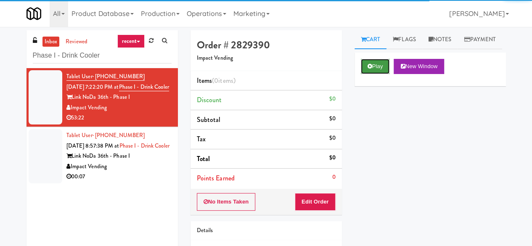
click at [367, 74] on button "Play" at bounding box center [375, 66] width 29 height 15
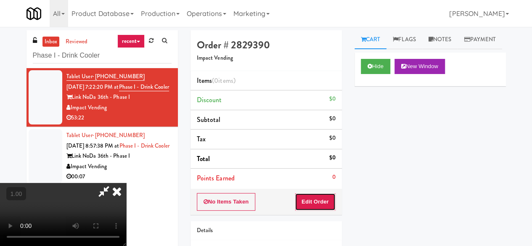
click at [323, 200] on button "Edit Order" at bounding box center [315, 202] width 41 height 18
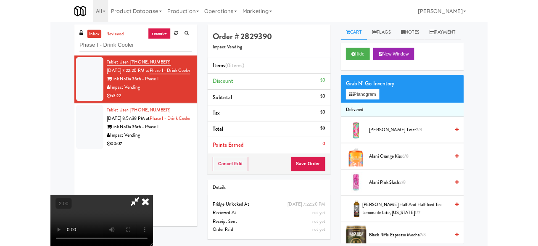
scroll to position [17, 0]
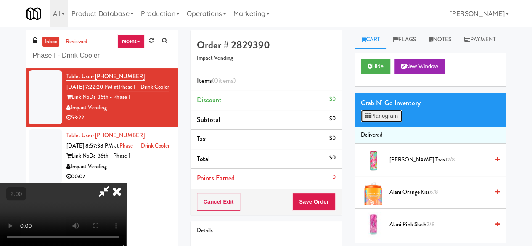
click at [391, 122] on button "Planogram" at bounding box center [381, 116] width 41 height 13
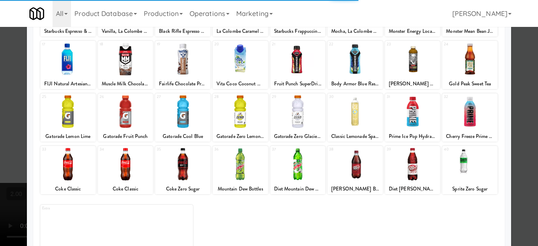
scroll to position [166, 0]
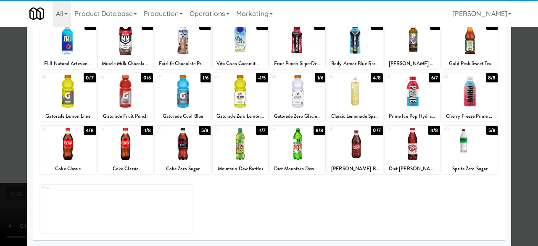
click at [238, 100] on div at bounding box center [240, 91] width 55 height 32
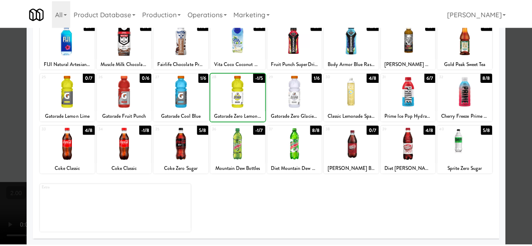
scroll to position [0, 0]
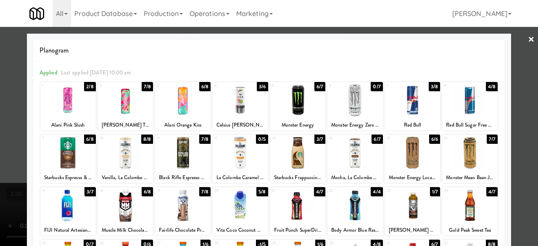
click at [507, 84] on div at bounding box center [269, 123] width 538 height 246
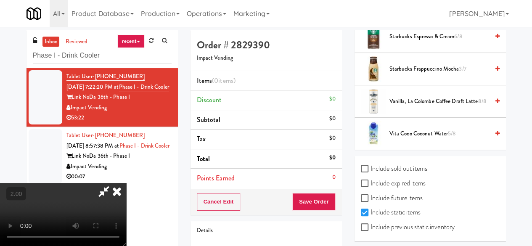
scroll to position [1048, 0]
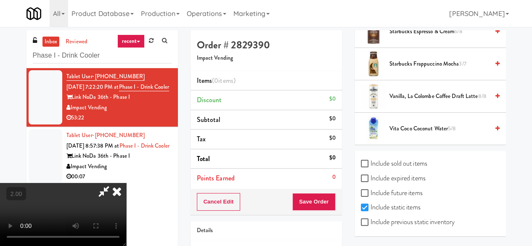
click at [365, 216] on label "Include previous static inventory" at bounding box center [408, 222] width 94 height 13
click at [365, 219] on input "Include previous static inventory" at bounding box center [366, 222] width 10 height 7
checkbox input "true"
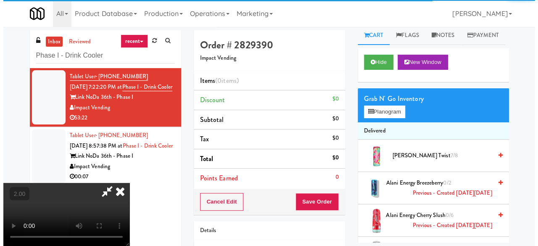
scroll to position [0, 0]
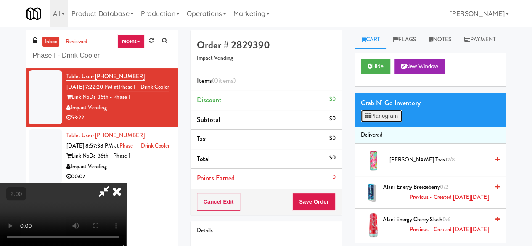
click at [381, 122] on button "Planogram" at bounding box center [381, 116] width 41 height 13
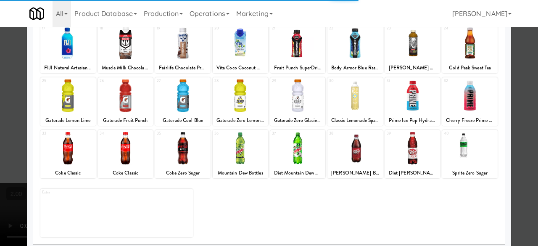
scroll to position [166, 0]
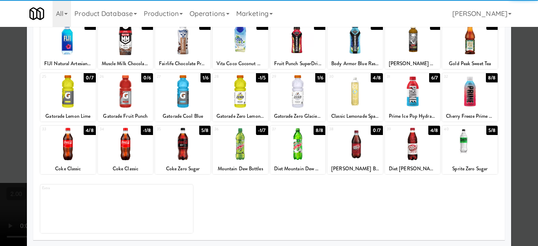
click at [252, 100] on div at bounding box center [240, 91] width 55 height 32
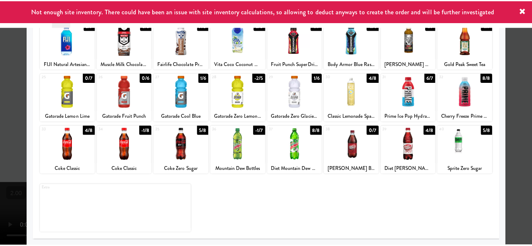
scroll to position [0, 0]
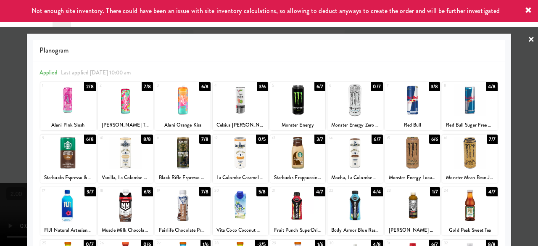
click at [516, 42] on div at bounding box center [269, 123] width 538 height 246
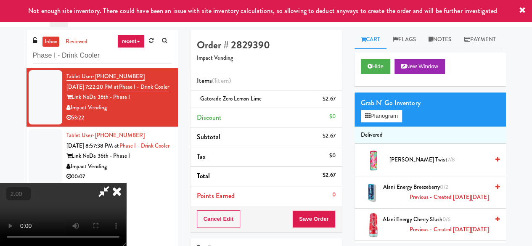
click at [0, 0] on button "+" at bounding box center [0, 0] width 0 height 0
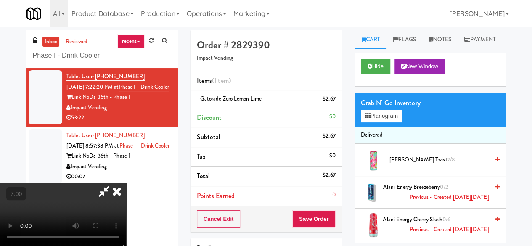
click at [113, 183] on icon at bounding box center [103, 191] width 19 height 17
click at [450, 33] on link "Notes" at bounding box center [440, 39] width 36 height 19
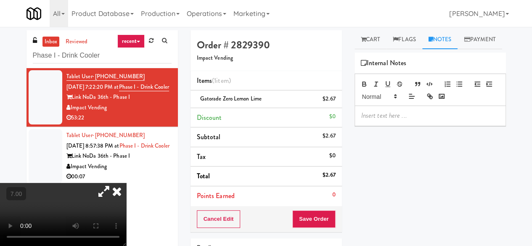
click at [385, 120] on p at bounding box center [430, 115] width 138 height 9
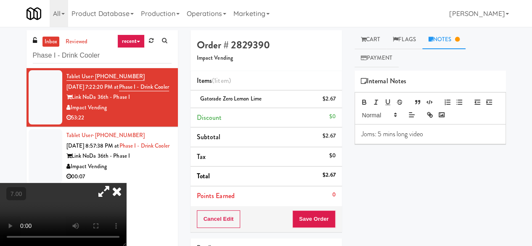
click at [340, 211] on div "Cancel Edit Save Order" at bounding box center [265, 219] width 151 height 26
click at [320, 222] on button "Save Order" at bounding box center [313, 219] width 43 height 18
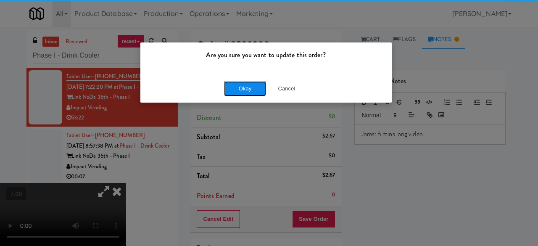
click at [251, 83] on button "Okay" at bounding box center [245, 88] width 42 height 15
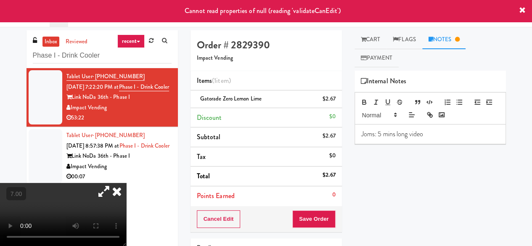
click at [126, 183] on icon at bounding box center [117, 191] width 18 height 17
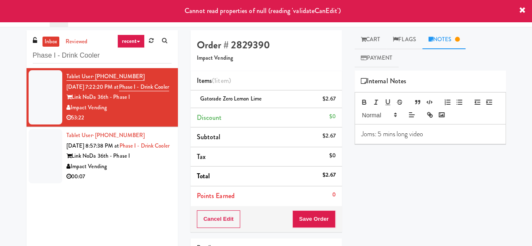
click at [123, 172] on div "Impact Vending" at bounding box center [118, 166] width 105 height 11
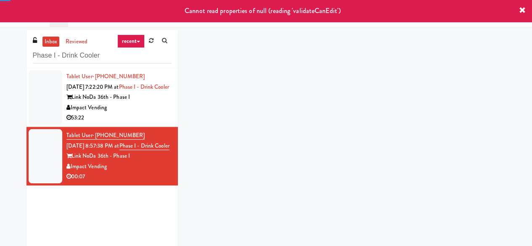
click at [134, 103] on div "Link NoDa 36th - Phase I" at bounding box center [118, 97] width 105 height 11
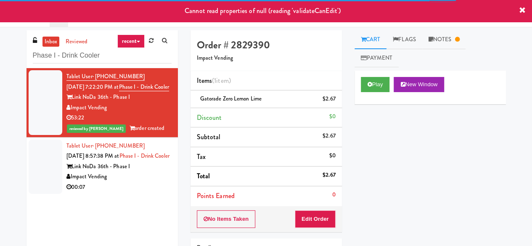
click at [151, 182] on div "Impact Vending" at bounding box center [118, 176] width 105 height 11
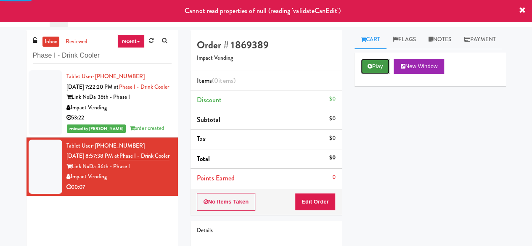
click at [375, 74] on button "Play" at bounding box center [375, 66] width 29 height 15
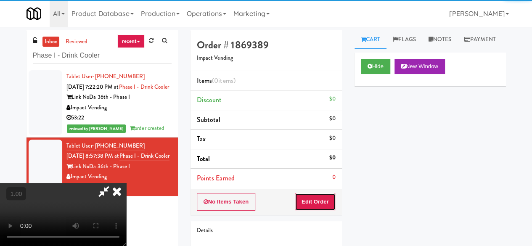
click at [316, 198] on button "Edit Order" at bounding box center [315, 202] width 41 height 18
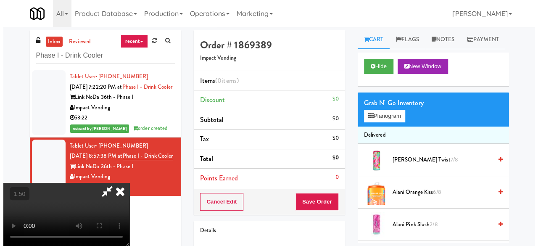
scroll to position [17, 0]
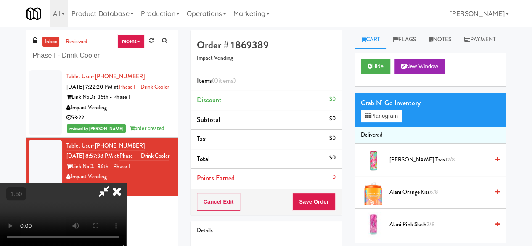
click at [383, 127] on div "Grab N' Go Inventory Planogram" at bounding box center [429, 109] width 151 height 34
click at [382, 122] on button "Planogram" at bounding box center [381, 116] width 41 height 13
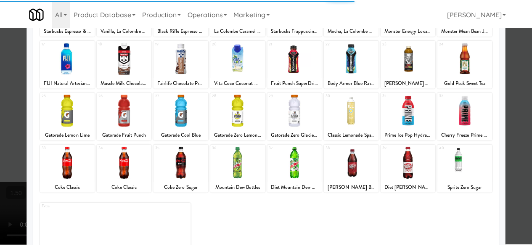
scroll to position [166, 0]
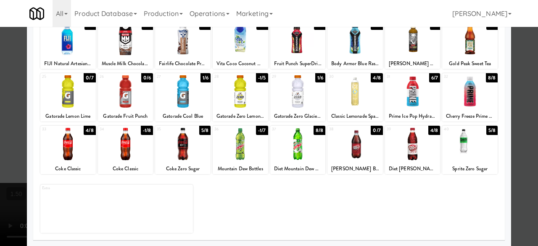
click at [514, 112] on div at bounding box center [269, 123] width 538 height 246
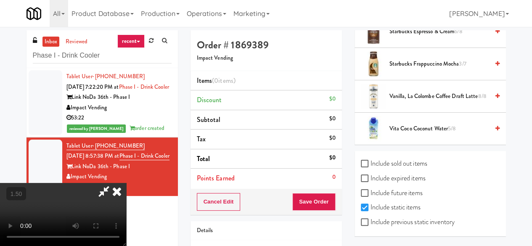
scroll to position [111, 0]
click at [364, 219] on input "Include previous static inventory" at bounding box center [366, 222] width 10 height 7
checkbox input "true"
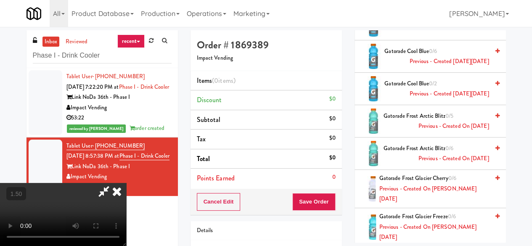
scroll to position [26, 0]
click at [126, 183] on video at bounding box center [63, 214] width 126 height 63
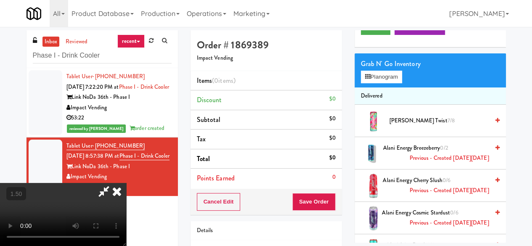
scroll to position [0, 0]
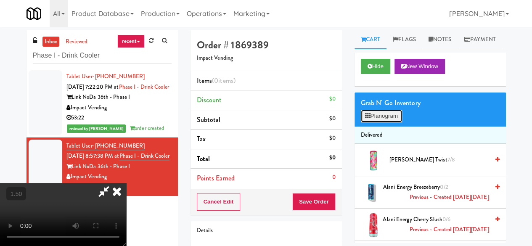
click at [385, 122] on button "Planogram" at bounding box center [381, 116] width 41 height 13
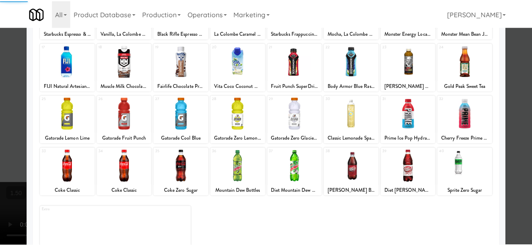
scroll to position [166, 0]
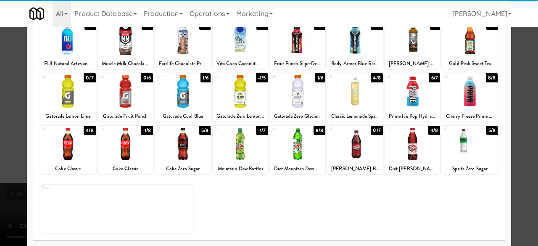
click at [308, 149] on div at bounding box center [297, 144] width 55 height 32
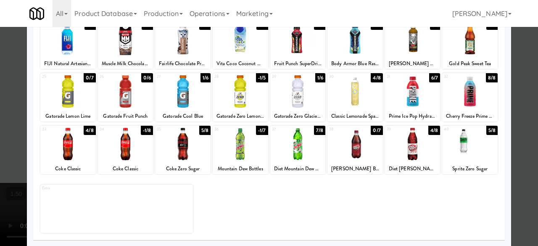
click at [514, 78] on div at bounding box center [269, 123] width 538 height 246
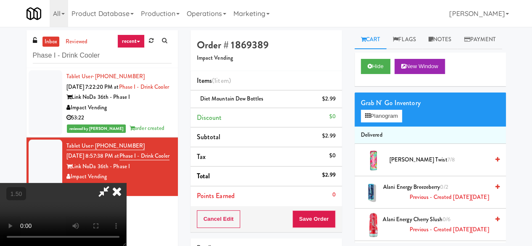
click at [328, 229] on div "Cancel Edit Save Order" at bounding box center [265, 219] width 151 height 26
click at [327, 217] on button "Save Order" at bounding box center [313, 219] width 43 height 18
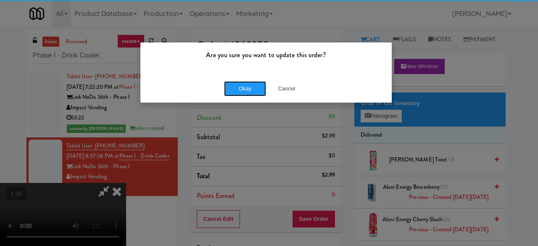
click at [249, 89] on button "Okay" at bounding box center [245, 88] width 42 height 15
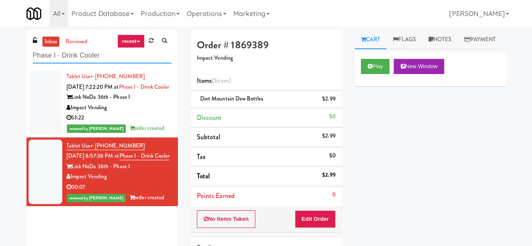
click at [84, 50] on input "Phase I - Drink Cooler" at bounding box center [102, 56] width 139 height 16
type input "Cooler"
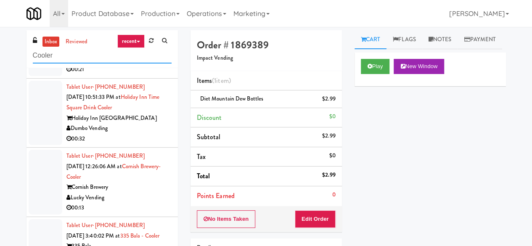
scroll to position [546, 0]
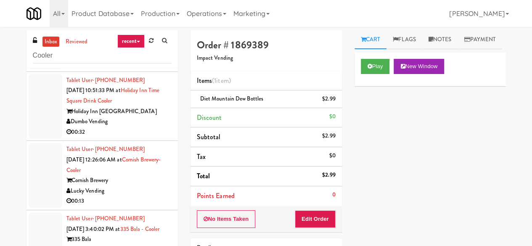
click at [145, 127] on div "Dumbo Vending" at bounding box center [118, 121] width 105 height 11
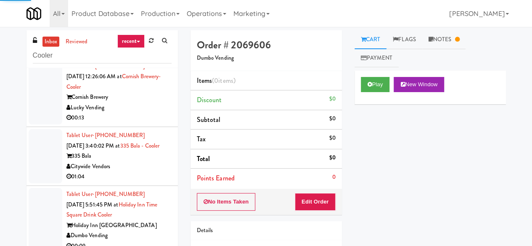
scroll to position [630, 0]
click at [125, 171] on div "Citywide Vendors" at bounding box center [118, 166] width 105 height 11
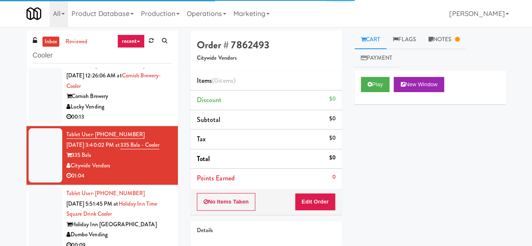
drag, startPoint x: 433, startPoint y: 42, endPoint x: 317, endPoint y: 88, distance: 124.6
click at [434, 42] on link "Notes" at bounding box center [444, 39] width 44 height 19
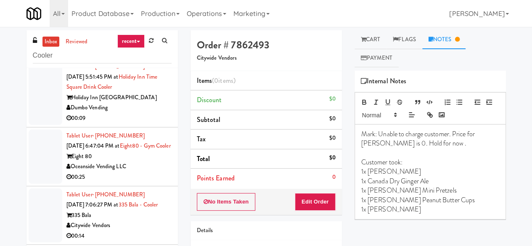
scroll to position [799, 0]
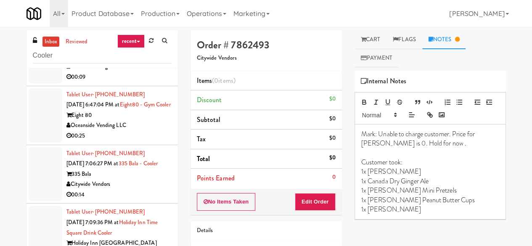
click at [150, 110] on div "Tablet User · (562) 652-0333 Sep 6, 2025 6:47:04 PM at Eight80 - Gym Cooler Eig…" at bounding box center [118, 116] width 105 height 52
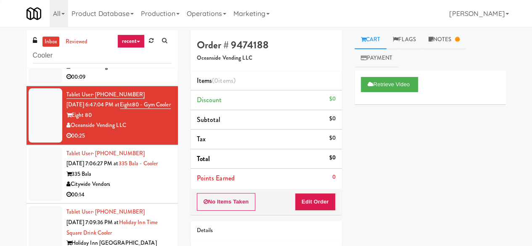
click at [154, 62] on div "Holiday Inn Time Square" at bounding box center [118, 56] width 105 height 11
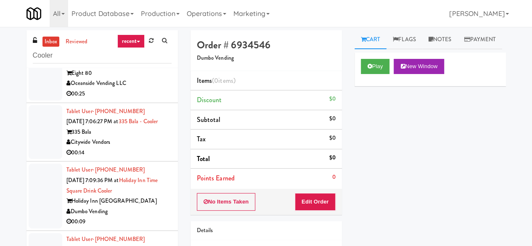
scroll to position [757, 0]
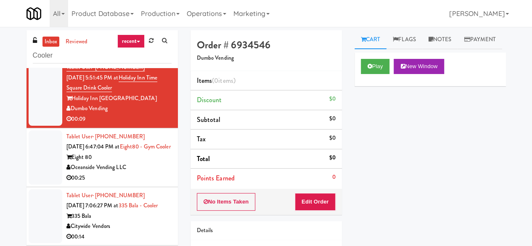
click at [153, 173] on div "Oceanside Vending LLC" at bounding box center [118, 167] width 105 height 11
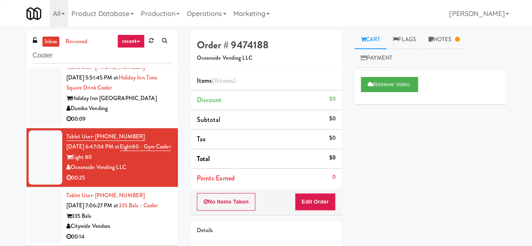
click at [144, 104] on div "Holiday Inn Time Square" at bounding box center [118, 98] width 105 height 11
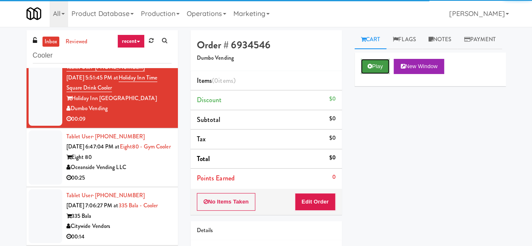
click at [372, 74] on button "Play" at bounding box center [375, 66] width 29 height 15
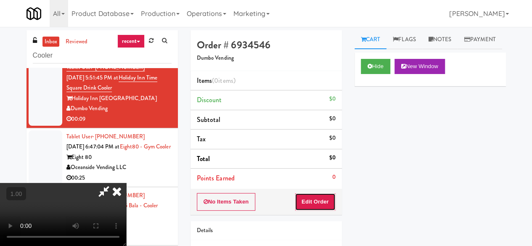
click at [328, 201] on button "Edit Order" at bounding box center [315, 202] width 41 height 18
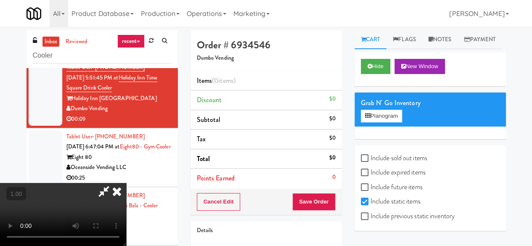
scroll to position [17, 0]
click at [381, 122] on button "Planogram" at bounding box center [381, 116] width 41 height 13
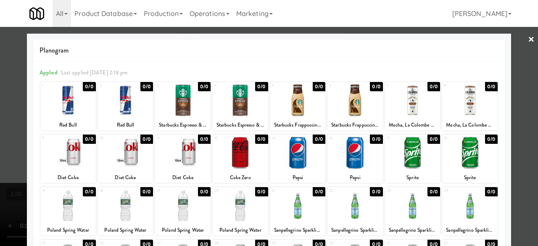
click at [528, 44] on link "×" at bounding box center [531, 40] width 7 height 26
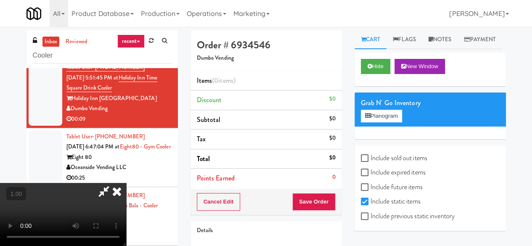
click at [113, 183] on icon at bounding box center [103, 191] width 19 height 17
click at [126, 183] on icon at bounding box center [117, 191] width 18 height 17
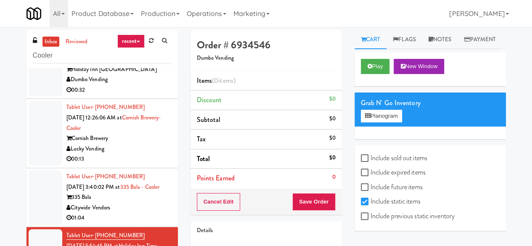
scroll to position [546, 0]
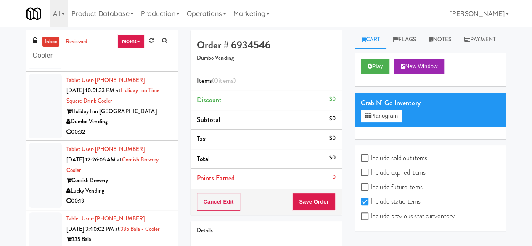
click at [142, 137] on div "00:32" at bounding box center [118, 132] width 105 height 11
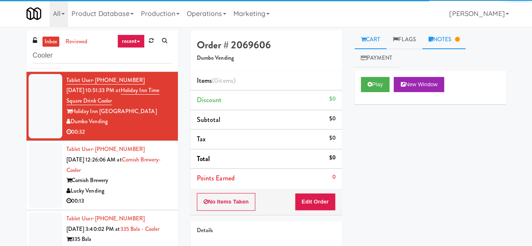
click at [455, 44] on link "Notes" at bounding box center [444, 39] width 44 height 19
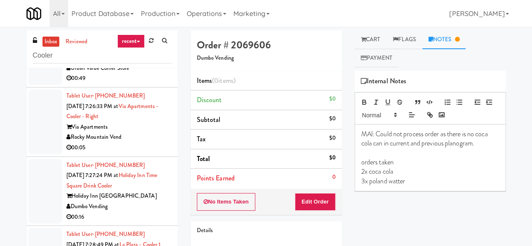
scroll to position [1093, 0]
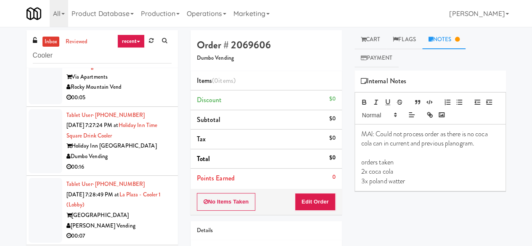
click at [145, 92] on div "Rocky Mountain Vend" at bounding box center [118, 87] width 105 height 11
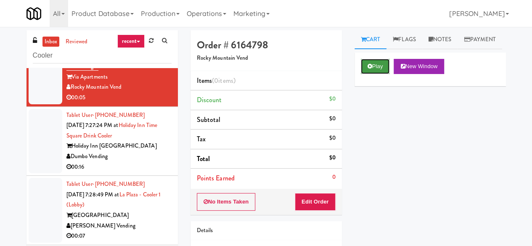
click at [368, 69] on icon at bounding box center [369, 65] width 5 height 5
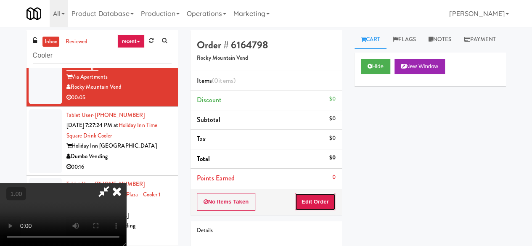
click at [317, 197] on button "Edit Order" at bounding box center [315, 202] width 41 height 18
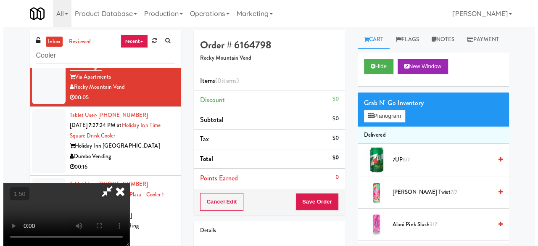
scroll to position [17, 0]
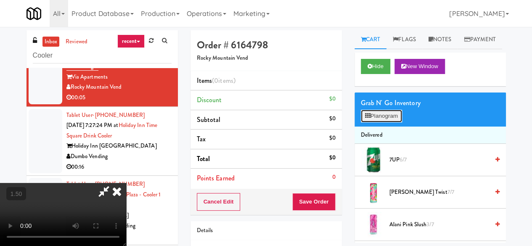
click at [390, 122] on button "Planogram" at bounding box center [381, 116] width 41 height 13
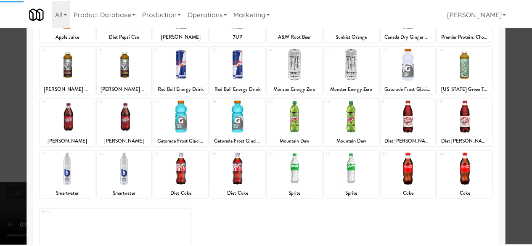
scroll to position [166, 0]
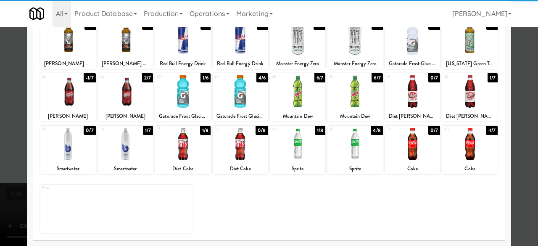
click at [347, 92] on div at bounding box center [354, 91] width 55 height 32
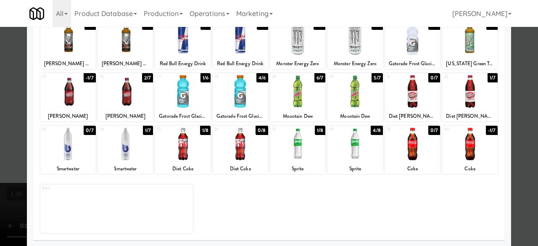
click at [517, 58] on div at bounding box center [269, 123] width 538 height 246
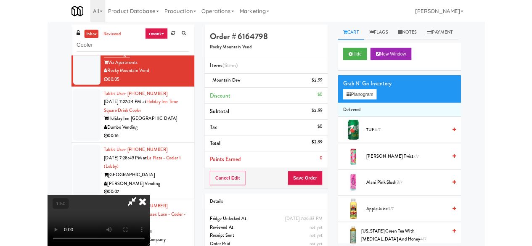
scroll to position [17, 0]
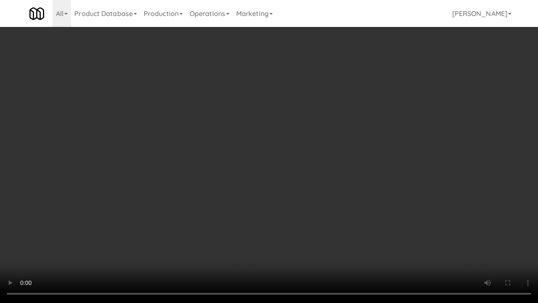
click at [299, 228] on video at bounding box center [269, 151] width 538 height 303
click at [343, 214] on video at bounding box center [269, 151] width 538 height 303
click at [414, 231] on video at bounding box center [269, 151] width 538 height 303
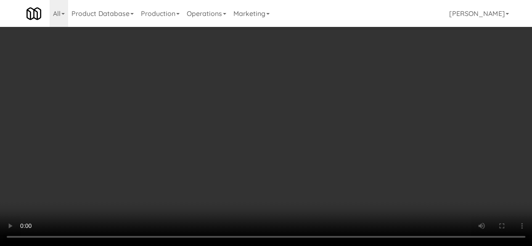
scroll to position [0, 0]
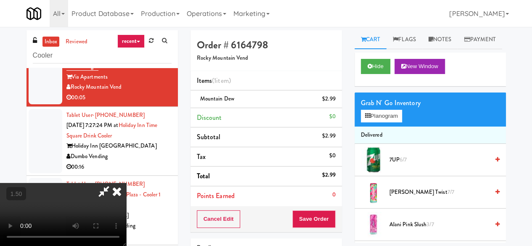
click at [113, 183] on icon at bounding box center [103, 191] width 19 height 17
click at [297, 212] on button "Save Order" at bounding box center [313, 219] width 43 height 18
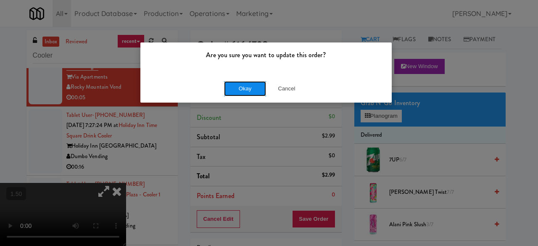
click at [240, 88] on button "Okay" at bounding box center [245, 88] width 42 height 15
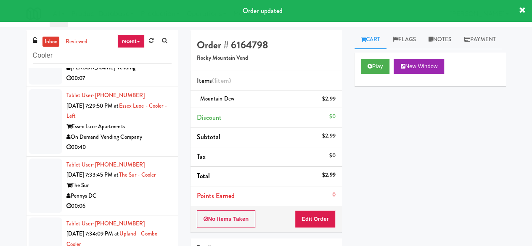
click at [135, 63] on div "La Plaza" at bounding box center [118, 58] width 105 height 11
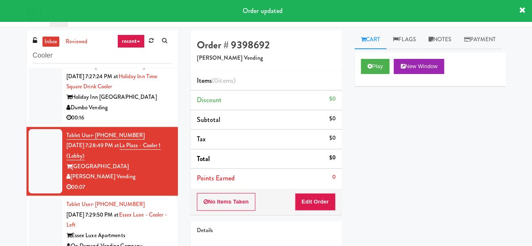
scroll to position [1135, 0]
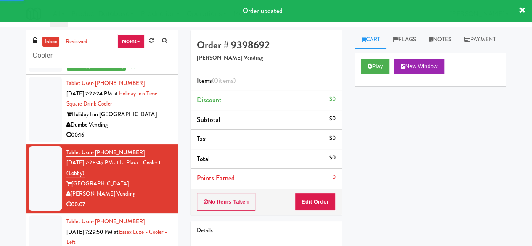
click at [131, 130] on div "Dumbo Vending" at bounding box center [118, 125] width 105 height 11
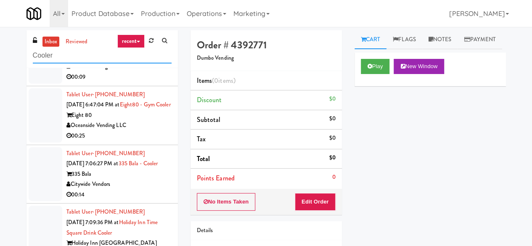
click at [85, 60] on input "Cooler" at bounding box center [102, 56] width 139 height 16
type input "fridge"
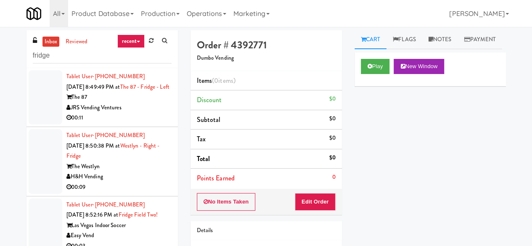
click at [130, 113] on div "JRS Vending Ventures" at bounding box center [118, 108] width 105 height 11
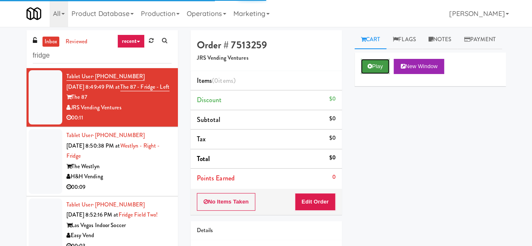
click at [379, 74] on button "Play" at bounding box center [375, 66] width 29 height 15
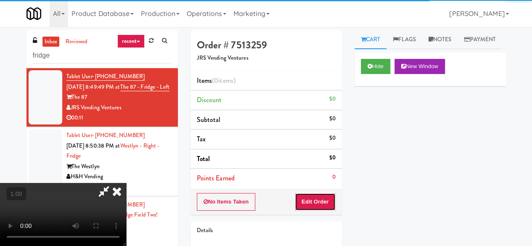
click at [309, 206] on button "Edit Order" at bounding box center [315, 202] width 41 height 18
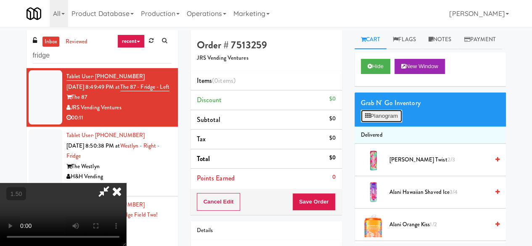
click at [382, 122] on button "Planogram" at bounding box center [381, 116] width 41 height 13
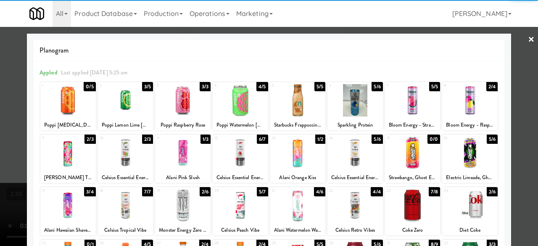
click at [400, 208] on div at bounding box center [412, 205] width 55 height 32
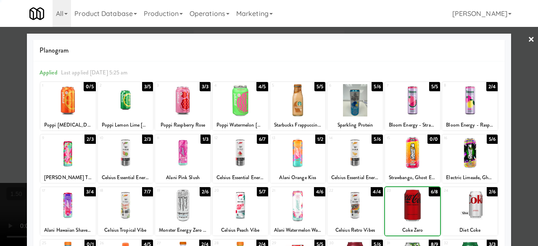
click at [400, 208] on div at bounding box center [412, 205] width 55 height 32
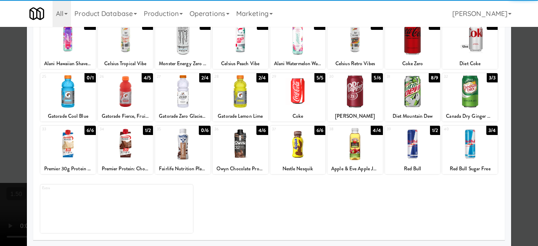
click at [361, 146] on div at bounding box center [354, 144] width 55 height 32
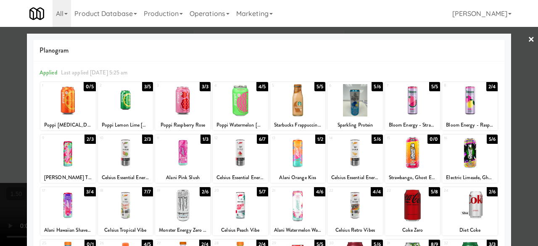
click at [515, 49] on div at bounding box center [269, 123] width 538 height 246
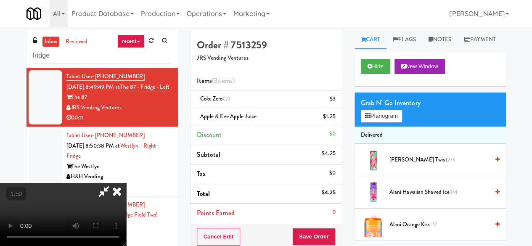
click at [113, 183] on icon at bounding box center [103, 191] width 19 height 17
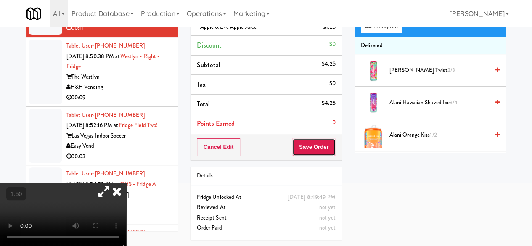
click at [316, 138] on button "Save Order" at bounding box center [313, 147] width 43 height 18
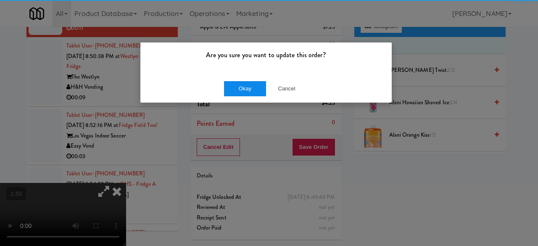
drag, startPoint x: 251, startPoint y: 53, endPoint x: 232, endPoint y: 93, distance: 44.4
click at [249, 58] on p "Are you sure you want to update this order?" at bounding box center [266, 55] width 239 height 13
click at [233, 94] on button "Okay" at bounding box center [245, 88] width 42 height 15
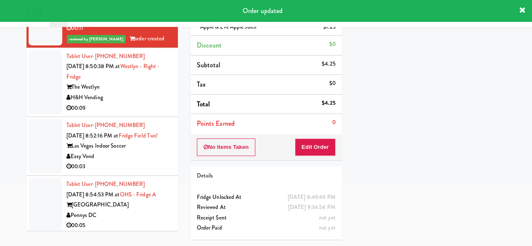
click at [127, 95] on div "H&H Vending" at bounding box center [118, 97] width 105 height 11
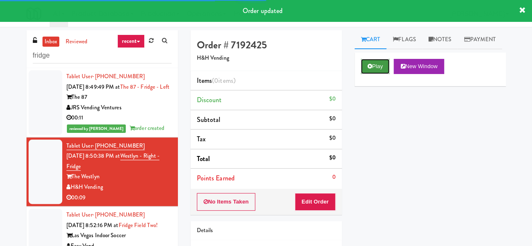
click at [380, 74] on button "Play" at bounding box center [375, 66] width 29 height 15
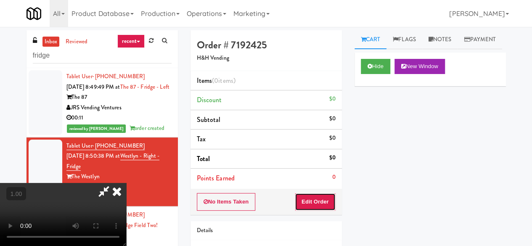
click at [319, 195] on button "Edit Order" at bounding box center [315, 202] width 41 height 18
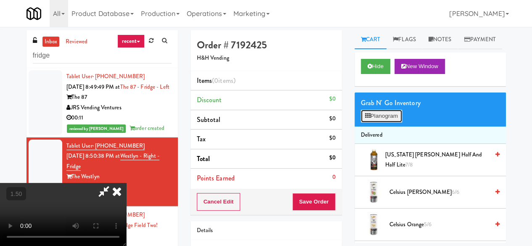
click at [395, 122] on button "Planogram" at bounding box center [381, 116] width 41 height 13
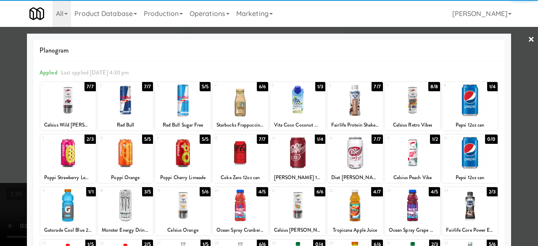
click at [417, 153] on div at bounding box center [412, 153] width 55 height 32
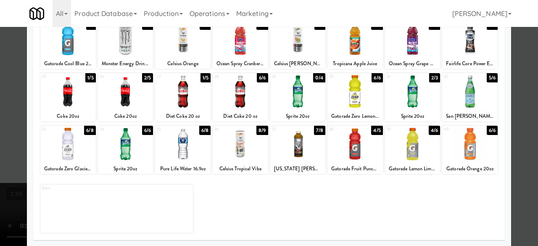
click at [170, 147] on div at bounding box center [182, 144] width 55 height 32
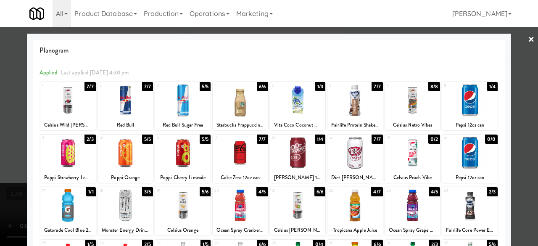
click at [523, 69] on div at bounding box center [269, 123] width 538 height 246
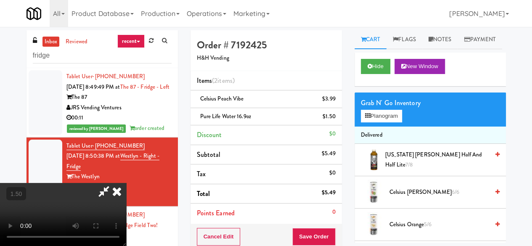
click at [113, 183] on icon at bounding box center [103, 191] width 19 height 17
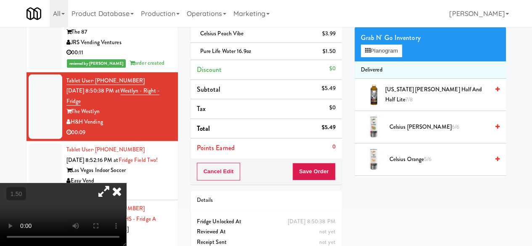
scroll to position [98, 0]
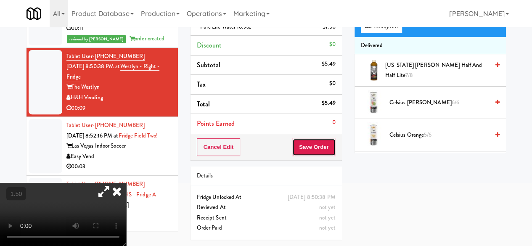
click at [296, 139] on button "Save Order" at bounding box center [313, 147] width 43 height 18
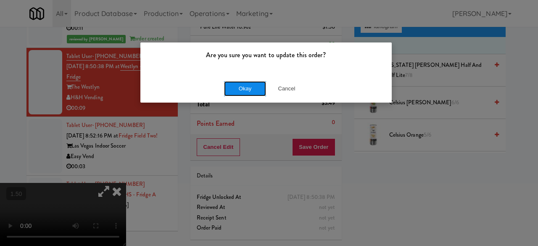
click at [252, 84] on button "Okay" at bounding box center [245, 88] width 42 height 15
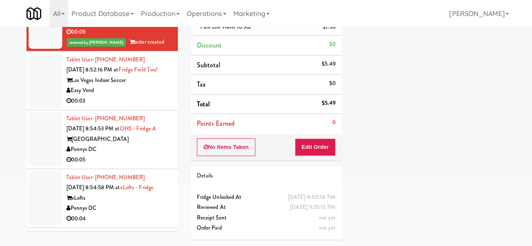
scroll to position [84, 0]
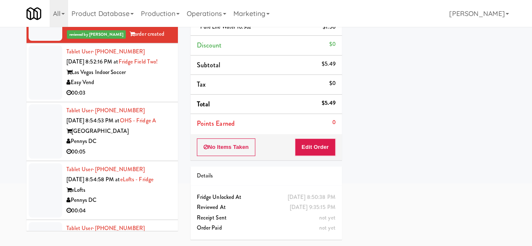
click at [139, 88] on div "Easy Vend" at bounding box center [118, 82] width 105 height 11
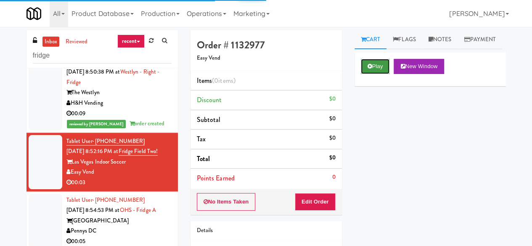
click at [366, 74] on button "Play" at bounding box center [375, 66] width 29 height 15
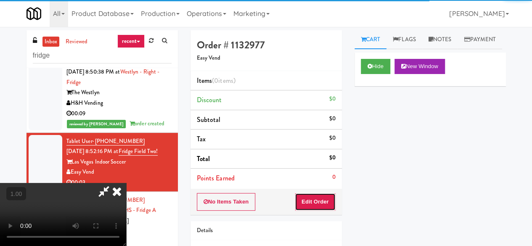
click at [322, 201] on button "Edit Order" at bounding box center [315, 202] width 41 height 18
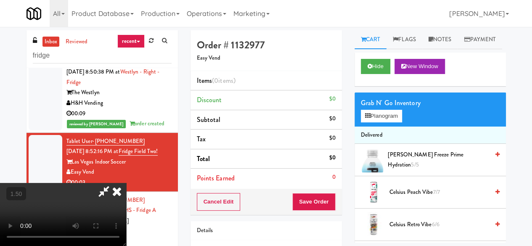
scroll to position [17, 0]
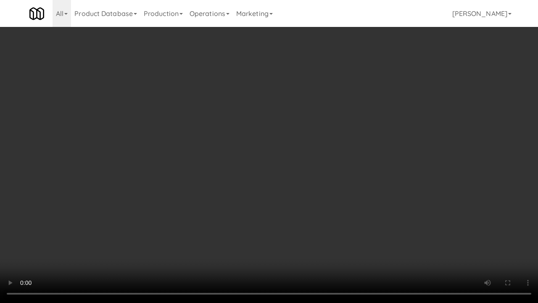
click at [251, 215] on video at bounding box center [269, 151] width 538 height 303
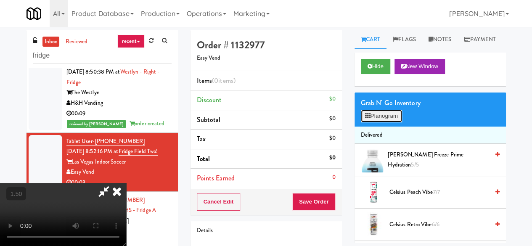
click at [386, 122] on button "Planogram" at bounding box center [381, 116] width 41 height 13
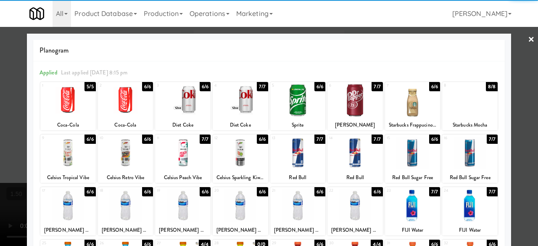
click at [299, 159] on div at bounding box center [297, 153] width 55 height 32
drag, startPoint x: 527, startPoint y: 40, endPoint x: 522, endPoint y: 40, distance: 4.6
click at [528, 40] on link "×" at bounding box center [531, 40] width 7 height 26
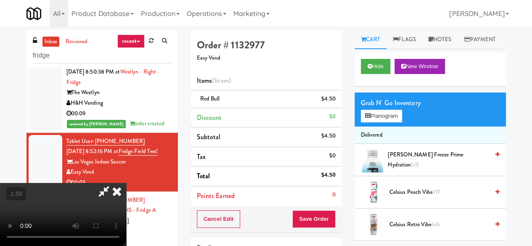
click at [113, 183] on icon at bounding box center [103, 191] width 19 height 17
click at [297, 217] on button "Save Order" at bounding box center [313, 219] width 43 height 18
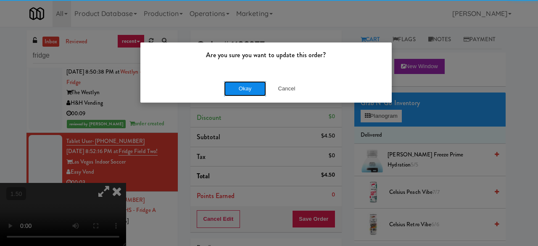
click at [251, 85] on button "Okay" at bounding box center [245, 88] width 42 height 15
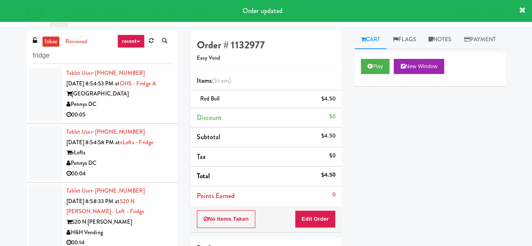
scroll to position [252, 0]
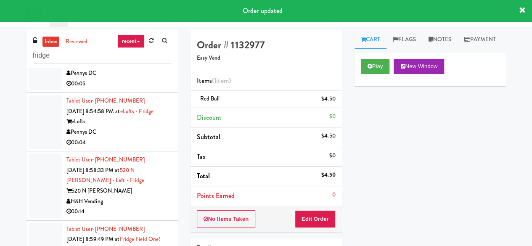
drag, startPoint x: 136, startPoint y: 96, endPoint x: 142, endPoint y: 98, distance: 6.5
click at [136, 68] on div "[GEOGRAPHIC_DATA]" at bounding box center [118, 63] width 105 height 11
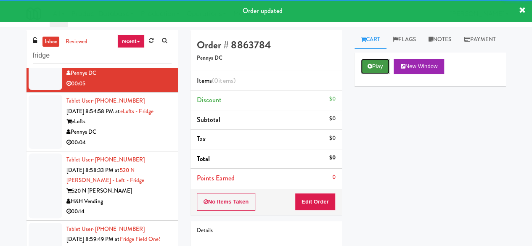
click at [367, 74] on button "Play" at bounding box center [375, 66] width 29 height 15
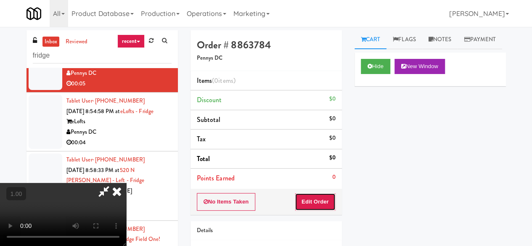
click at [316, 200] on button "Edit Order" at bounding box center [315, 202] width 41 height 18
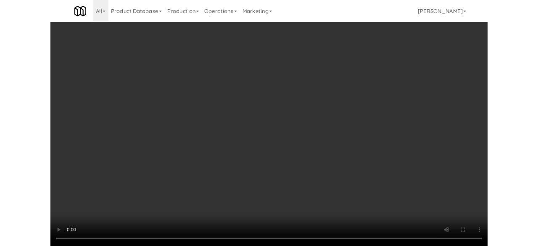
scroll to position [80, 0]
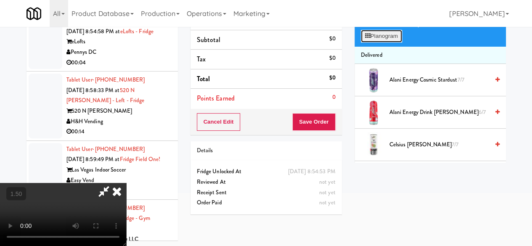
click at [377, 42] on button "Planogram" at bounding box center [381, 36] width 41 height 13
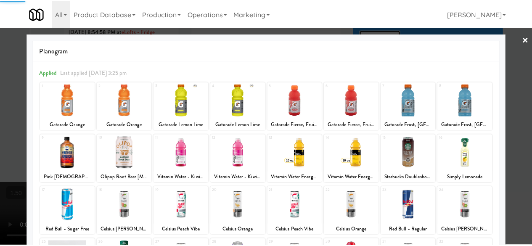
scroll to position [166, 0]
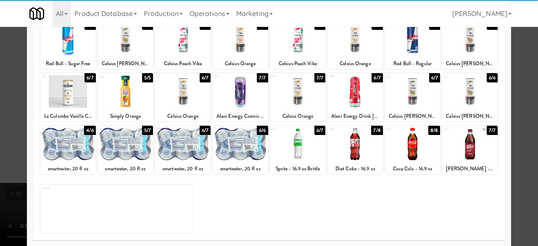
click at [406, 142] on div at bounding box center [412, 144] width 55 height 32
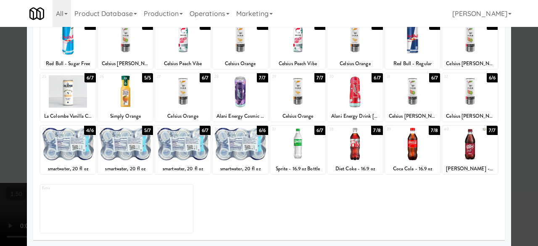
click at [516, 93] on div at bounding box center [269, 123] width 538 height 246
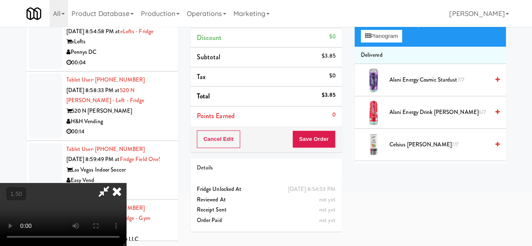
click at [113, 183] on icon at bounding box center [103, 191] width 19 height 17
drag, startPoint x: 307, startPoint y: 119, endPoint x: 308, endPoint y: 125, distance: 6.8
click at [308, 125] on div "Order # 8863784 Pennys DC Items (1 item ) Coca Cola - 16.9 oz $3.85 Discount $0…" at bounding box center [265, 51] width 151 height 202
click at [309, 138] on button "Save Order" at bounding box center [313, 139] width 43 height 18
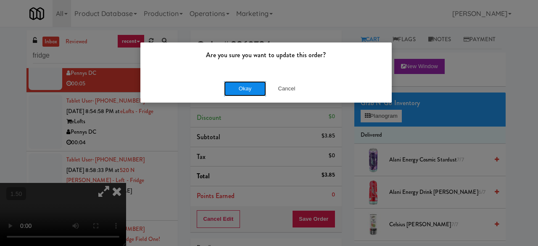
click at [248, 88] on button "Okay" at bounding box center [245, 88] width 42 height 15
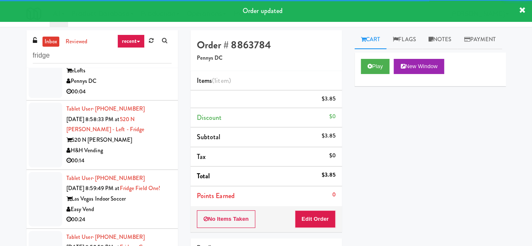
scroll to position [346, 0]
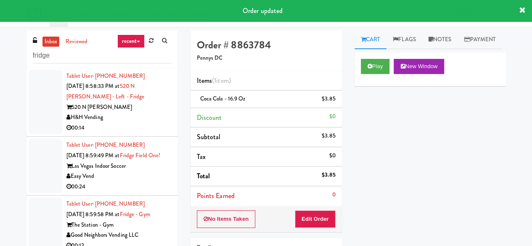
click at [123, 68] on li "Tablet User · (540) 683-9902 Sep 6, 2025 8:54:58 PM at eLofts - Fridge eLofts P…" at bounding box center [101, 38] width 151 height 59
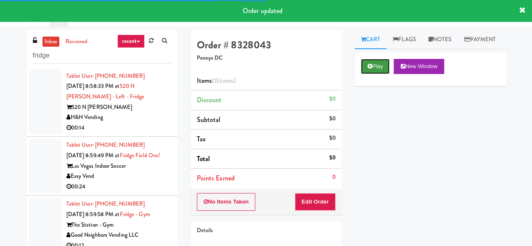
click at [382, 74] on button "Play" at bounding box center [375, 66] width 29 height 15
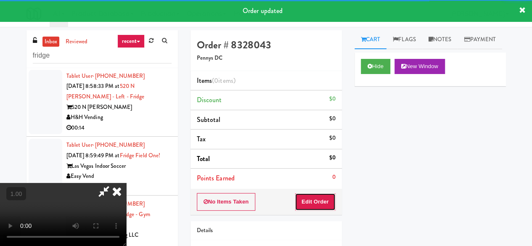
click at [320, 205] on button "Edit Order" at bounding box center [315, 202] width 41 height 18
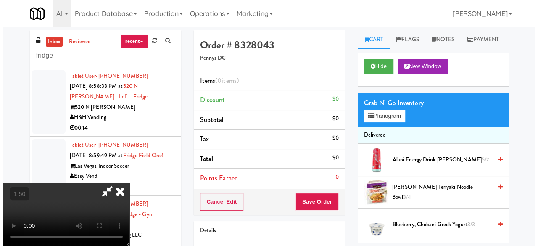
scroll to position [17, 0]
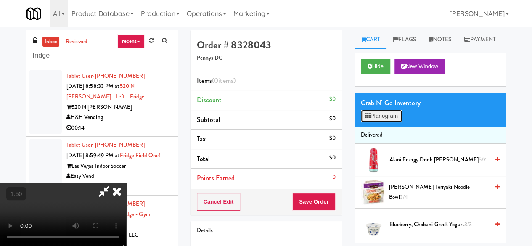
click at [372, 122] on button "Planogram" at bounding box center [381, 116] width 41 height 13
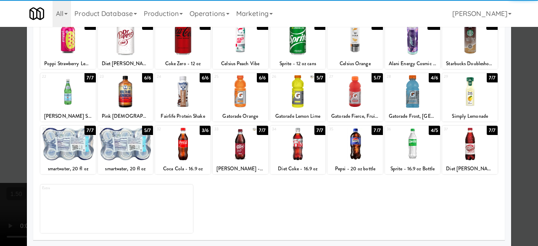
click at [187, 142] on div at bounding box center [182, 144] width 55 height 32
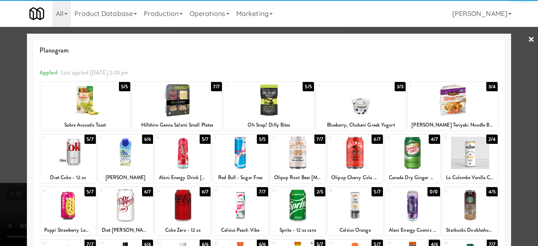
click at [509, 47] on div at bounding box center [269, 123] width 538 height 246
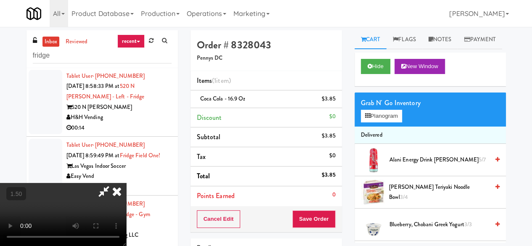
click at [113, 183] on icon at bounding box center [103, 191] width 19 height 17
click at [321, 216] on button "Save Order" at bounding box center [313, 219] width 43 height 18
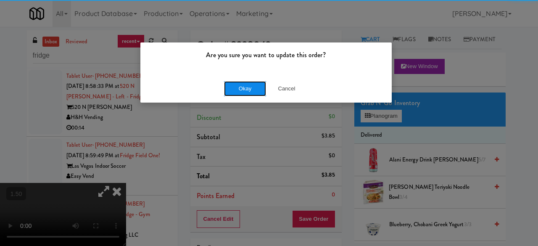
click at [228, 92] on button "Okay" at bounding box center [245, 88] width 42 height 15
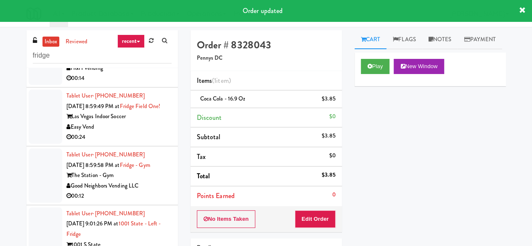
scroll to position [399, 0]
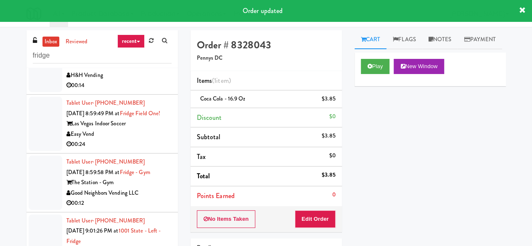
click at [145, 81] on div "H&H Vending" at bounding box center [118, 75] width 105 height 11
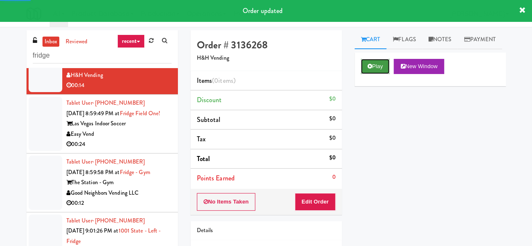
click at [377, 74] on button "Play" at bounding box center [375, 66] width 29 height 15
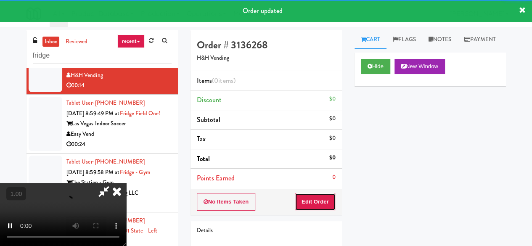
click at [314, 198] on button "Edit Order" at bounding box center [315, 202] width 41 height 18
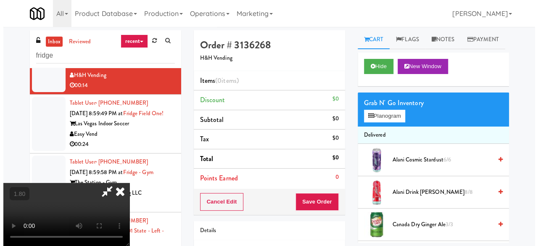
scroll to position [17, 0]
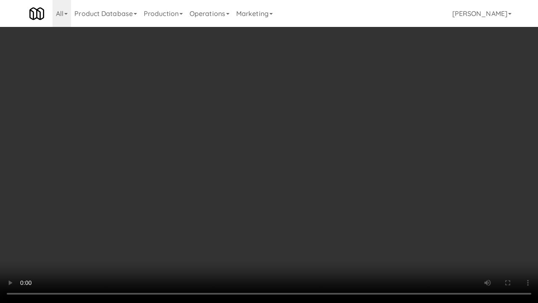
click at [300, 231] on video at bounding box center [269, 151] width 538 height 303
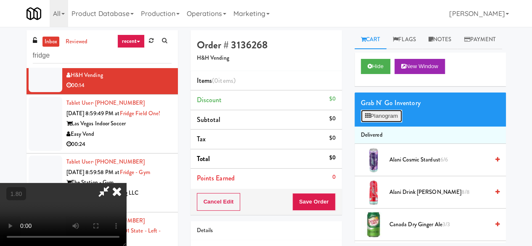
click at [375, 122] on button "Planogram" at bounding box center [381, 116] width 41 height 13
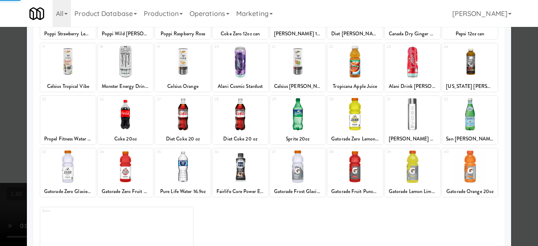
scroll to position [166, 0]
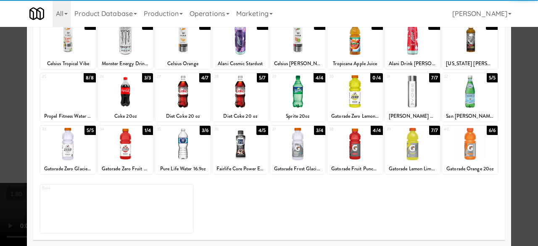
click at [468, 90] on div at bounding box center [469, 91] width 55 height 32
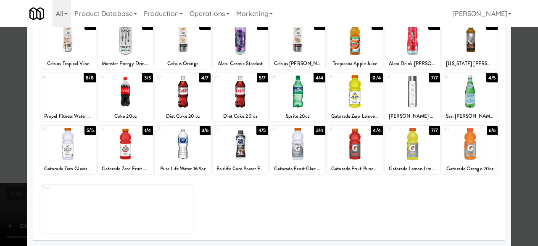
click at [201, 150] on div at bounding box center [182, 144] width 55 height 32
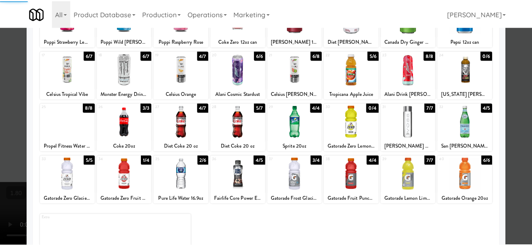
scroll to position [82, 0]
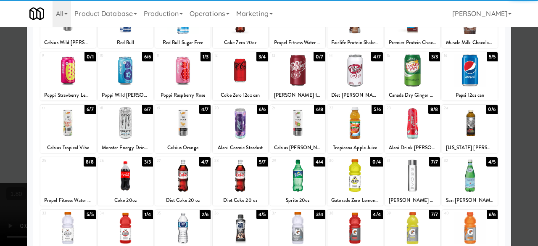
click at [510, 100] on div at bounding box center [269, 123] width 538 height 246
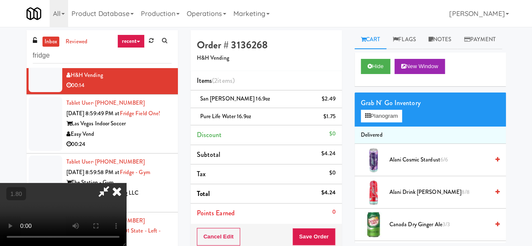
click at [126, 183] on icon at bounding box center [117, 191] width 18 height 17
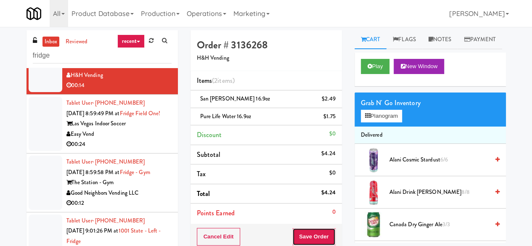
click at [326, 228] on button "Save Order" at bounding box center [313, 237] width 43 height 18
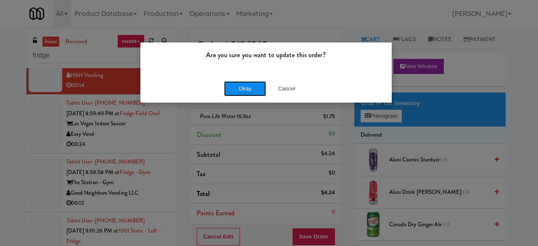
click at [234, 85] on button "Okay" at bounding box center [245, 88] width 42 height 15
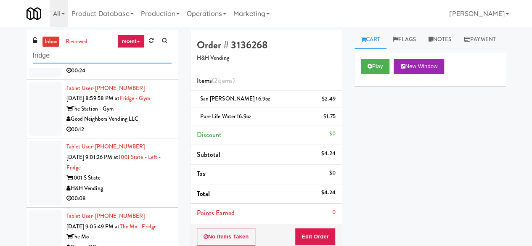
click at [121, 53] on input "fridge" at bounding box center [102, 56] width 139 height 16
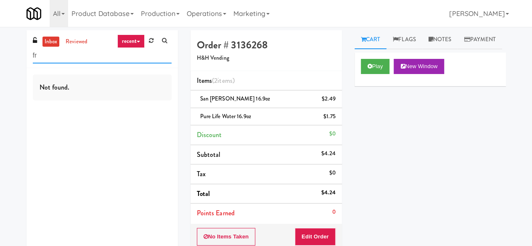
type input "f"
type input "p"
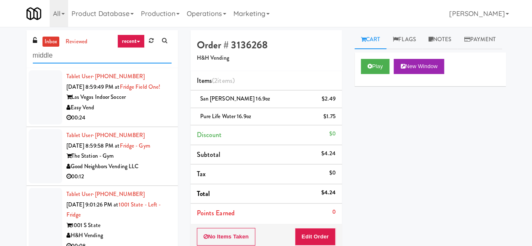
type input "middle"
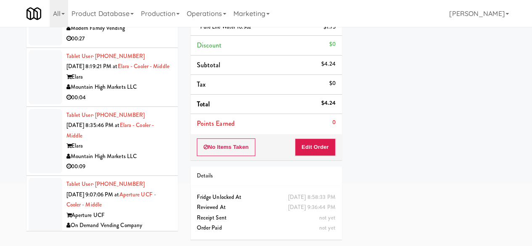
click at [148, 95] on div "00:04" at bounding box center [118, 97] width 105 height 11
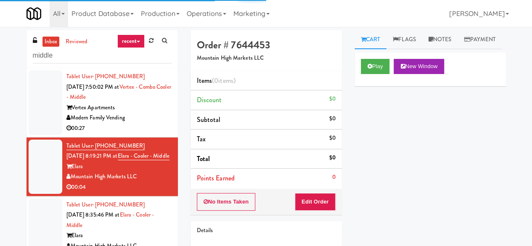
click at [386, 74] on div "Play New Window" at bounding box center [429, 70] width 151 height 34
click at [382, 74] on button "Play" at bounding box center [375, 66] width 29 height 15
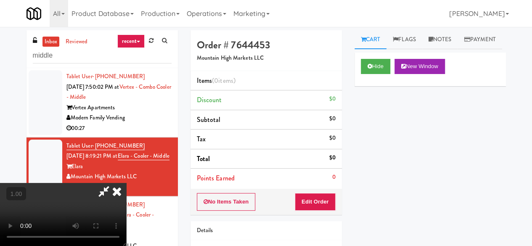
click at [308, 211] on div "No Items Taken Edit Order" at bounding box center [265, 202] width 151 height 26
click at [309, 196] on button "Edit Order" at bounding box center [315, 202] width 41 height 18
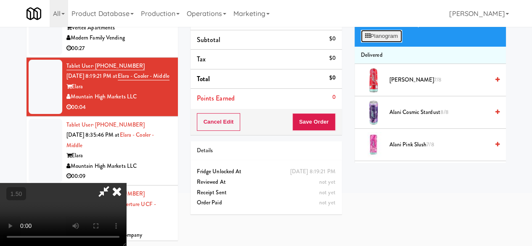
click at [397, 42] on button "Planogram" at bounding box center [381, 36] width 41 height 13
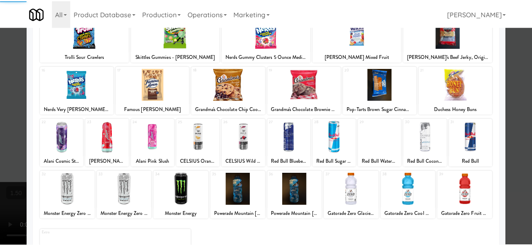
scroll to position [166, 0]
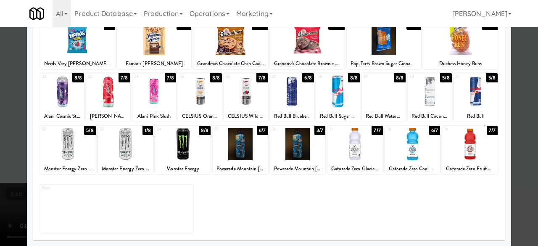
click at [77, 151] on div at bounding box center [67, 144] width 55 height 32
click at [524, 62] on div at bounding box center [269, 123] width 538 height 246
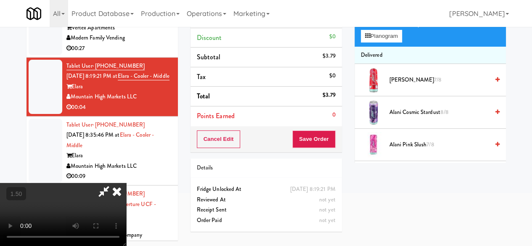
click at [126, 183] on video at bounding box center [63, 214] width 126 height 63
click at [113, 183] on icon at bounding box center [103, 191] width 19 height 17
click at [319, 126] on div "Cancel Edit Save Order" at bounding box center [265, 139] width 151 height 26
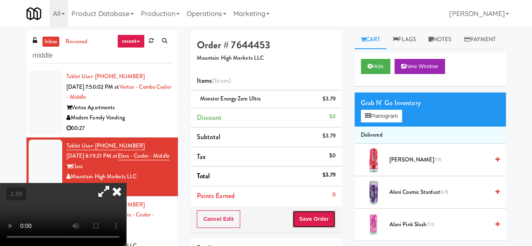
drag, startPoint x: 328, startPoint y: 219, endPoint x: 321, endPoint y: 216, distance: 7.3
click at [327, 220] on button "Save Order" at bounding box center [313, 219] width 43 height 18
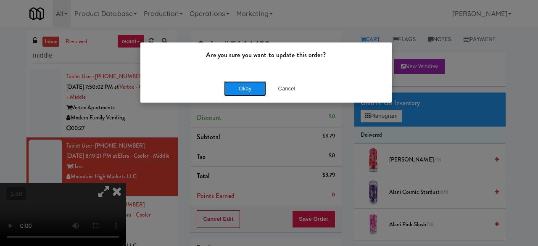
click at [255, 91] on button "Okay" at bounding box center [245, 88] width 42 height 15
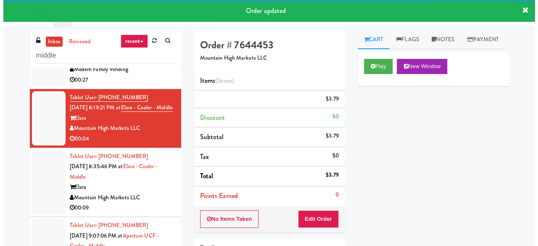
scroll to position [126, 0]
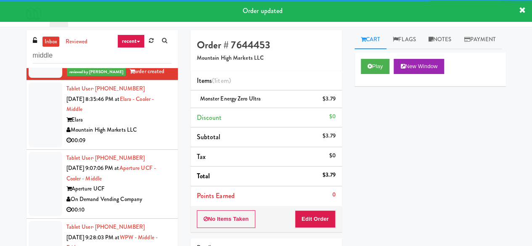
click at [150, 125] on div "Elara" at bounding box center [118, 120] width 105 height 11
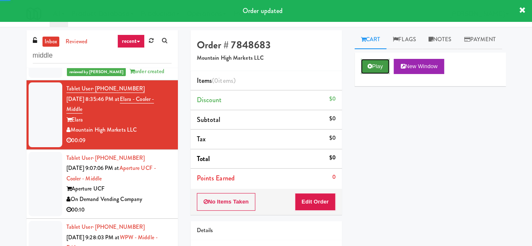
click at [381, 74] on button "Play" at bounding box center [375, 66] width 29 height 15
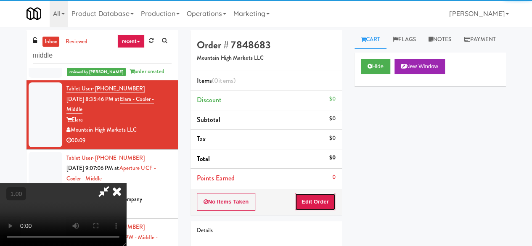
click at [315, 203] on button "Edit Order" at bounding box center [315, 202] width 41 height 18
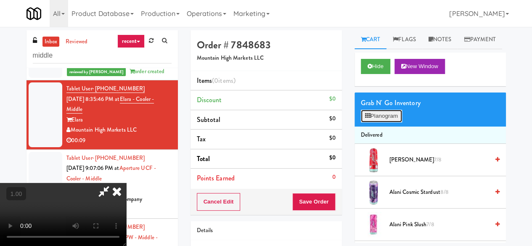
click at [396, 122] on button "Planogram" at bounding box center [381, 116] width 41 height 13
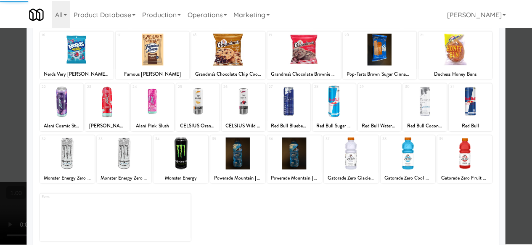
scroll to position [166, 0]
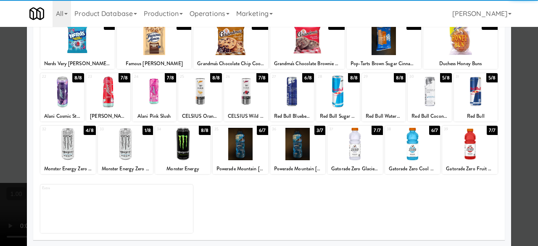
click at [389, 107] on div at bounding box center [384, 91] width 44 height 32
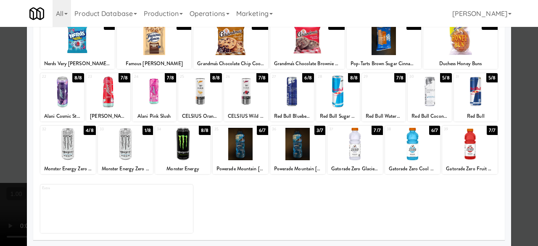
click at [514, 72] on div at bounding box center [269, 123] width 538 height 246
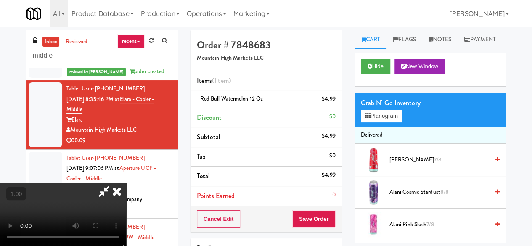
click at [113, 183] on icon at bounding box center [103, 191] width 19 height 17
click at [296, 214] on button "Save Order" at bounding box center [313, 219] width 43 height 18
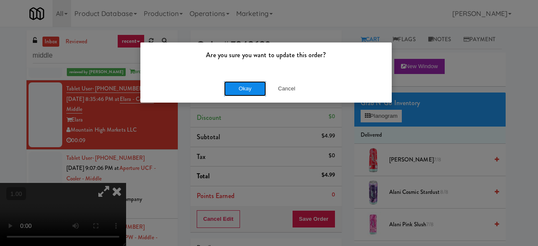
click at [253, 92] on button "Okay" at bounding box center [245, 88] width 42 height 15
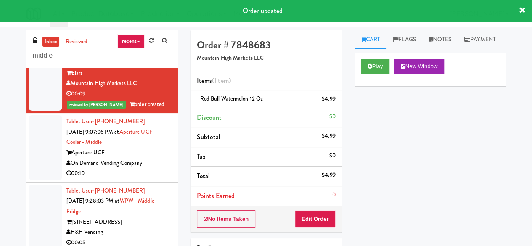
scroll to position [182, 0]
click at [154, 166] on div "On Demand Vending Company" at bounding box center [118, 163] width 105 height 11
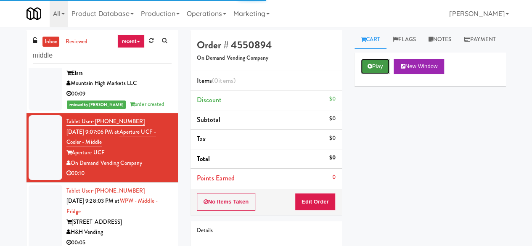
click at [364, 74] on button "Play" at bounding box center [375, 66] width 29 height 15
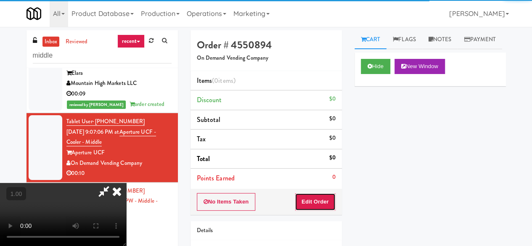
click at [319, 195] on button "Edit Order" at bounding box center [315, 202] width 41 height 18
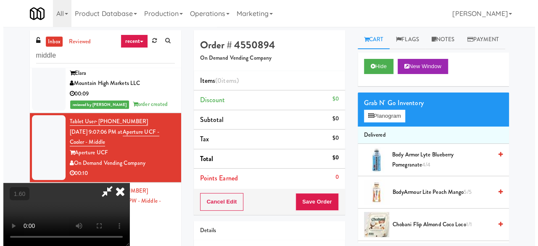
scroll to position [17, 0]
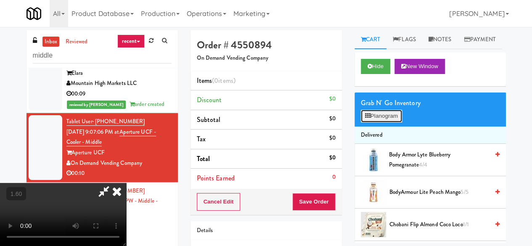
click at [385, 122] on button "Planogram" at bounding box center [381, 116] width 41 height 13
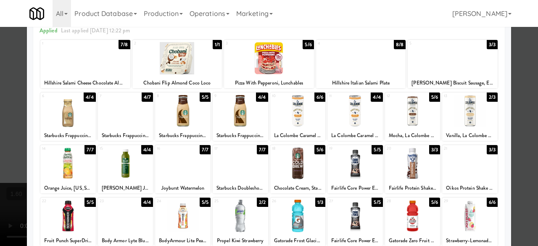
click at [306, 207] on div at bounding box center [297, 216] width 55 height 32
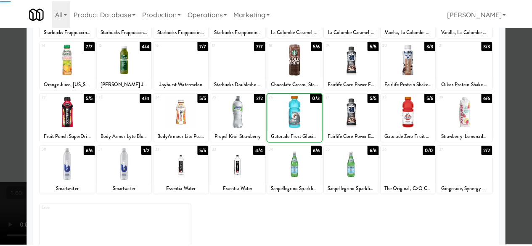
scroll to position [166, 0]
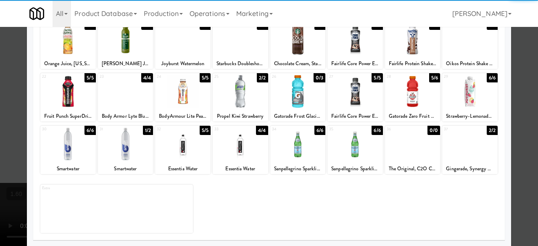
click at [508, 109] on div at bounding box center [269, 123] width 538 height 246
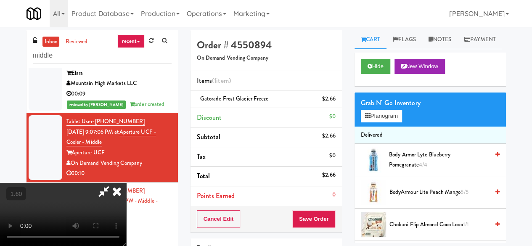
click at [113, 183] on icon at bounding box center [103, 191] width 19 height 17
click at [317, 212] on button "Save Order" at bounding box center [313, 219] width 43 height 18
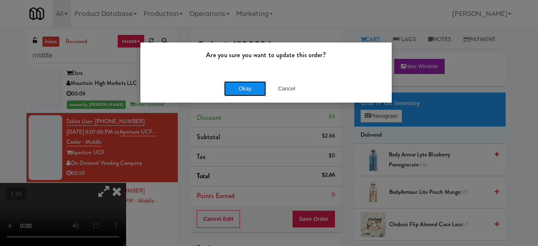
click at [251, 84] on button "Okay" at bounding box center [245, 88] width 42 height 15
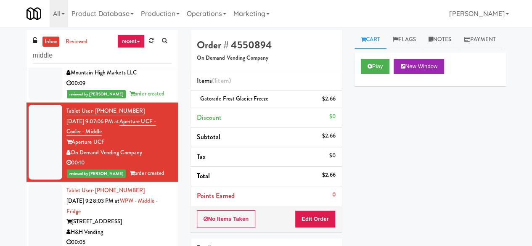
scroll to position [193, 0]
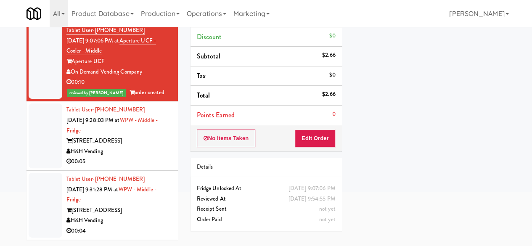
click at [145, 154] on div "H&H Vending" at bounding box center [118, 151] width 105 height 11
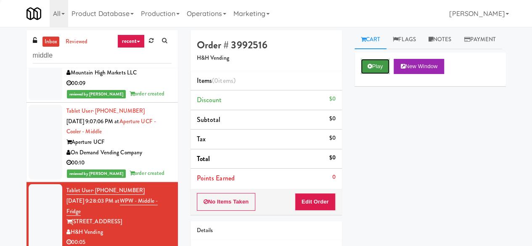
click at [371, 74] on button "Play" at bounding box center [375, 66] width 29 height 15
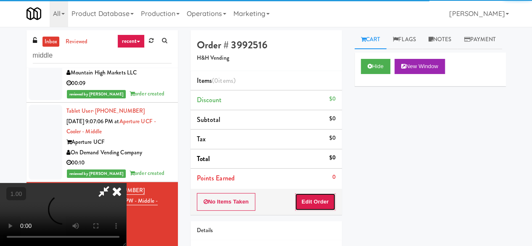
click at [315, 196] on button "Edit Order" at bounding box center [315, 202] width 41 height 18
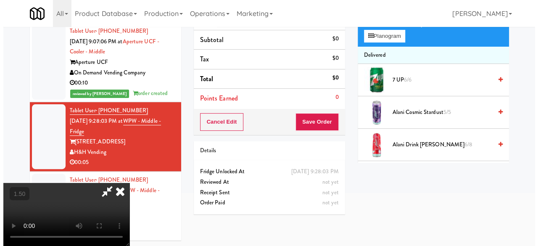
scroll to position [27, 0]
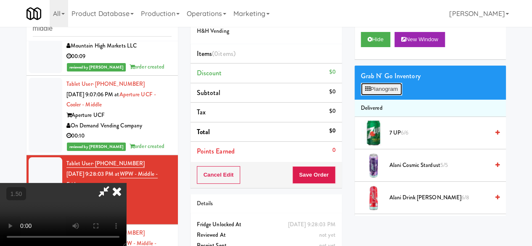
click at [382, 95] on button "Planogram" at bounding box center [381, 89] width 41 height 13
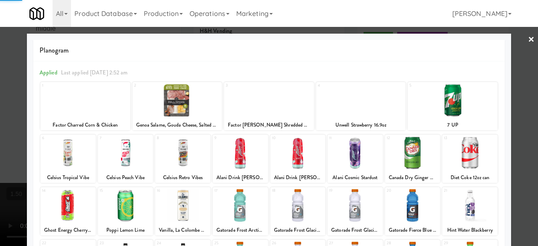
scroll to position [166, 0]
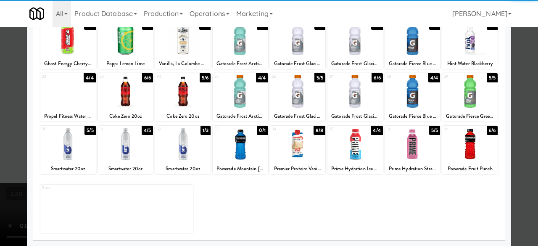
click at [418, 150] on div at bounding box center [412, 144] width 55 height 32
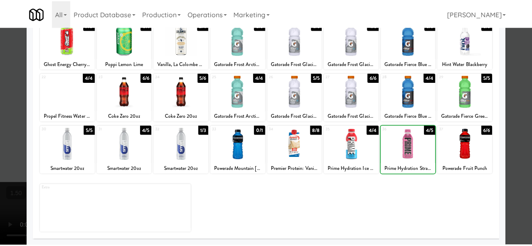
scroll to position [0, 0]
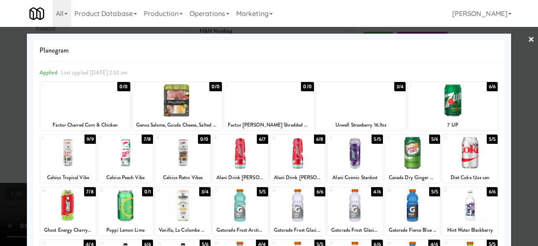
click at [511, 42] on div at bounding box center [269, 123] width 538 height 246
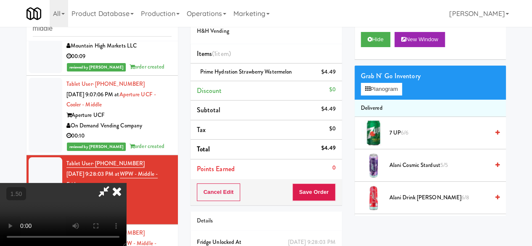
click at [113, 183] on icon at bounding box center [103, 191] width 19 height 17
click at [309, 188] on button "Save Order" at bounding box center [313, 192] width 43 height 18
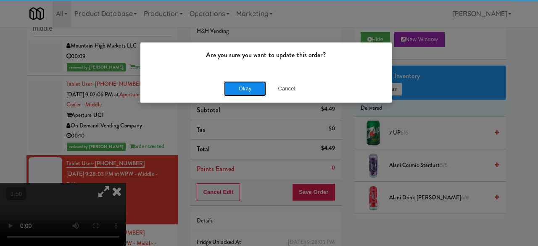
click at [255, 85] on button "Okay" at bounding box center [245, 88] width 42 height 15
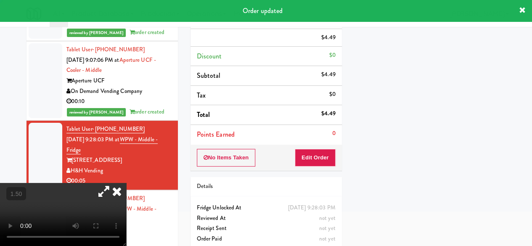
scroll to position [81, 0]
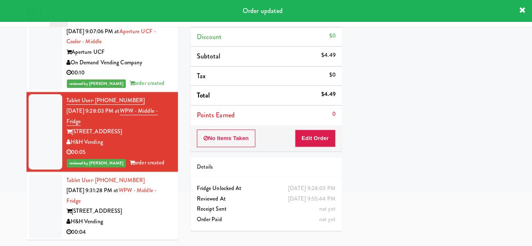
click at [145, 216] on div "[STREET_ADDRESS]" at bounding box center [118, 211] width 105 height 11
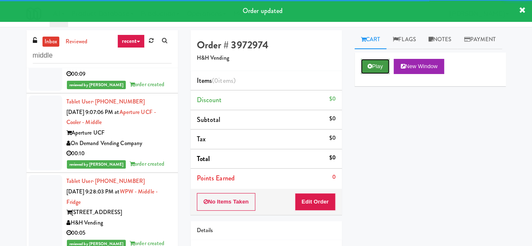
click at [371, 74] on button "Play" at bounding box center [375, 66] width 29 height 15
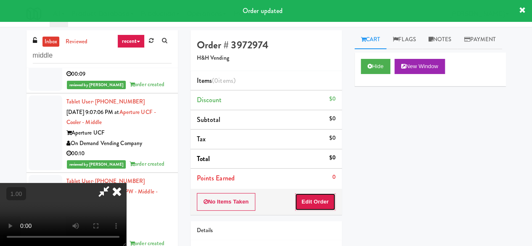
click at [313, 205] on button "Edit Order" at bounding box center [315, 202] width 41 height 18
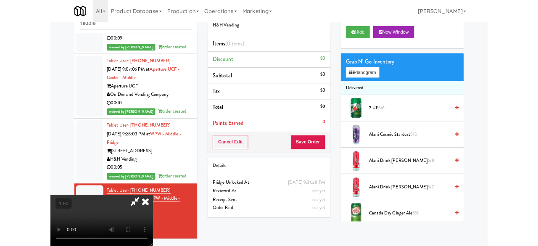
scroll to position [80, 0]
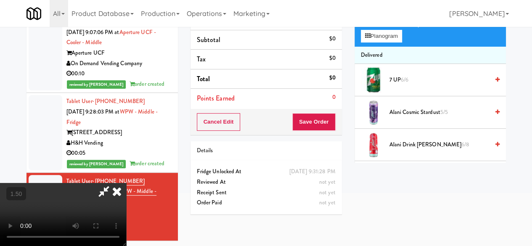
click at [391, 47] on div "Grab N' Go Inventory Planogram" at bounding box center [429, 30] width 151 height 34
click at [390, 42] on button "Planogram" at bounding box center [381, 36] width 41 height 13
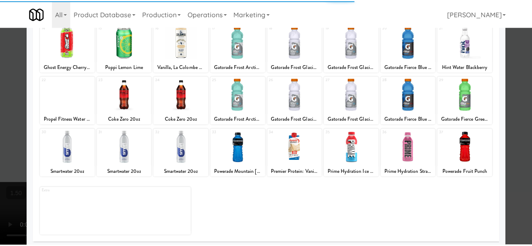
scroll to position [166, 0]
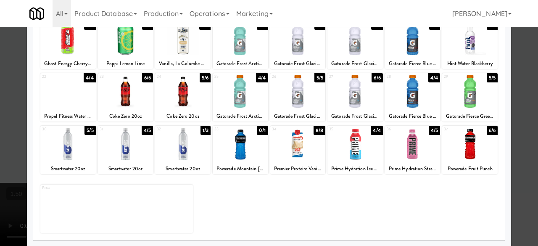
click at [305, 140] on div at bounding box center [297, 144] width 55 height 32
drag, startPoint x: 522, startPoint y: 82, endPoint x: 271, endPoint y: 168, distance: 265.6
click at [520, 82] on div at bounding box center [269, 123] width 538 height 246
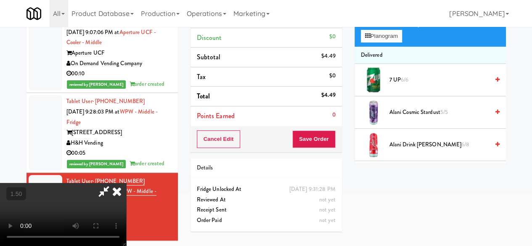
scroll to position [27, 0]
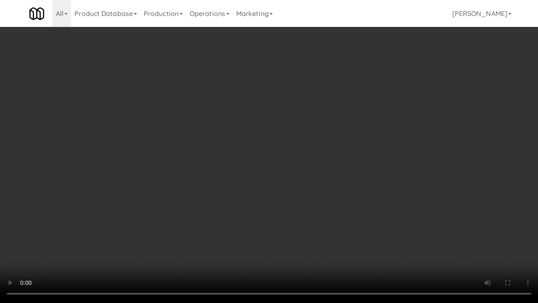
click at [342, 231] on video at bounding box center [269, 151] width 538 height 303
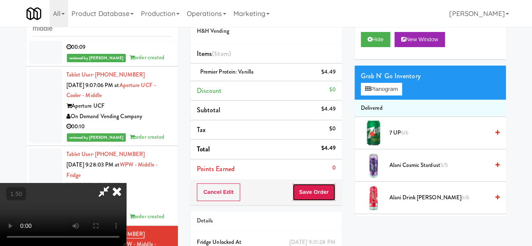
click at [328, 194] on button "Save Order" at bounding box center [313, 192] width 43 height 18
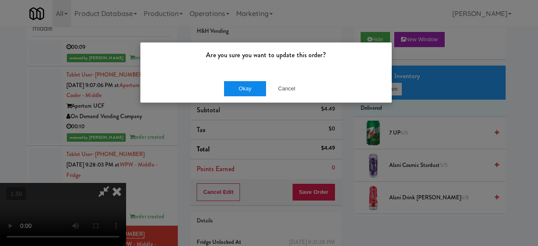
drag, startPoint x: 222, startPoint y: 78, endPoint x: 230, endPoint y: 84, distance: 9.6
click at [224, 78] on div "Okay Cancel" at bounding box center [265, 88] width 251 height 28
click at [230, 84] on button "Okay" at bounding box center [245, 88] width 42 height 15
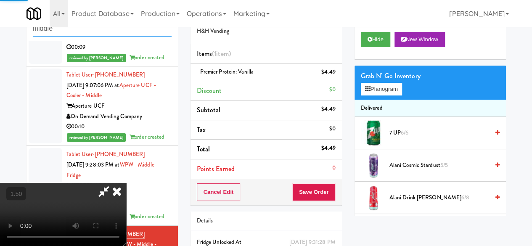
click at [98, 28] on input "middle" at bounding box center [102, 29] width 139 height 16
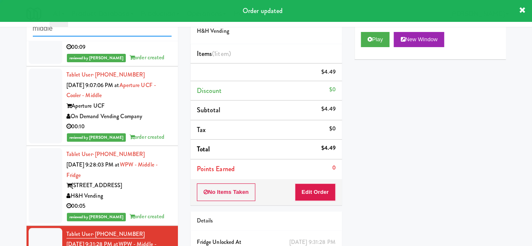
click at [98, 28] on input "middle" at bounding box center [102, 29] width 139 height 16
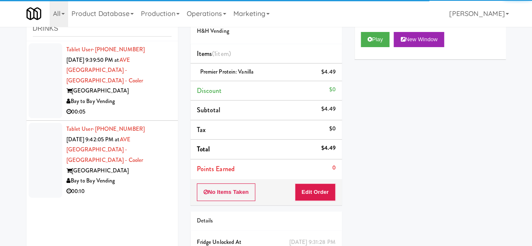
click at [154, 107] on div "00:05" at bounding box center [118, 112] width 105 height 11
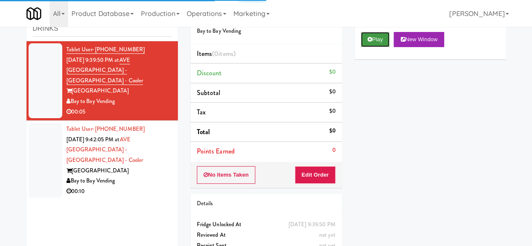
click at [382, 47] on button "Play" at bounding box center [375, 39] width 29 height 15
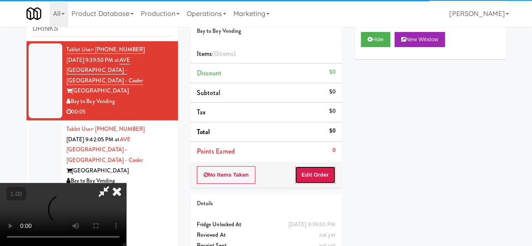
click at [321, 172] on button "Edit Order" at bounding box center [315, 175] width 41 height 18
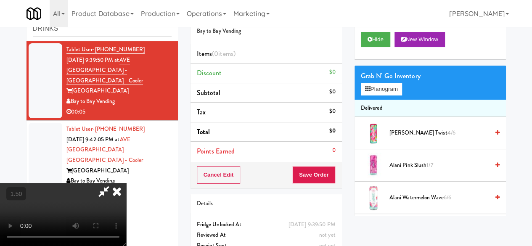
scroll to position [17, 0]
click at [376, 95] on button "Planogram" at bounding box center [381, 89] width 41 height 13
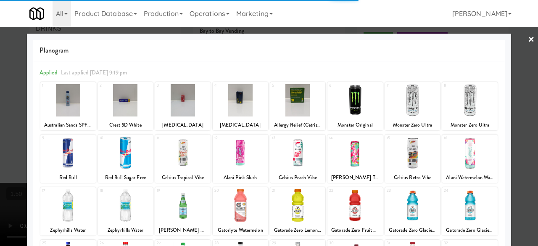
click at [351, 203] on div at bounding box center [354, 205] width 55 height 32
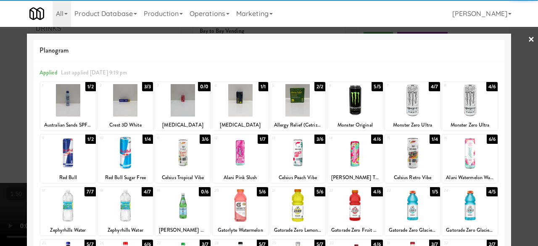
click at [519, 101] on div at bounding box center [269, 123] width 538 height 246
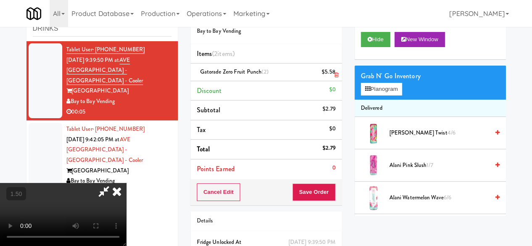
click at [334, 73] on icon at bounding box center [336, 74] width 4 height 5
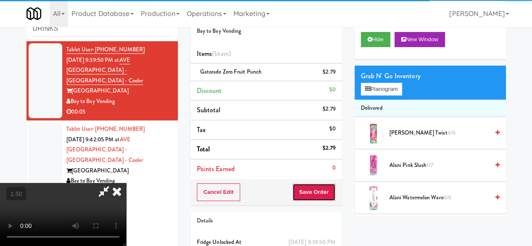
click at [330, 185] on button "Save Order" at bounding box center [313, 192] width 43 height 18
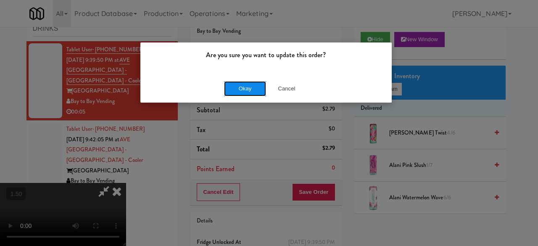
click at [247, 85] on button "Okay" at bounding box center [245, 88] width 42 height 15
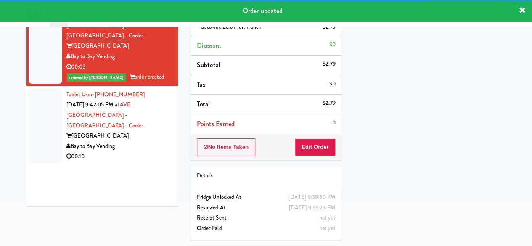
click at [150, 151] on div "00:10" at bounding box center [118, 156] width 105 height 11
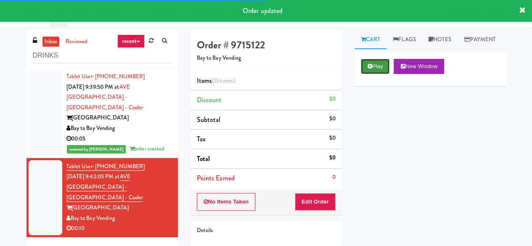
click at [385, 74] on button "Play" at bounding box center [375, 66] width 29 height 15
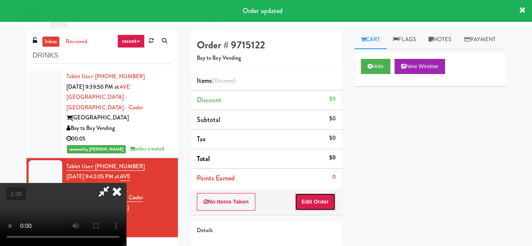
click at [321, 197] on button "Edit Order" at bounding box center [315, 202] width 41 height 18
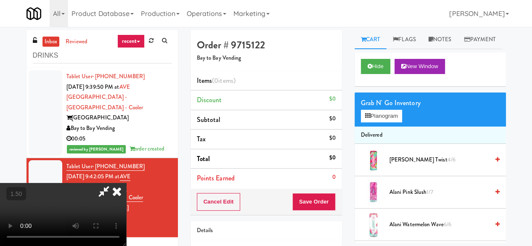
scroll to position [17, 0]
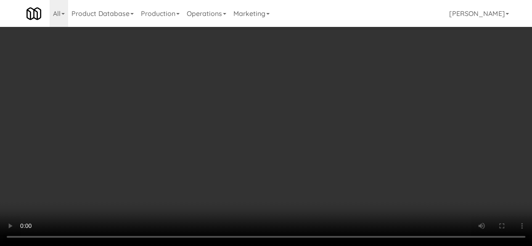
click at [386, 122] on button "Planogram" at bounding box center [381, 116] width 41 height 13
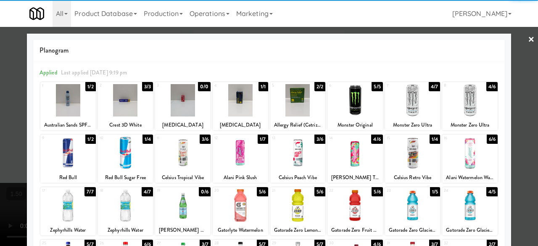
click at [409, 93] on div at bounding box center [412, 100] width 55 height 32
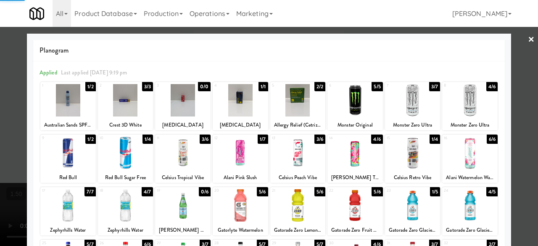
click at [409, 93] on div at bounding box center [412, 100] width 55 height 32
click at [292, 214] on div at bounding box center [297, 205] width 55 height 32
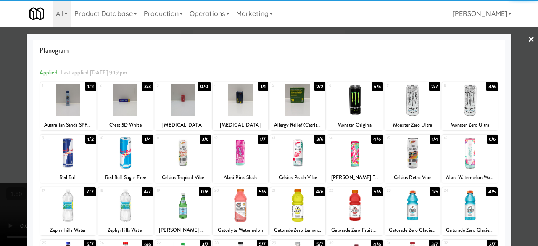
drag, startPoint x: 520, startPoint y: 48, endPoint x: 335, endPoint y: 62, distance: 185.4
click at [519, 48] on div at bounding box center [269, 123] width 538 height 246
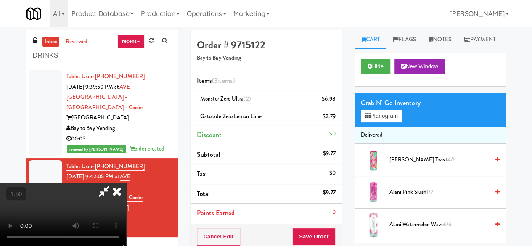
click at [113, 183] on icon at bounding box center [103, 191] width 19 height 17
click at [305, 231] on button "Save Order" at bounding box center [313, 237] width 43 height 18
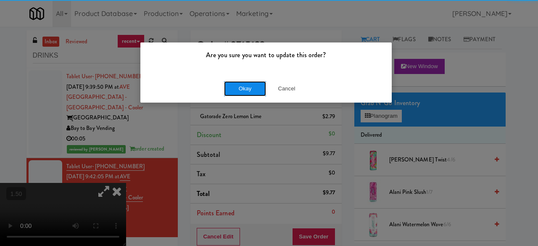
click at [262, 87] on button "Okay" at bounding box center [245, 88] width 42 height 15
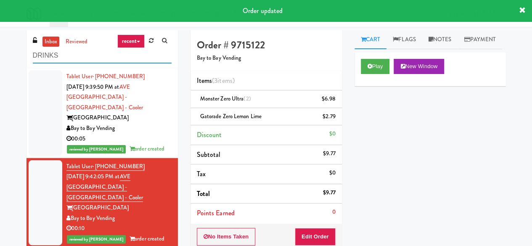
click at [77, 55] on input "DRINKS" at bounding box center [102, 56] width 139 height 16
type input "fridge"
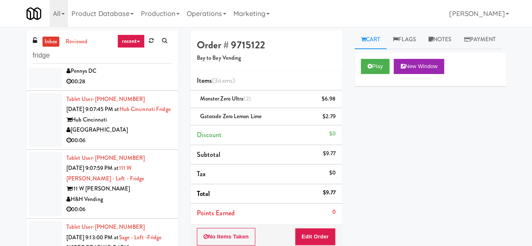
click at [132, 146] on div "00:06" at bounding box center [118, 140] width 105 height 11
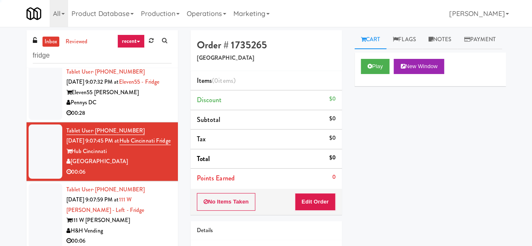
scroll to position [462, 0]
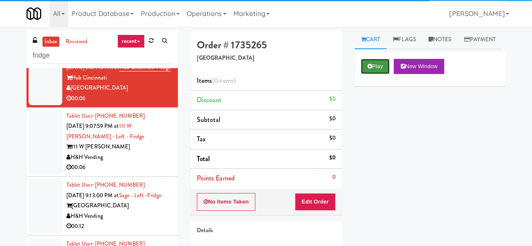
click at [379, 74] on button "Play" at bounding box center [375, 66] width 29 height 15
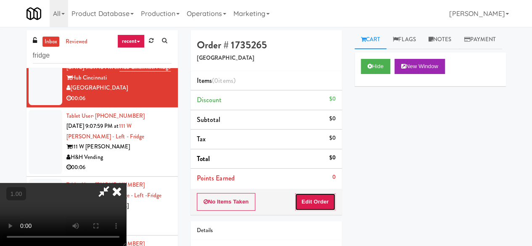
click at [322, 193] on button "Edit Order" at bounding box center [315, 202] width 41 height 18
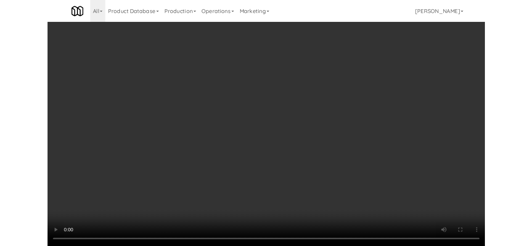
scroll to position [42, 0]
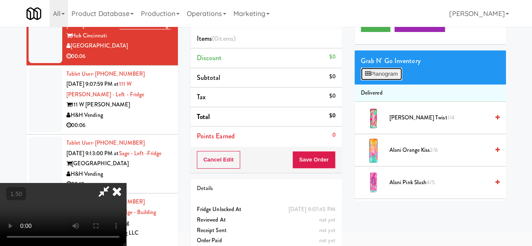
click at [370, 80] on button "Planogram" at bounding box center [381, 74] width 41 height 13
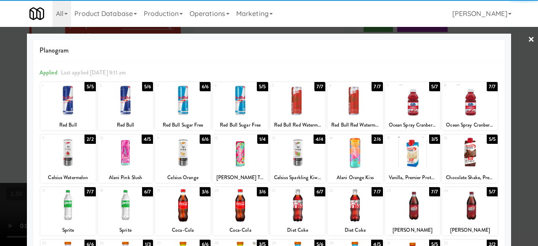
click at [178, 103] on div at bounding box center [182, 100] width 55 height 32
click at [525, 81] on div at bounding box center [269, 123] width 538 height 246
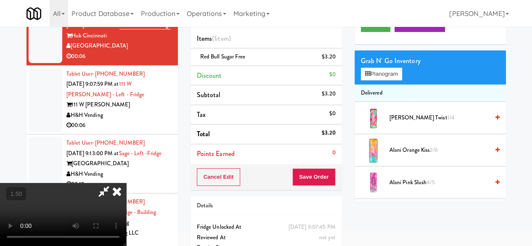
scroll to position [111, 0]
click at [323, 179] on button "Save Order" at bounding box center [313, 177] width 43 height 18
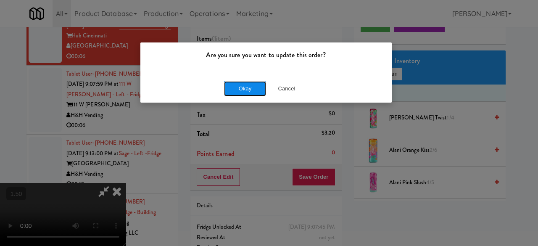
click at [256, 90] on button "Okay" at bounding box center [245, 88] width 42 height 15
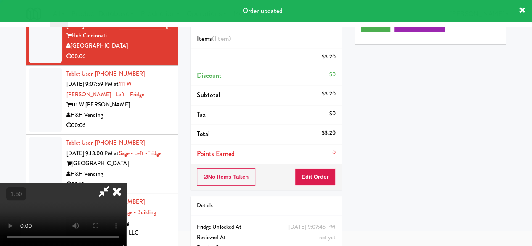
scroll to position [0, 0]
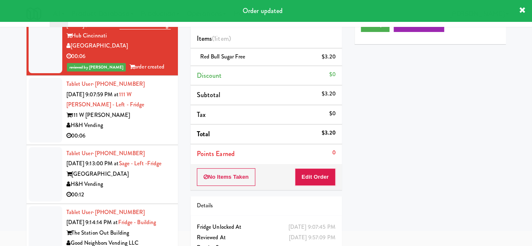
click at [130, 131] on div "H&H Vending" at bounding box center [118, 125] width 105 height 11
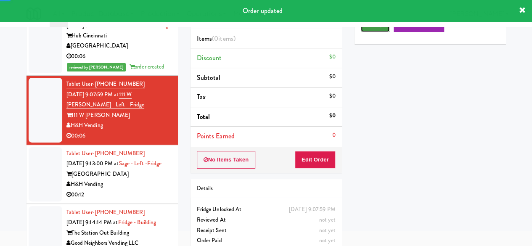
click at [374, 32] on button "Play" at bounding box center [375, 24] width 29 height 15
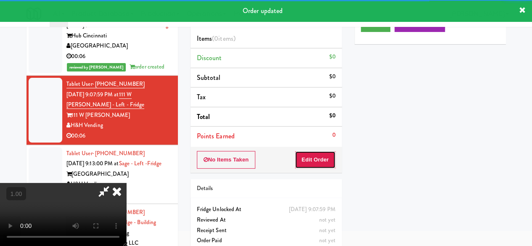
click at [326, 153] on button "Edit Order" at bounding box center [315, 160] width 41 height 18
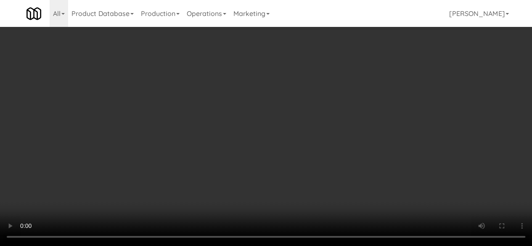
scroll to position [17, 0]
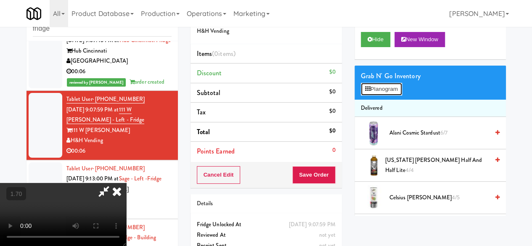
click at [372, 95] on button "Planogram" at bounding box center [381, 89] width 41 height 13
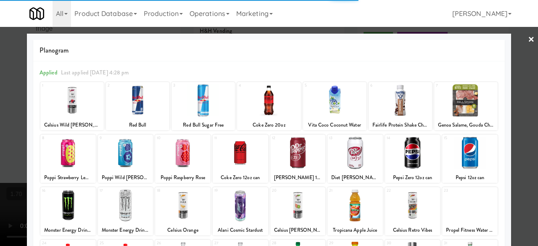
click at [76, 153] on div at bounding box center [67, 153] width 55 height 32
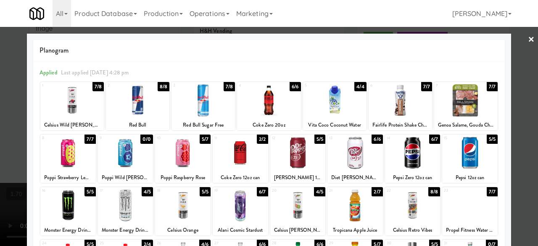
click at [74, 151] on div at bounding box center [67, 153] width 55 height 32
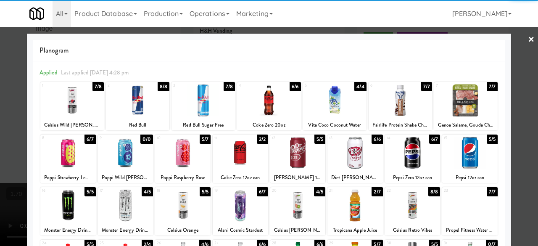
drag, startPoint x: 520, startPoint y: 44, endPoint x: 475, endPoint y: 47, distance: 45.1
click at [520, 44] on div at bounding box center [269, 123] width 538 height 246
click at [515, 44] on div "inbox reviewed recent all unclear take inventory issue suspicious failed recent…" at bounding box center [269, 151] width 538 height 296
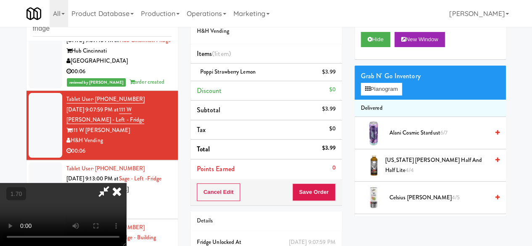
click at [113, 183] on icon at bounding box center [103, 191] width 19 height 17
drag, startPoint x: 312, startPoint y: 200, endPoint x: 311, endPoint y: 189, distance: 11.0
click at [312, 200] on div "Cancel Edit Save Order" at bounding box center [265, 192] width 151 height 26
click at [311, 189] on button "Save Order" at bounding box center [313, 192] width 43 height 18
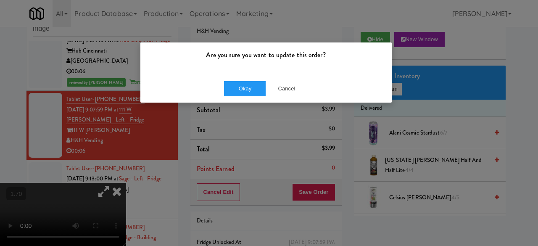
click at [263, 75] on div "Okay Cancel" at bounding box center [265, 88] width 251 height 28
click at [251, 83] on button "Okay" at bounding box center [245, 88] width 42 height 15
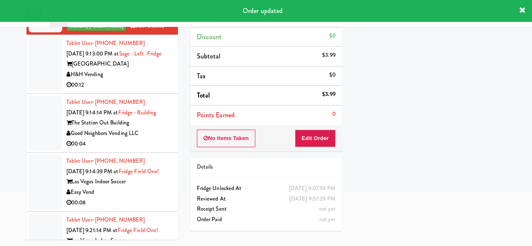
scroll to position [546, 0]
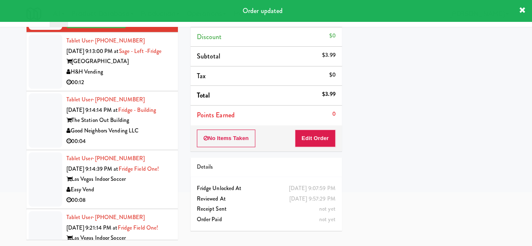
click at [150, 88] on div "00:12" at bounding box center [118, 82] width 105 height 11
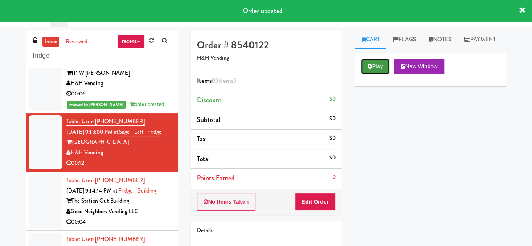
click at [389, 74] on button "Play" at bounding box center [375, 66] width 29 height 15
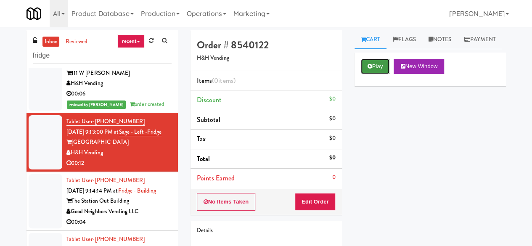
click at [369, 69] on icon at bounding box center [369, 65] width 5 height 5
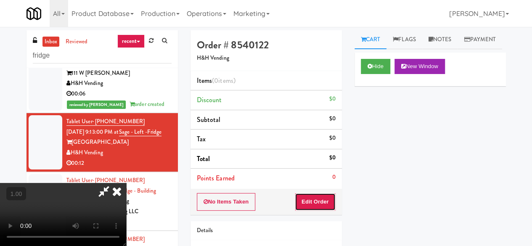
click at [306, 206] on button "Edit Order" at bounding box center [315, 202] width 41 height 18
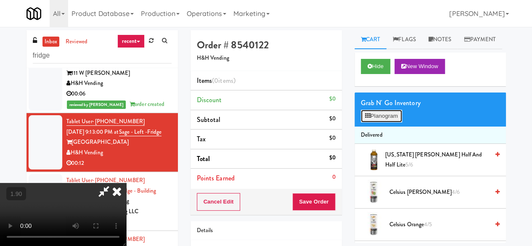
click at [395, 122] on button "Planogram" at bounding box center [381, 116] width 41 height 13
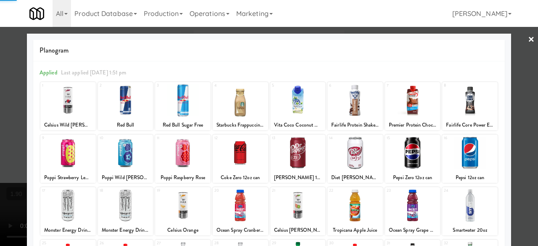
scroll to position [166, 0]
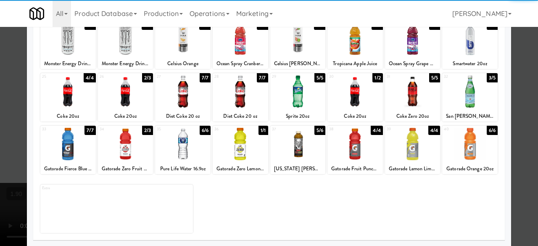
click at [79, 153] on div at bounding box center [67, 144] width 55 height 32
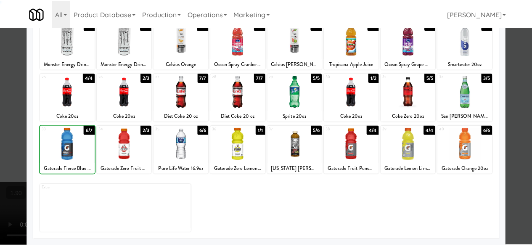
scroll to position [0, 0]
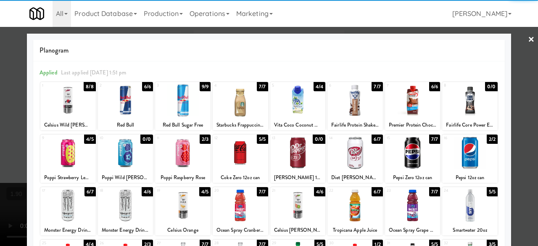
drag, startPoint x: 523, startPoint y: 41, endPoint x: 514, endPoint y: 42, distance: 9.4
click at [528, 41] on link "×" at bounding box center [531, 40] width 7 height 26
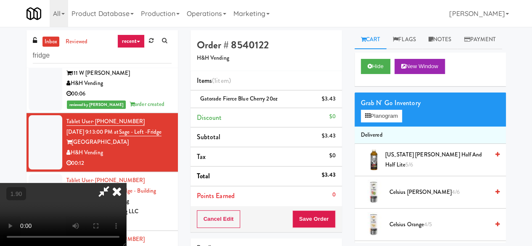
click at [113, 183] on icon at bounding box center [103, 191] width 19 height 17
click at [312, 219] on button "Save Order" at bounding box center [313, 219] width 43 height 18
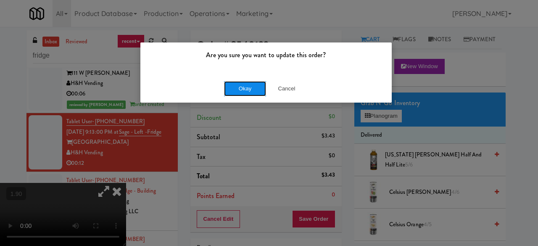
click at [250, 84] on button "Okay" at bounding box center [245, 88] width 42 height 15
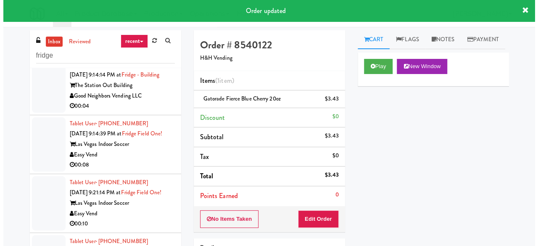
scroll to position [715, 0]
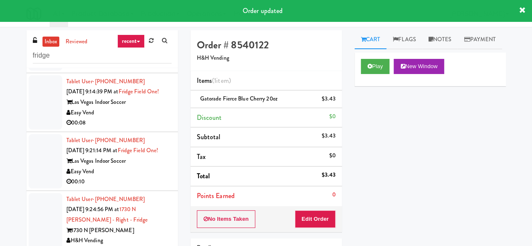
click at [158, 132] on li "Tablet User · (702) 528-5102 Sep 6, 2025 9:14:39 PM at Fridge Field One! Las Ve…" at bounding box center [101, 102] width 151 height 59
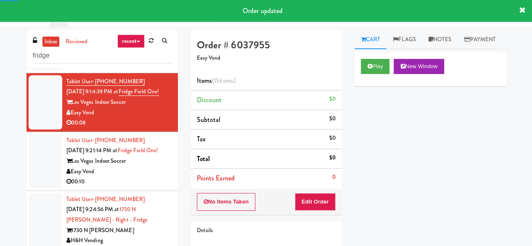
drag, startPoint x: 148, startPoint y: 106, endPoint x: 203, endPoint y: 109, distance: 55.6
click at [148, 49] on div "The Station Out Building" at bounding box center [118, 43] width 105 height 11
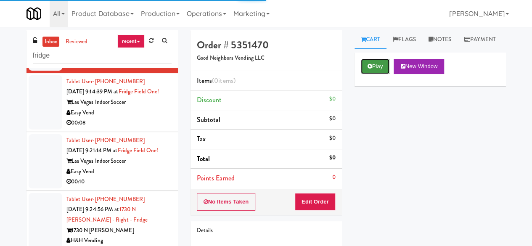
click at [372, 74] on button "Play" at bounding box center [375, 66] width 29 height 15
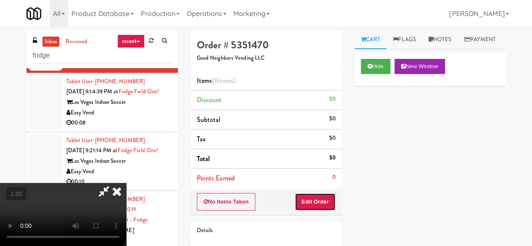
click at [316, 198] on button "Edit Order" at bounding box center [315, 202] width 41 height 18
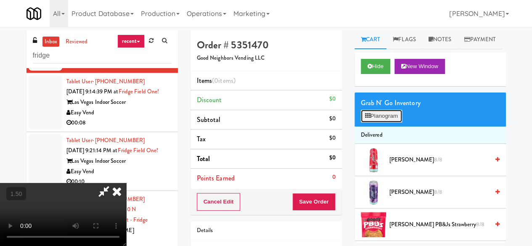
click at [379, 122] on button "Planogram" at bounding box center [381, 116] width 41 height 13
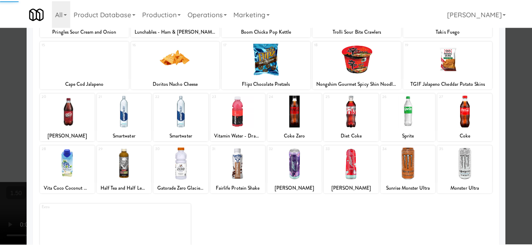
scroll to position [166, 0]
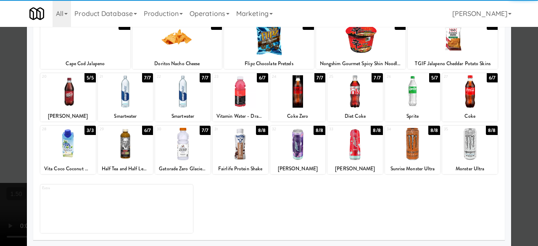
click at [185, 154] on div at bounding box center [182, 144] width 55 height 32
drag, startPoint x: 513, startPoint y: 60, endPoint x: 504, endPoint y: 62, distance: 9.0
click at [513, 60] on div at bounding box center [269, 123] width 538 height 246
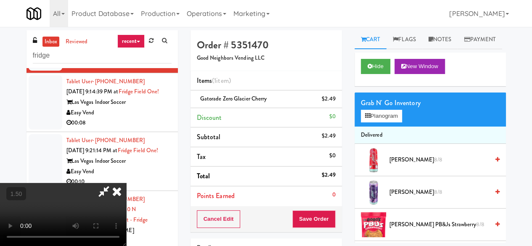
click at [327, 229] on div "Cancel Edit Save Order" at bounding box center [265, 219] width 151 height 26
click at [126, 211] on video at bounding box center [63, 214] width 126 height 63
click at [324, 215] on button "Save Order" at bounding box center [313, 219] width 43 height 18
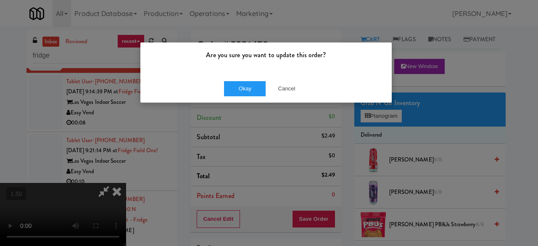
click at [249, 98] on div "Okay Cancel" at bounding box center [265, 88] width 251 height 28
click at [248, 90] on button "Okay" at bounding box center [245, 88] width 42 height 15
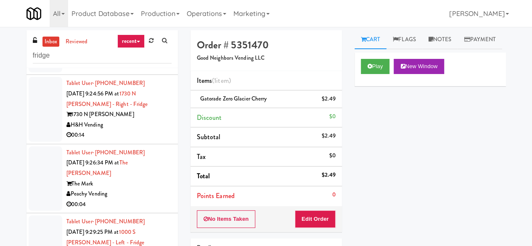
scroll to position [799, 0]
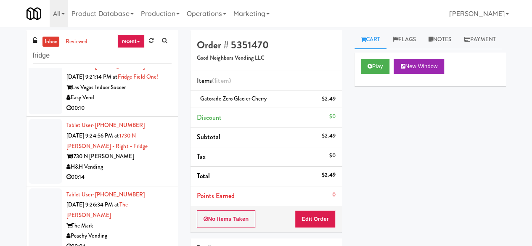
click at [142, 55] on div "00:08" at bounding box center [118, 49] width 105 height 11
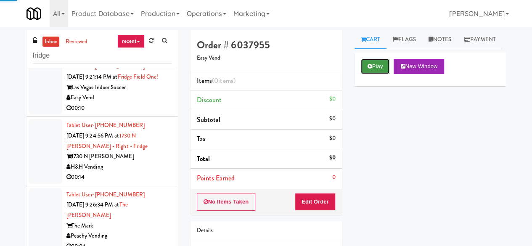
click at [380, 74] on button "Play" at bounding box center [375, 66] width 29 height 15
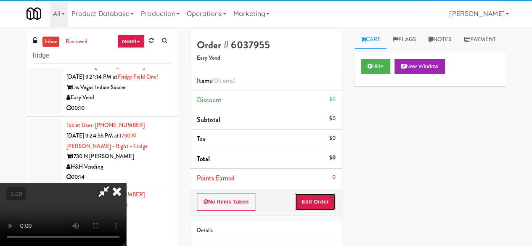
click at [325, 197] on button "Edit Order" at bounding box center [315, 202] width 41 height 18
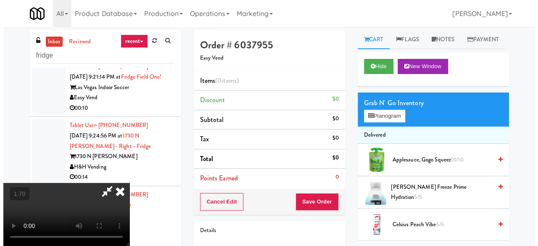
scroll to position [17, 0]
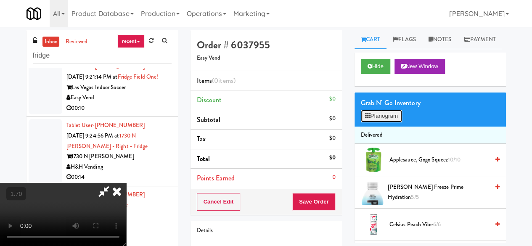
click at [361, 122] on button "Planogram" at bounding box center [381, 116] width 41 height 13
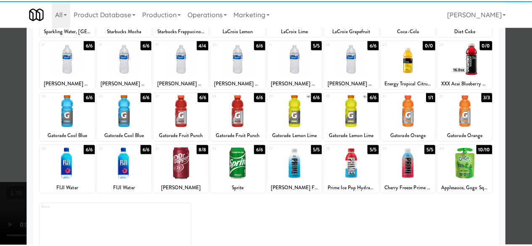
scroll to position [166, 0]
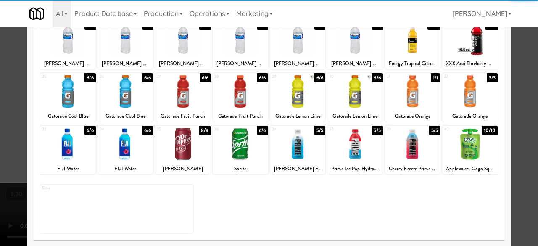
click at [185, 136] on div at bounding box center [182, 144] width 55 height 32
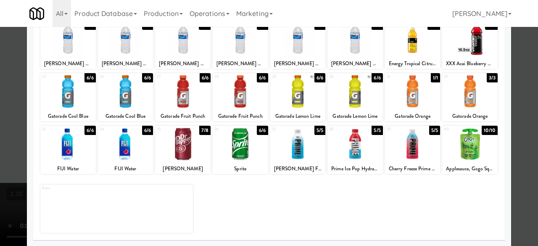
drag, startPoint x: 520, startPoint y: 72, endPoint x: 501, endPoint y: 71, distance: 18.5
click at [519, 72] on div at bounding box center [269, 123] width 538 height 246
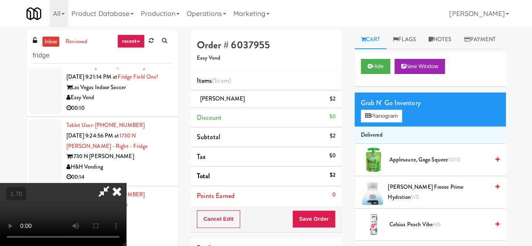
click at [113, 183] on icon at bounding box center [103, 191] width 19 height 17
click at [304, 222] on button "Save Order" at bounding box center [313, 219] width 43 height 18
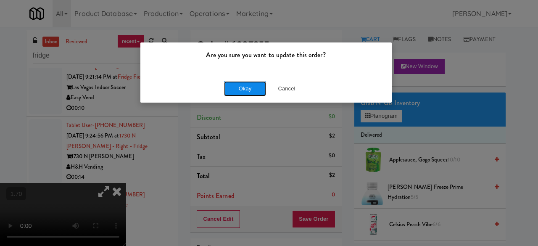
click at [259, 92] on button "Okay" at bounding box center [245, 88] width 42 height 15
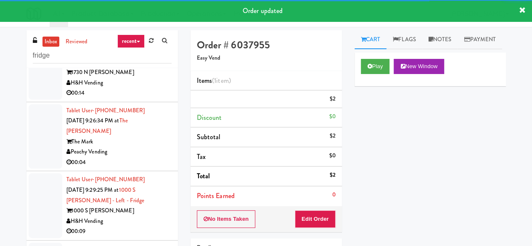
scroll to position [893, 0]
drag, startPoint x: 133, startPoint y: 98, endPoint x: 140, endPoint y: 101, distance: 7.5
click at [133, 19] on div "Easy Vend" at bounding box center [118, 14] width 105 height 11
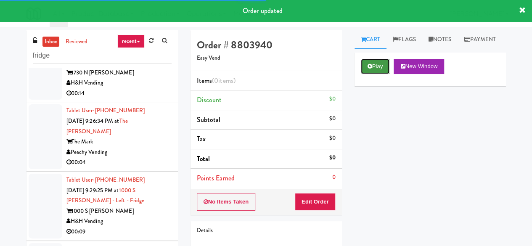
click at [368, 74] on button "Play" at bounding box center [375, 66] width 29 height 15
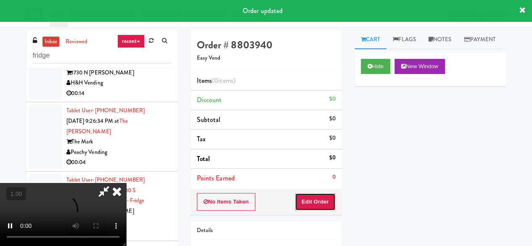
click at [322, 194] on button "Edit Order" at bounding box center [315, 202] width 41 height 18
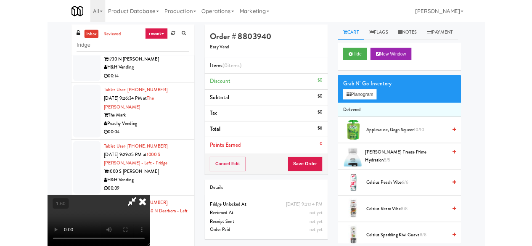
scroll to position [17, 0]
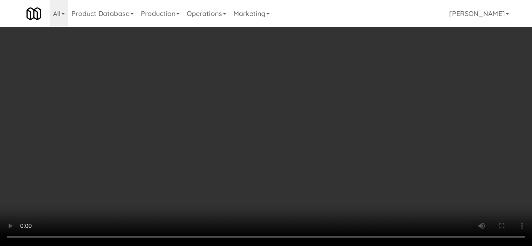
click at [386, 122] on button "Planogram" at bounding box center [381, 116] width 41 height 13
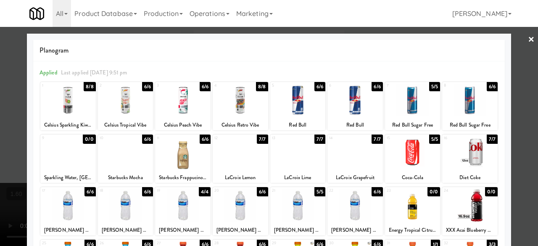
click at [132, 158] on div at bounding box center [125, 153] width 55 height 32
drag, startPoint x: 510, startPoint y: 53, endPoint x: 488, endPoint y: 61, distance: 23.0
click at [509, 53] on div at bounding box center [269, 123] width 538 height 246
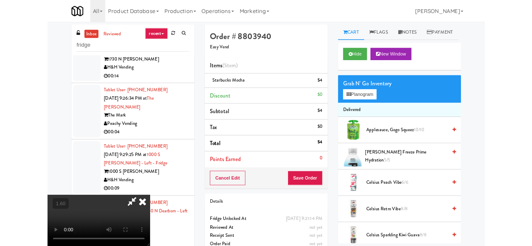
scroll to position [17, 0]
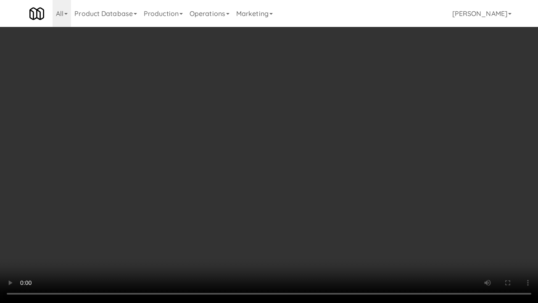
click at [337, 218] on video at bounding box center [269, 151] width 538 height 303
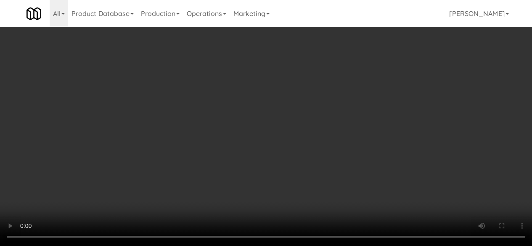
click at [327, 219] on button "Save Order" at bounding box center [313, 219] width 43 height 18
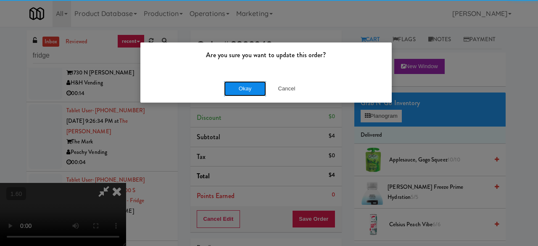
click at [246, 87] on button "Okay" at bounding box center [245, 88] width 42 height 15
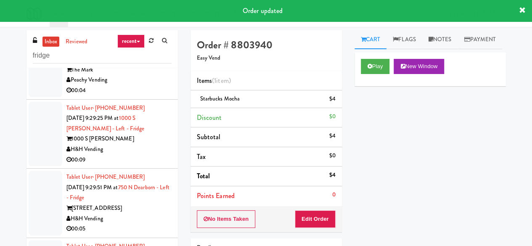
scroll to position [977, 0]
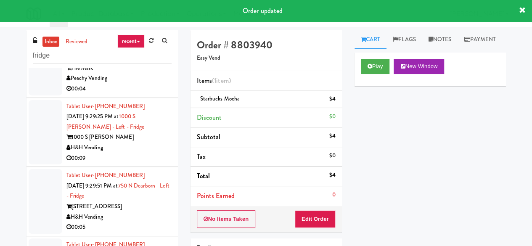
click at [148, 25] on div "00:14" at bounding box center [118, 19] width 105 height 11
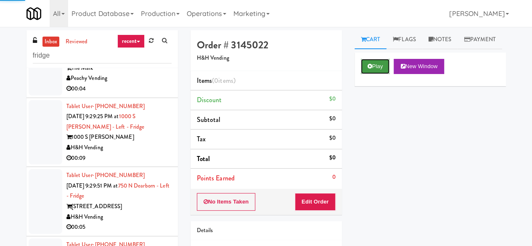
click at [374, 74] on button "Play" at bounding box center [375, 66] width 29 height 15
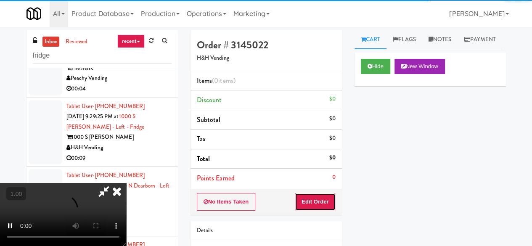
click at [330, 201] on button "Edit Order" at bounding box center [315, 202] width 41 height 18
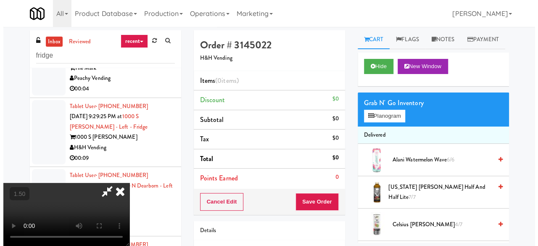
scroll to position [17, 0]
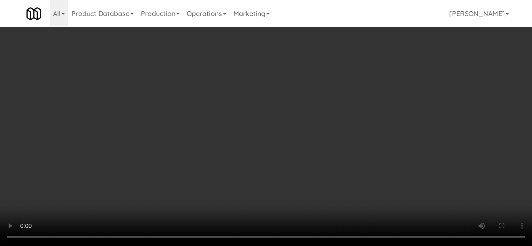
click at [382, 127] on div "Grab N' Go Inventory Planogram" at bounding box center [429, 109] width 151 height 34
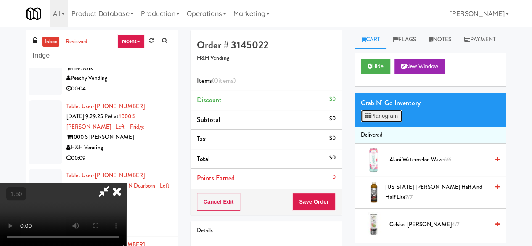
click at [388, 122] on button "Planogram" at bounding box center [381, 116] width 41 height 13
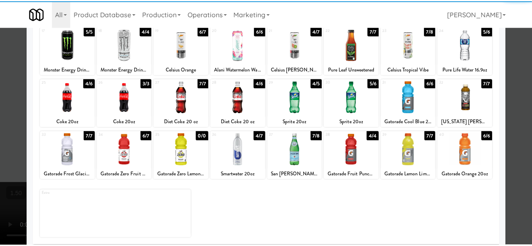
scroll to position [166, 0]
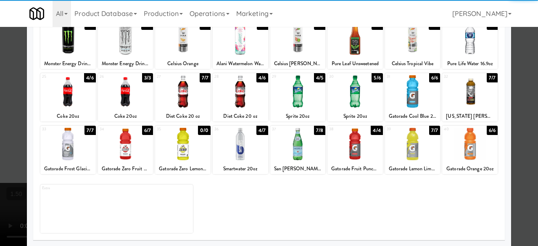
click at [405, 145] on div at bounding box center [412, 144] width 55 height 32
click at [520, 95] on div at bounding box center [269, 123] width 538 height 246
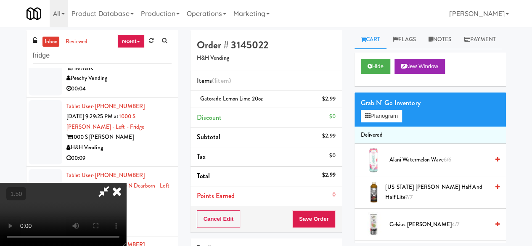
click at [113, 183] on icon at bounding box center [103, 191] width 19 height 17
click at [302, 211] on button "Save Order" at bounding box center [313, 219] width 43 height 18
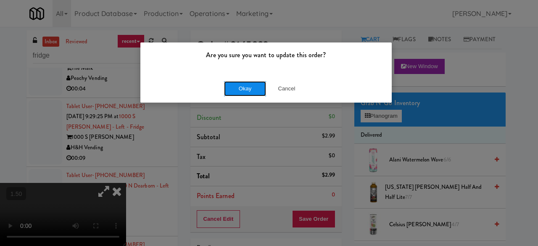
click at [245, 84] on button "Okay" at bounding box center [245, 88] width 42 height 15
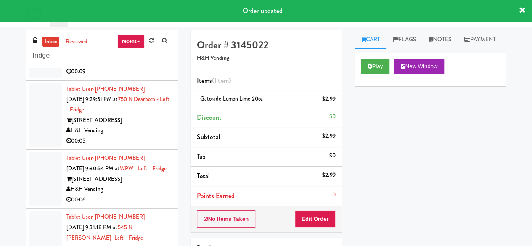
scroll to position [1029, 0]
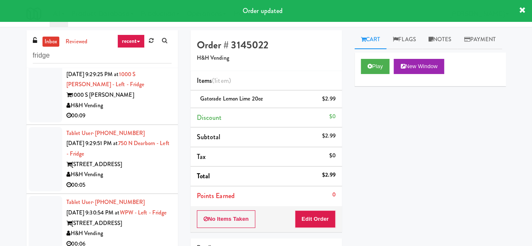
click at [148, 42] on div "Peachy Vending" at bounding box center [118, 36] width 105 height 11
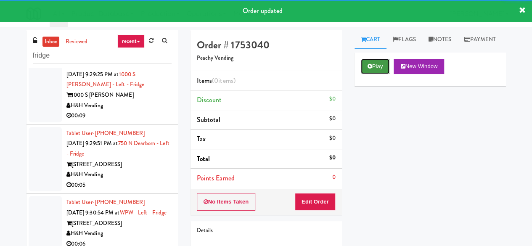
click at [381, 74] on button "Play" at bounding box center [375, 66] width 29 height 15
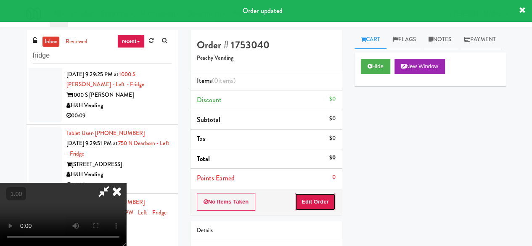
click at [324, 203] on button "Edit Order" at bounding box center [315, 202] width 41 height 18
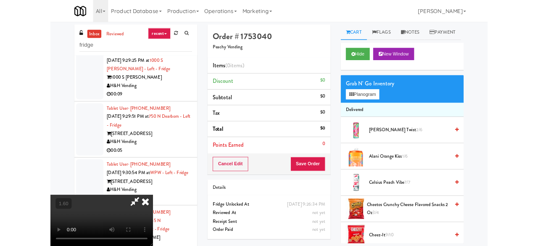
scroll to position [17, 0]
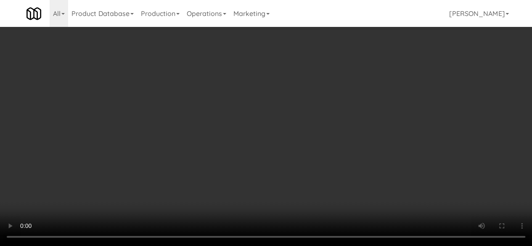
click at [393, 122] on button "Planogram" at bounding box center [381, 116] width 41 height 13
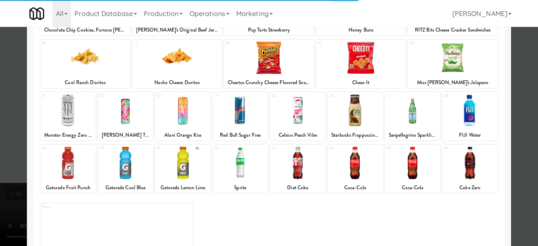
scroll to position [166, 0]
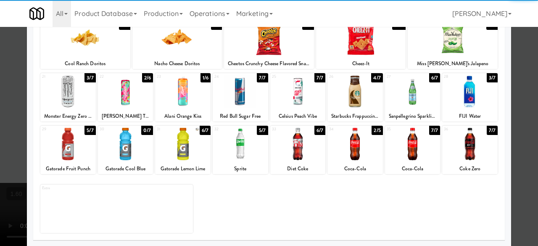
click at [82, 149] on div at bounding box center [67, 144] width 55 height 32
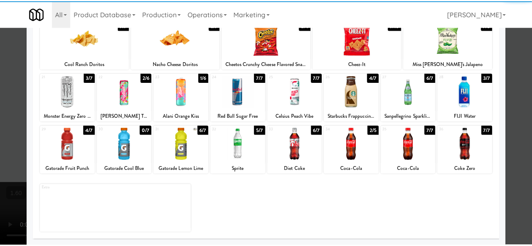
scroll to position [0, 0]
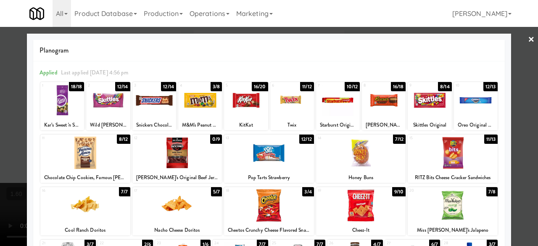
click at [512, 101] on div at bounding box center [269, 123] width 538 height 246
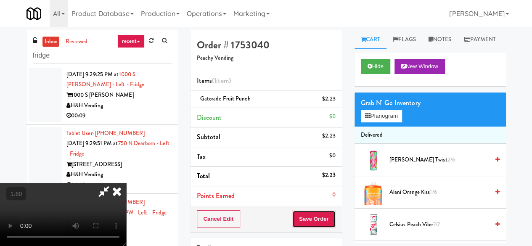
click at [321, 215] on button "Save Order" at bounding box center [313, 219] width 43 height 18
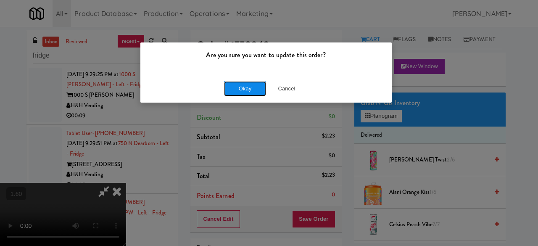
click at [243, 86] on button "Okay" at bounding box center [245, 88] width 42 height 15
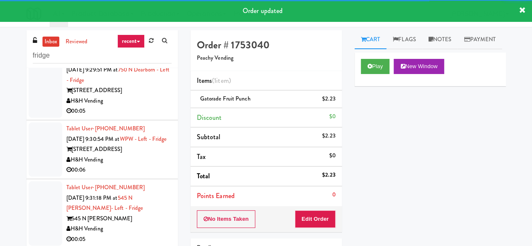
scroll to position [1124, 0]
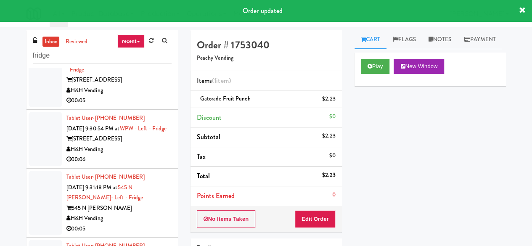
click at [136, 26] on div "H&H Vending" at bounding box center [118, 21] width 105 height 11
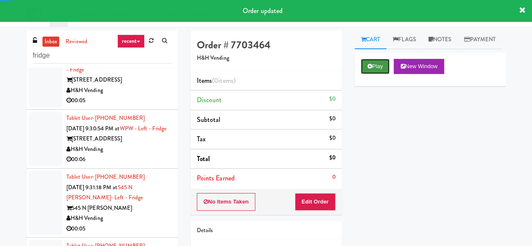
click at [372, 69] on icon at bounding box center [369, 65] width 5 height 5
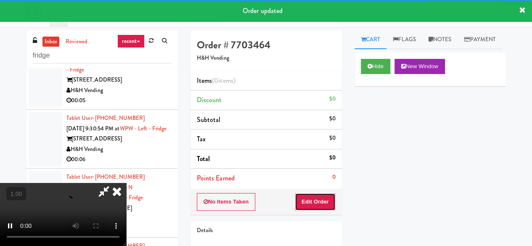
click at [326, 200] on button "Edit Order" at bounding box center [315, 202] width 41 height 18
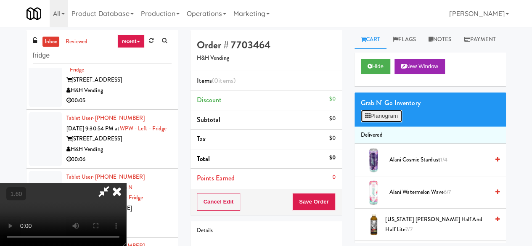
click at [374, 122] on button "Planogram" at bounding box center [381, 116] width 41 height 13
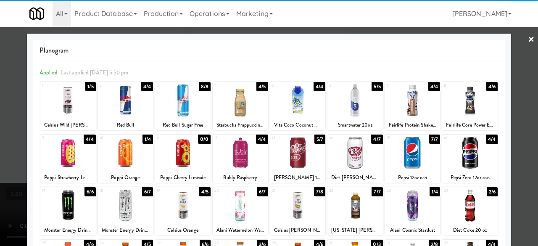
drag, startPoint x: 417, startPoint y: 109, endPoint x: 483, endPoint y: 91, distance: 68.0
click at [417, 108] on div at bounding box center [412, 100] width 55 height 32
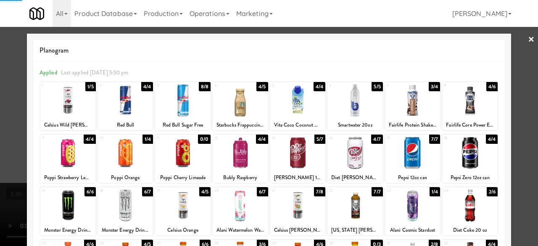
click at [509, 71] on div at bounding box center [269, 123] width 538 height 246
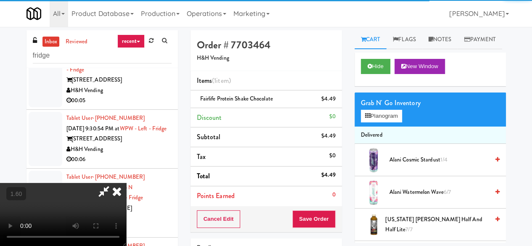
scroll to position [186, 0]
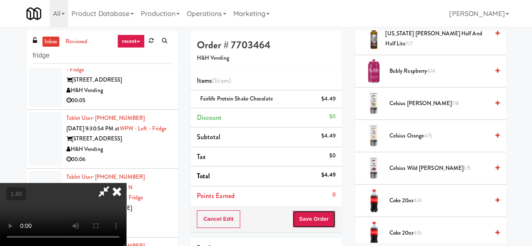
click at [325, 224] on button "Save Order" at bounding box center [313, 219] width 43 height 18
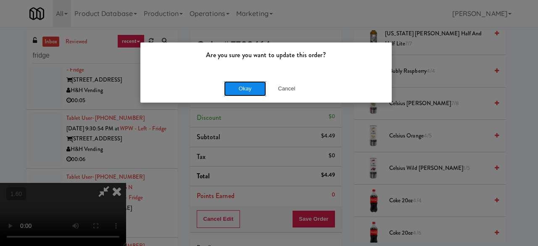
click at [261, 90] on button "Okay" at bounding box center [245, 88] width 42 height 15
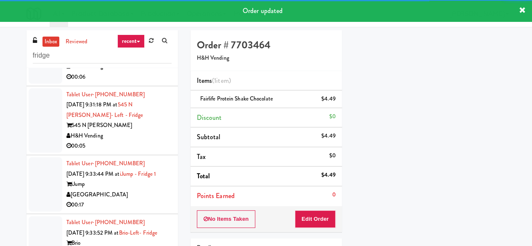
scroll to position [1218, 0]
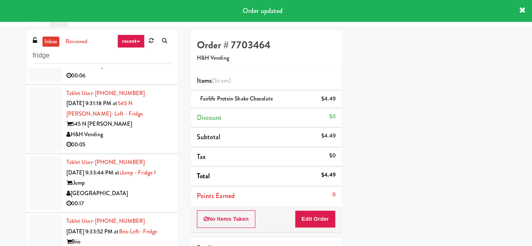
click at [140, 22] on div "00:05" at bounding box center [118, 17] width 105 height 11
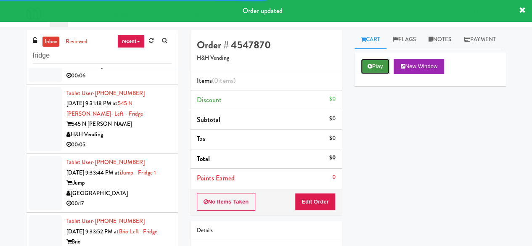
click at [379, 74] on button "Play" at bounding box center [375, 66] width 29 height 15
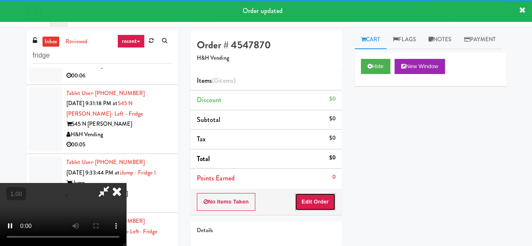
click at [326, 197] on button "Edit Order" at bounding box center [315, 202] width 41 height 18
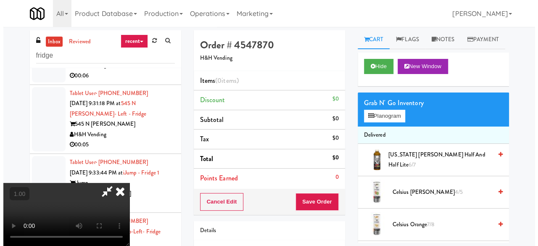
scroll to position [17, 0]
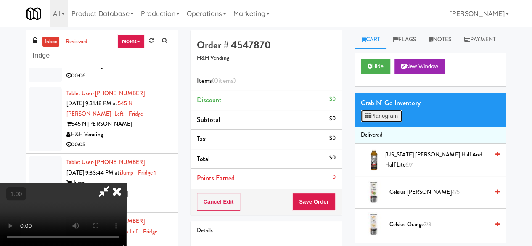
click at [381, 122] on button "Planogram" at bounding box center [381, 116] width 41 height 13
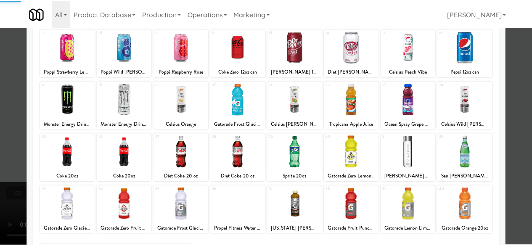
scroll to position [166, 0]
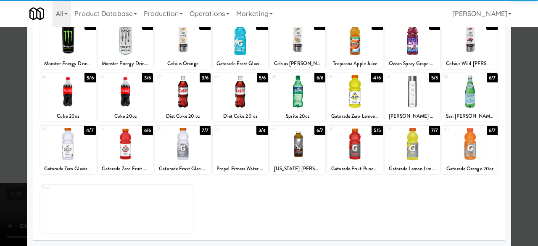
click at [191, 142] on div at bounding box center [182, 144] width 55 height 32
click at [508, 105] on div at bounding box center [269, 123] width 538 height 246
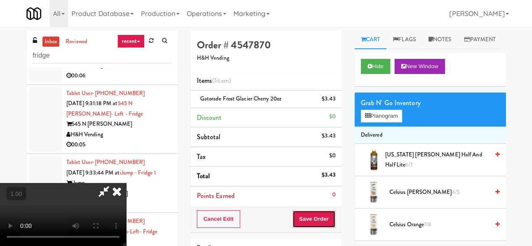
click at [329, 218] on button "Save Order" at bounding box center [313, 219] width 43 height 18
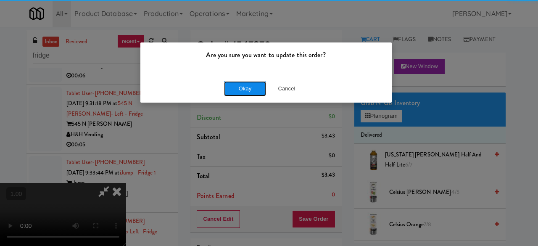
click at [256, 89] on button "Okay" at bounding box center [245, 88] width 42 height 15
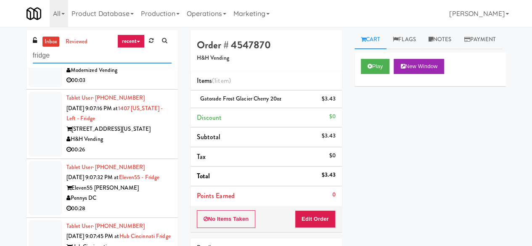
click at [86, 51] on input "fridge" at bounding box center [102, 56] width 139 height 16
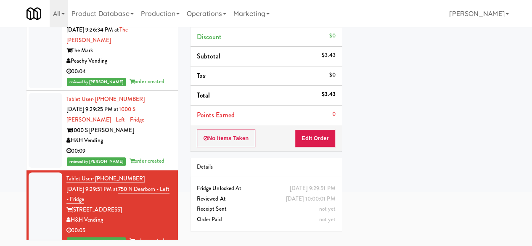
scroll to position [1134, 0]
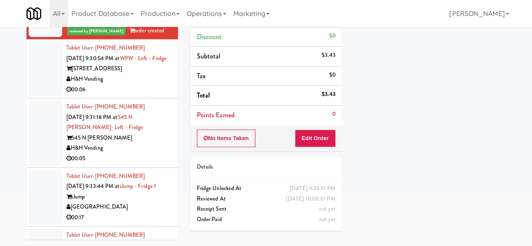
click at [156, 84] on div "H&H Vending" at bounding box center [118, 79] width 105 height 11
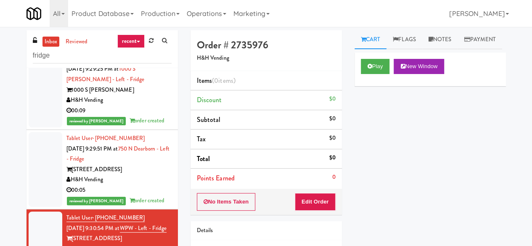
scroll to position [1008, 0]
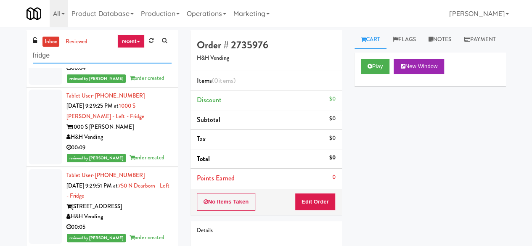
click at [110, 58] on input "fridge" at bounding box center [102, 56] width 139 height 16
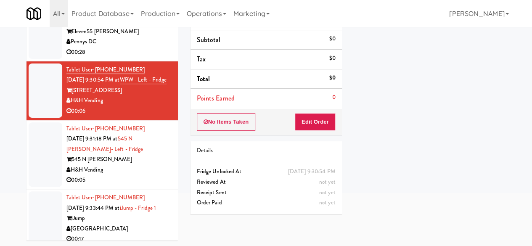
scroll to position [0, 0]
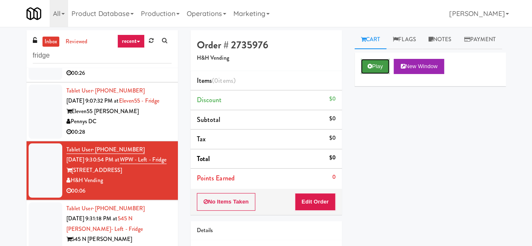
click at [376, 74] on button "Play" at bounding box center [375, 66] width 29 height 15
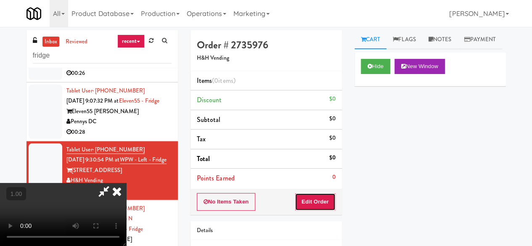
click at [311, 197] on button "Edit Order" at bounding box center [315, 202] width 41 height 18
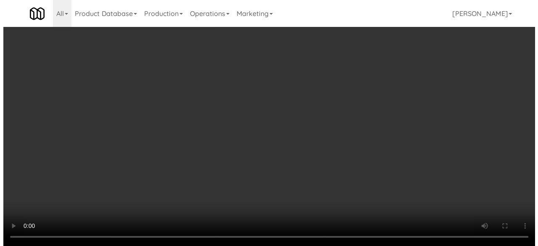
scroll to position [17, 0]
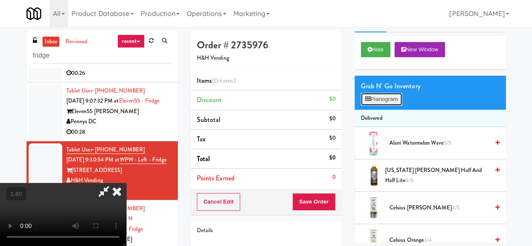
click at [384, 105] on button "Planogram" at bounding box center [381, 99] width 41 height 13
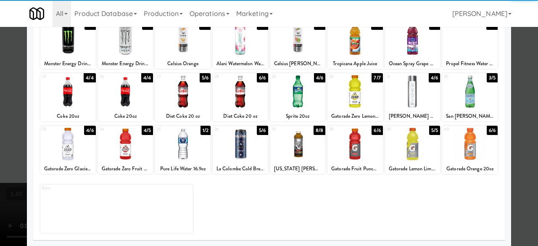
click at [294, 161] on div "37 8/8 Arizona Arnold Palmer Half and Half Lite" at bounding box center [297, 150] width 55 height 48
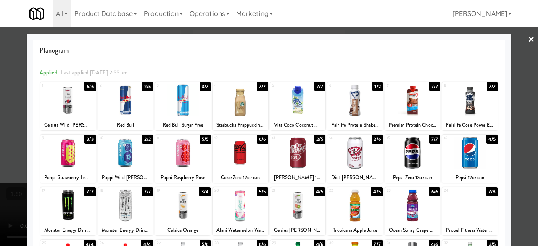
click at [530, 43] on div at bounding box center [269, 123] width 538 height 246
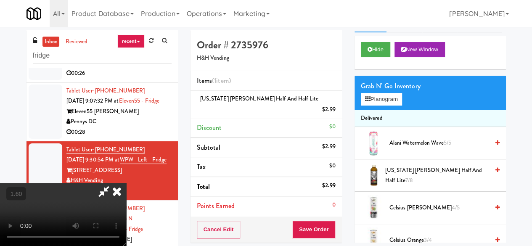
click at [126, 183] on icon at bounding box center [117, 191] width 18 height 17
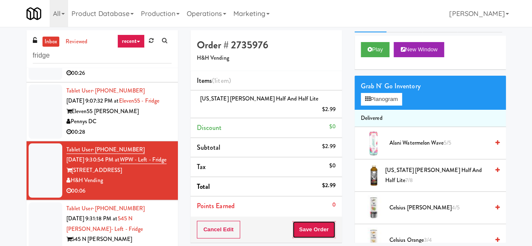
click at [313, 221] on button "Save Order" at bounding box center [313, 230] width 43 height 18
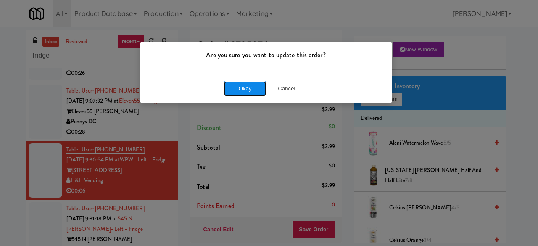
click at [246, 95] on button "Okay" at bounding box center [245, 88] width 42 height 15
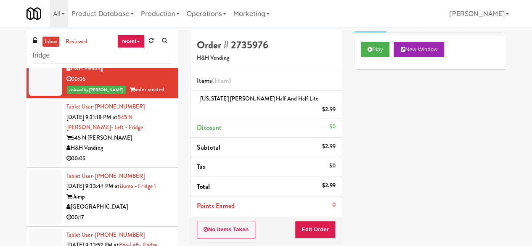
scroll to position [496, 0]
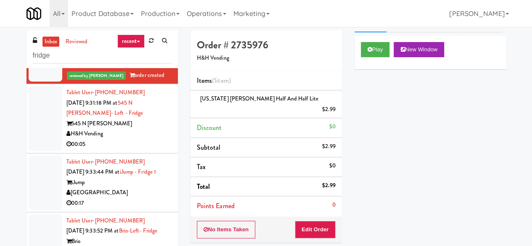
click at [143, 139] on div "H&H Vending" at bounding box center [118, 134] width 105 height 11
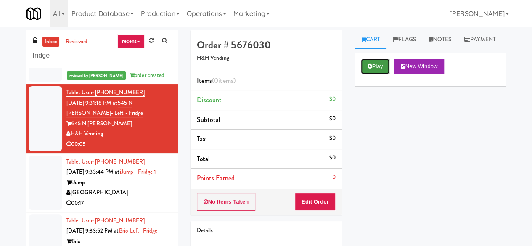
click at [379, 74] on button "Play" at bounding box center [375, 66] width 29 height 15
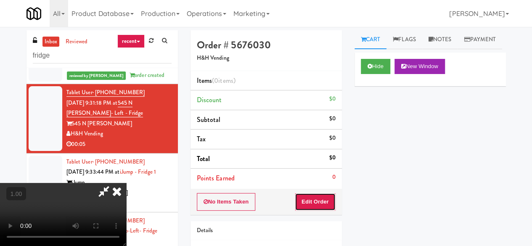
click at [320, 194] on button "Edit Order" at bounding box center [315, 202] width 41 height 18
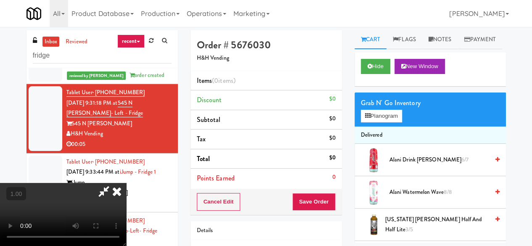
scroll to position [17, 0]
click at [388, 122] on button "Planogram" at bounding box center [381, 116] width 41 height 13
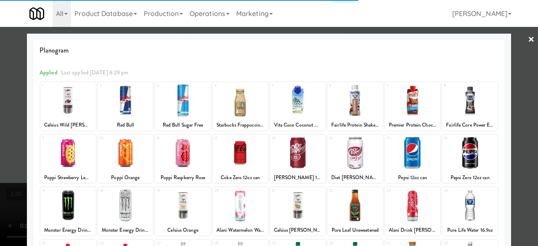
click at [409, 160] on div at bounding box center [412, 153] width 55 height 32
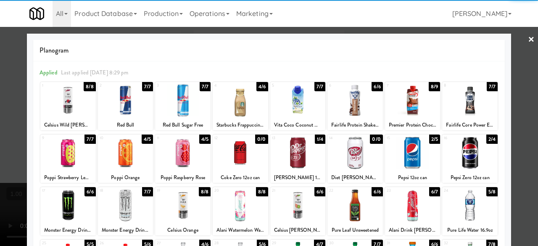
click at [514, 38] on div at bounding box center [269, 123] width 538 height 246
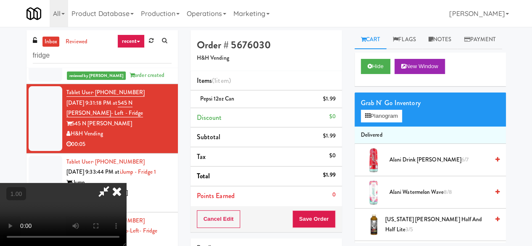
click at [113, 183] on icon at bounding box center [103, 191] width 19 height 17
click at [304, 220] on button "Save Order" at bounding box center [313, 219] width 43 height 18
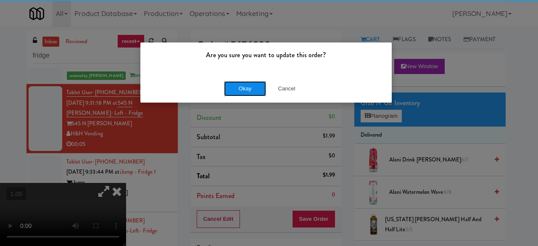
click at [251, 86] on button "Okay" at bounding box center [245, 88] width 42 height 15
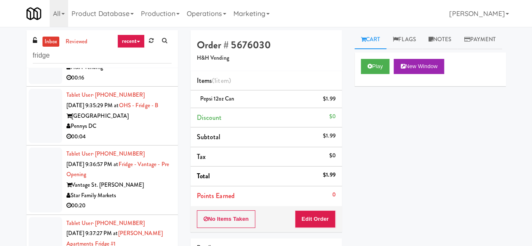
scroll to position [874, 0]
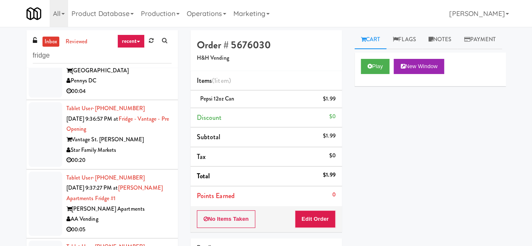
click at [134, 86] on div "Pennys DC" at bounding box center [118, 81] width 105 height 11
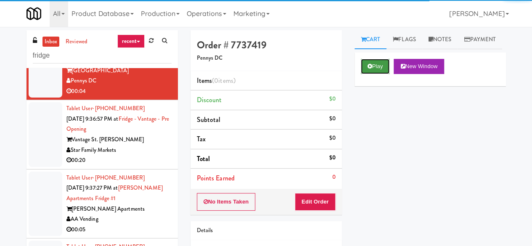
click at [369, 69] on icon at bounding box center [369, 65] width 5 height 5
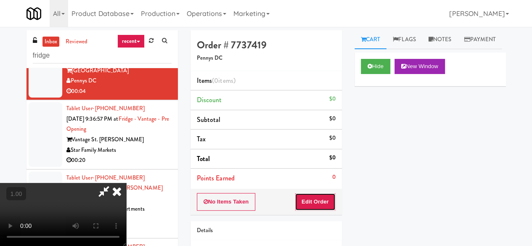
click at [315, 199] on button "Edit Order" at bounding box center [315, 202] width 41 height 18
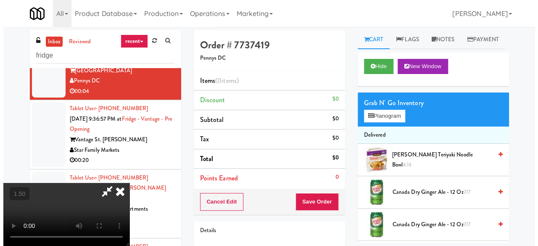
scroll to position [17, 0]
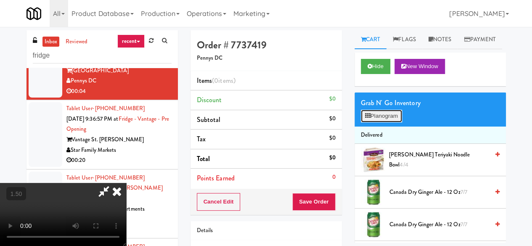
click at [386, 122] on button "Planogram" at bounding box center [381, 116] width 41 height 13
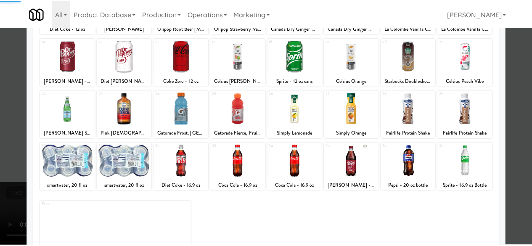
scroll to position [166, 0]
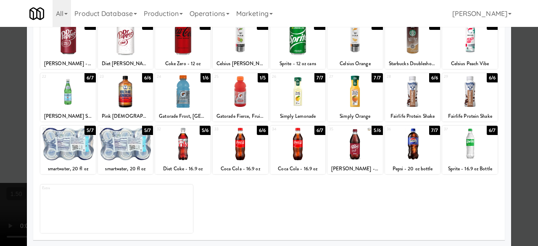
click at [234, 146] on div at bounding box center [240, 144] width 55 height 32
click at [509, 88] on div at bounding box center [269, 123] width 538 height 246
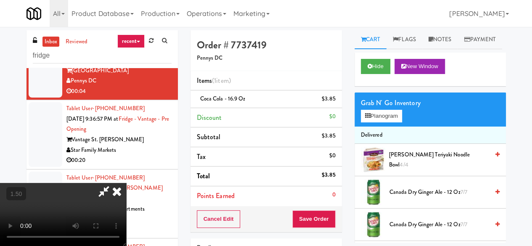
click at [113, 183] on icon at bounding box center [103, 191] width 19 height 17
click at [306, 211] on button "Save Order" at bounding box center [313, 219] width 43 height 18
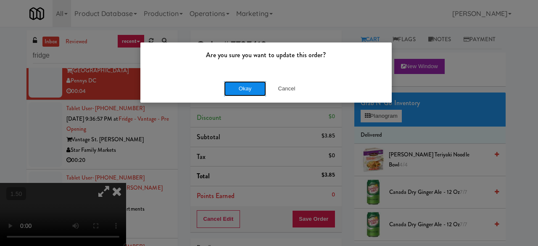
click at [253, 84] on button "Okay" at bounding box center [245, 88] width 42 height 15
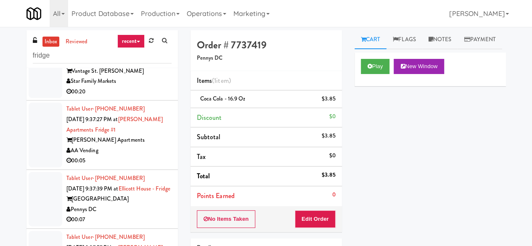
scroll to position [958, 0]
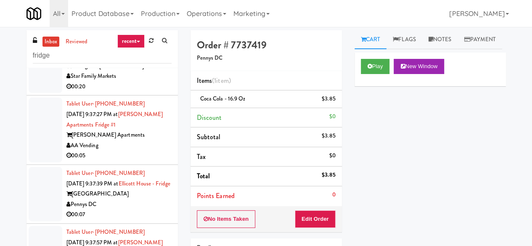
click at [139, 92] on div "00:20" at bounding box center [118, 87] width 105 height 11
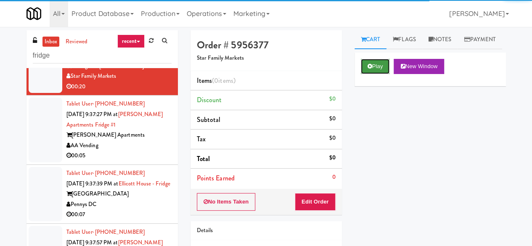
click at [369, 69] on icon at bounding box center [369, 65] width 5 height 5
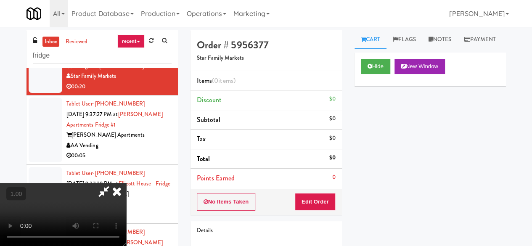
click at [126, 183] on icon at bounding box center [117, 191] width 18 height 17
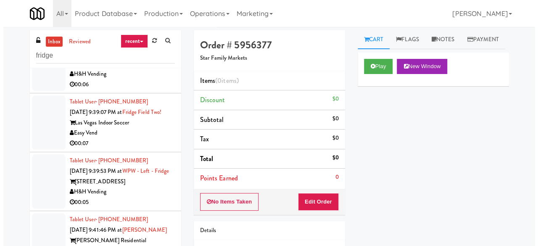
scroll to position [1295, 0]
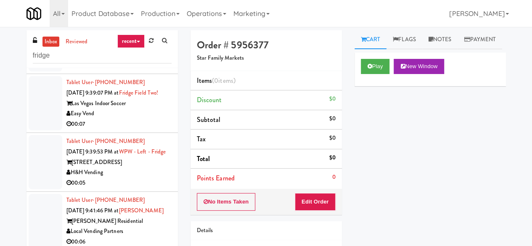
click at [366, 74] on button "Play" at bounding box center [375, 66] width 29 height 15
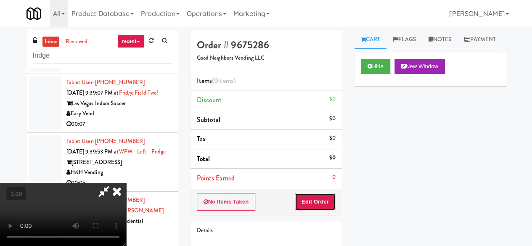
click at [312, 205] on button "Edit Order" at bounding box center [315, 202] width 41 height 18
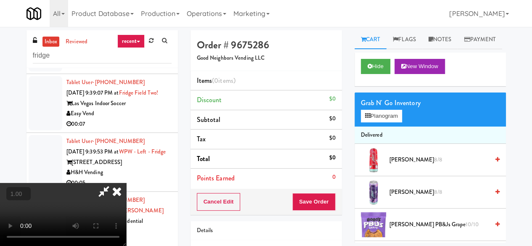
click at [0, 0] on span "« − + » ×" at bounding box center [0, 0] width 0 height 0
click at [0, 0] on button "+" at bounding box center [0, 0] width 0 height 0
click at [372, 122] on button "Planogram" at bounding box center [381, 116] width 41 height 13
click at [0, 0] on div at bounding box center [0, 0] width 0 height 0
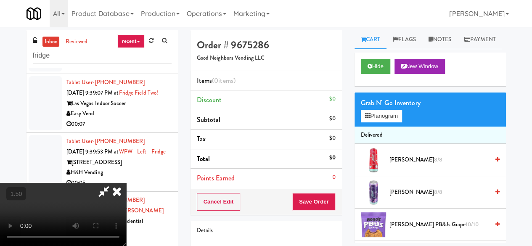
click at [113, 183] on icon at bounding box center [103, 191] width 19 height 17
click at [367, 119] on icon at bounding box center [367, 115] width 5 height 5
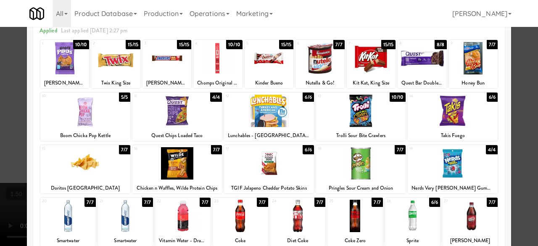
click at [99, 172] on div at bounding box center [85, 163] width 90 height 32
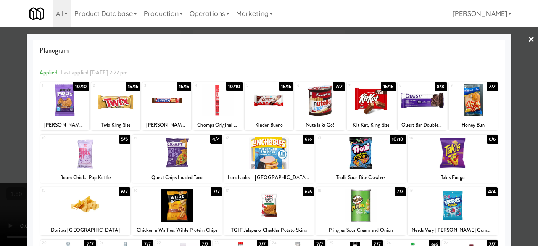
click at [518, 38] on div at bounding box center [269, 123] width 538 height 246
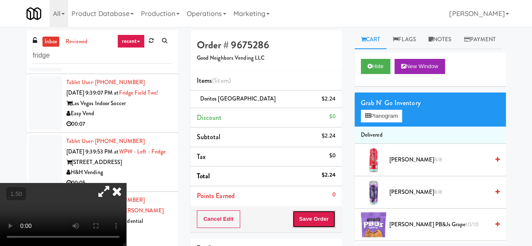
click at [316, 215] on button "Save Order" at bounding box center [313, 219] width 43 height 18
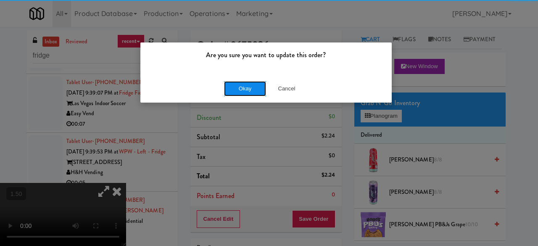
click at [241, 91] on button "Okay" at bounding box center [245, 88] width 42 height 15
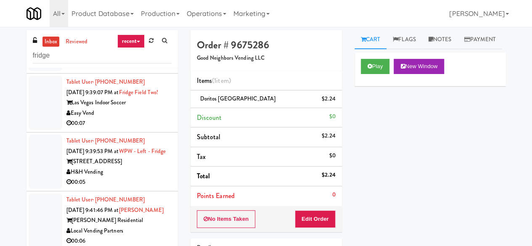
scroll to position [1337, 0]
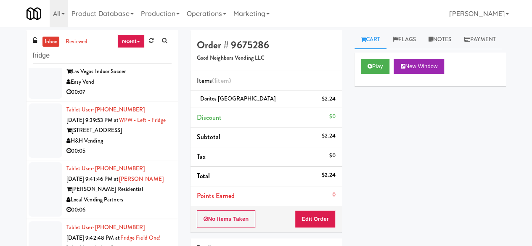
click at [146, 18] on div "360 W [PERSON_NAME]" at bounding box center [118, 13] width 105 height 11
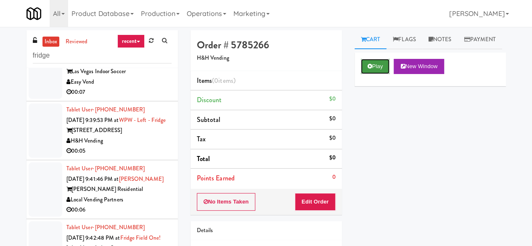
click at [376, 74] on button "Play" at bounding box center [375, 66] width 29 height 15
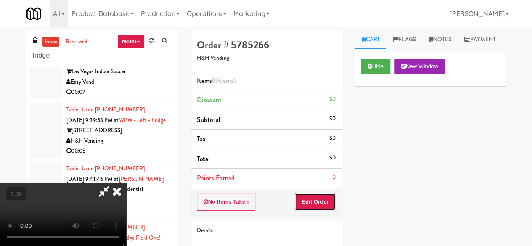
click at [309, 202] on button "Edit Order" at bounding box center [315, 202] width 41 height 18
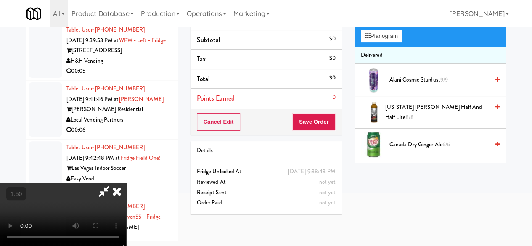
scroll to position [27, 0]
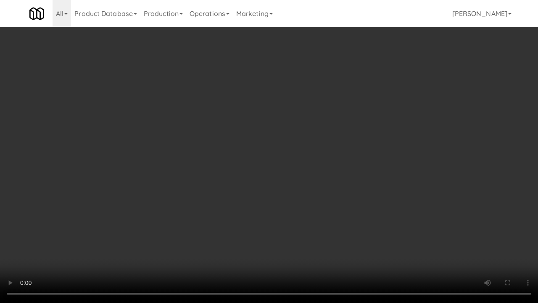
click at [322, 204] on video at bounding box center [269, 151] width 538 height 303
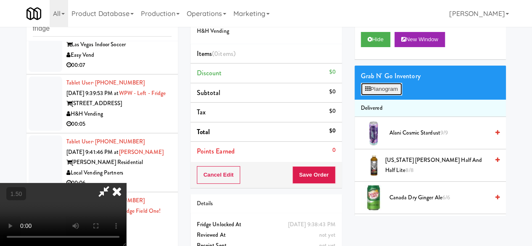
click at [380, 95] on button "Planogram" at bounding box center [381, 89] width 41 height 13
click at [0, 0] on div at bounding box center [0, 0] width 0 height 0
click at [377, 95] on button "Planogram" at bounding box center [381, 89] width 41 height 13
click at [0, 0] on div at bounding box center [0, 0] width 0 height 0
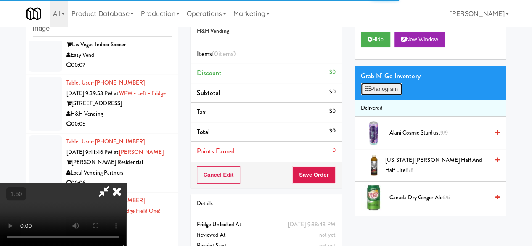
click at [375, 95] on button "Planogram" at bounding box center [381, 89] width 41 height 13
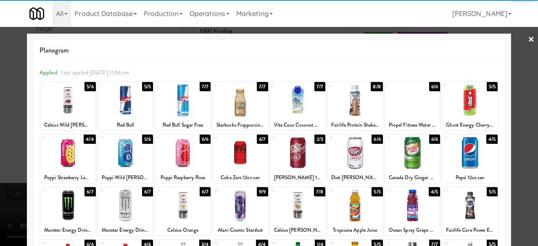
click at [300, 166] on div at bounding box center [297, 153] width 55 height 32
drag, startPoint x: 522, startPoint y: 42, endPoint x: 510, endPoint y: 43, distance: 11.8
click at [528, 42] on link "×" at bounding box center [531, 40] width 7 height 26
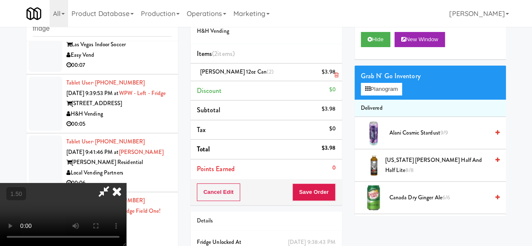
click at [334, 76] on icon at bounding box center [336, 74] width 4 height 5
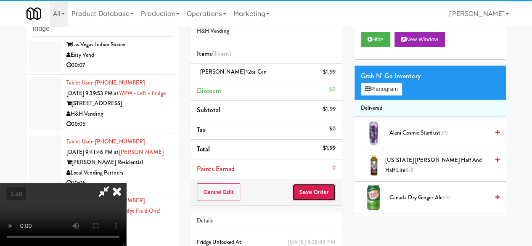
click at [331, 196] on button "Save Order" at bounding box center [313, 192] width 43 height 18
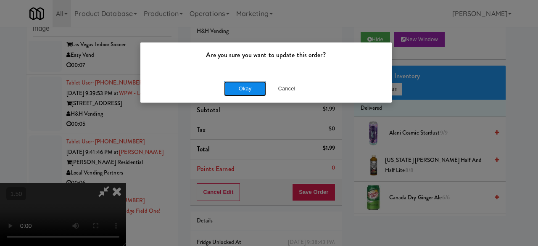
click at [248, 89] on button "Okay" at bounding box center [245, 88] width 42 height 15
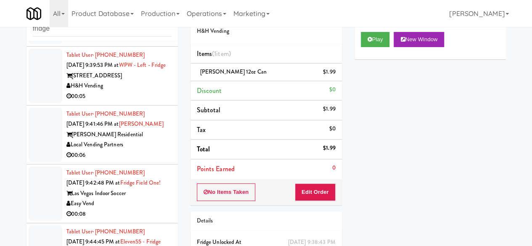
scroll to position [1421, 0]
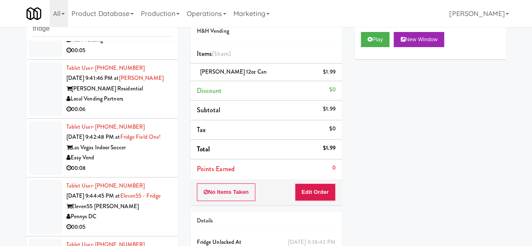
click at [138, 60] on li "Tablet User · (312) 560-6745 Sep 6, 2025 9:39:53 PM at WPW - Left - Fridge 343 …" at bounding box center [101, 30] width 151 height 59
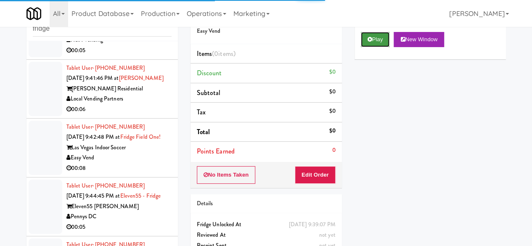
click at [378, 47] on button "Play" at bounding box center [375, 39] width 29 height 15
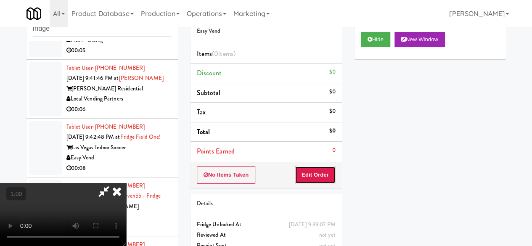
click at [322, 168] on button "Edit Order" at bounding box center [315, 175] width 41 height 18
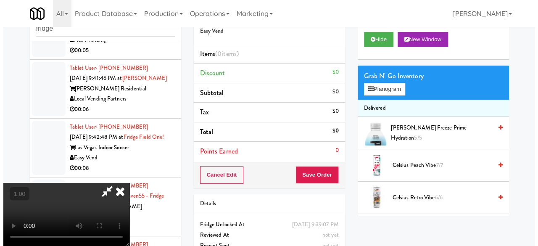
scroll to position [17, 0]
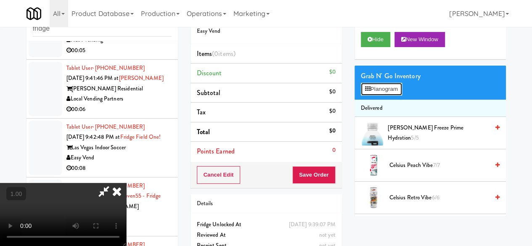
click at [372, 95] on button "Planogram" at bounding box center [381, 89] width 41 height 13
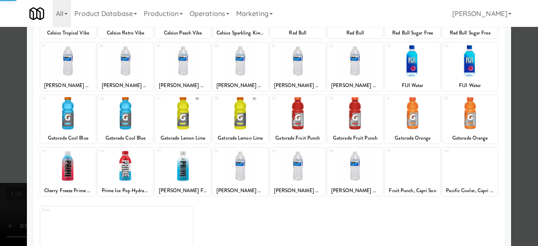
scroll to position [166, 0]
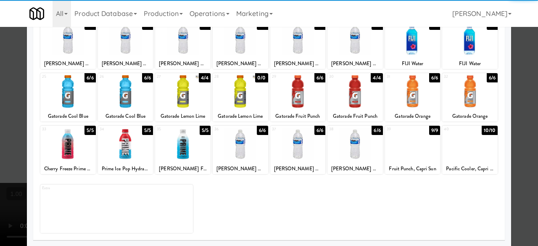
click at [288, 95] on div at bounding box center [297, 91] width 55 height 32
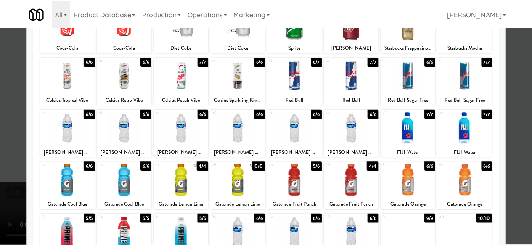
scroll to position [40, 0]
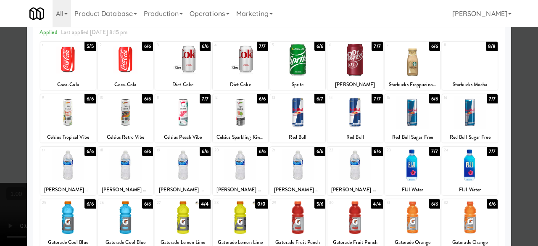
click at [0, 102] on div at bounding box center [269, 123] width 538 height 246
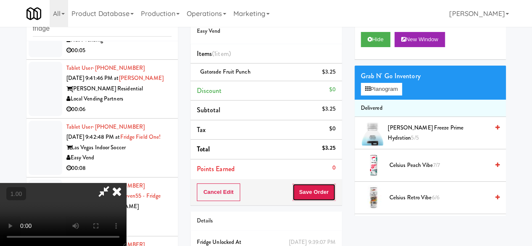
click at [329, 185] on button "Save Order" at bounding box center [313, 192] width 43 height 18
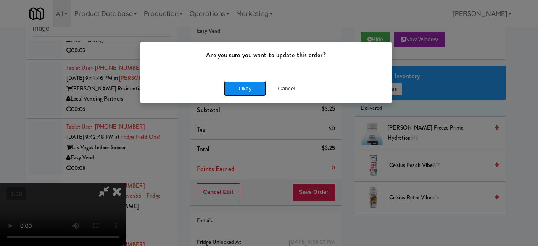
click at [240, 92] on button "Okay" at bounding box center [245, 88] width 42 height 15
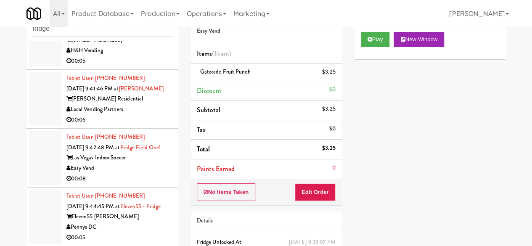
click at [149, 56] on div "H&H Vending" at bounding box center [118, 50] width 105 height 11
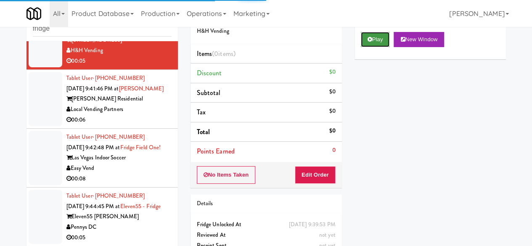
click at [363, 47] on button "Play" at bounding box center [375, 39] width 29 height 15
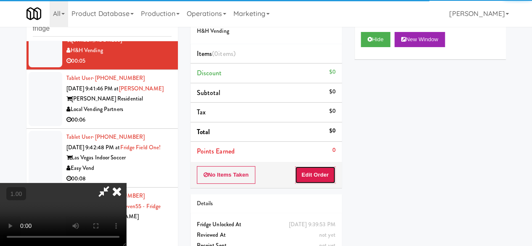
click at [327, 166] on button "Edit Order" at bounding box center [315, 175] width 41 height 18
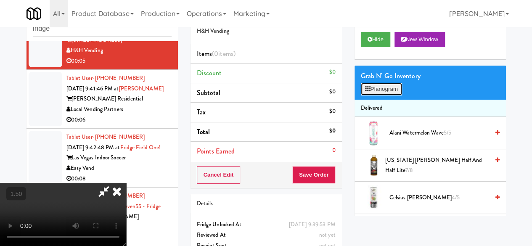
click at [388, 95] on button "Planogram" at bounding box center [381, 89] width 41 height 13
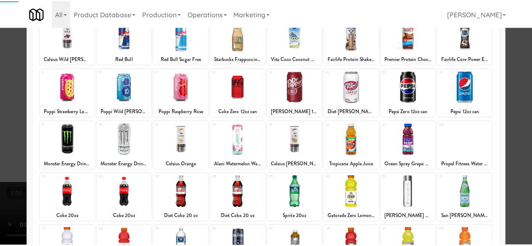
scroll to position [126, 0]
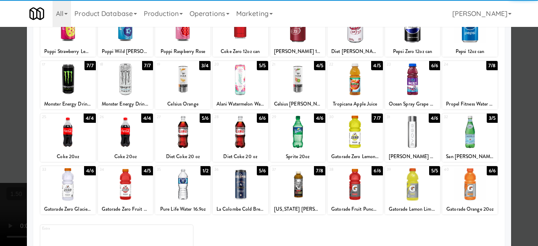
click at [464, 132] on div at bounding box center [469, 132] width 55 height 32
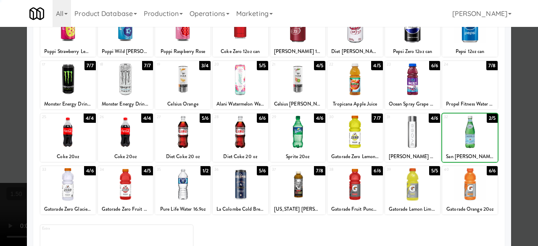
click at [522, 103] on div at bounding box center [269, 123] width 538 height 246
click at [521, 103] on div "inbox reviewed recent all unclear take inventory issue suspicious failed recent…" at bounding box center [269, 151] width 538 height 296
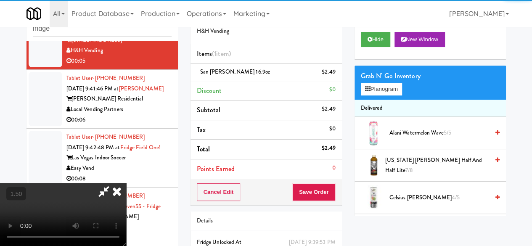
click at [113, 183] on icon at bounding box center [103, 191] width 19 height 17
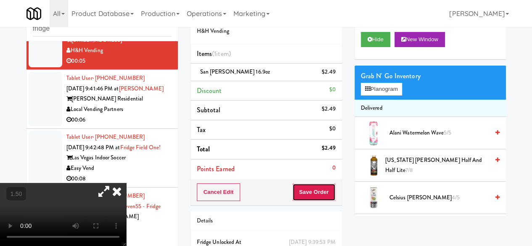
click at [309, 193] on button "Save Order" at bounding box center [313, 192] width 43 height 18
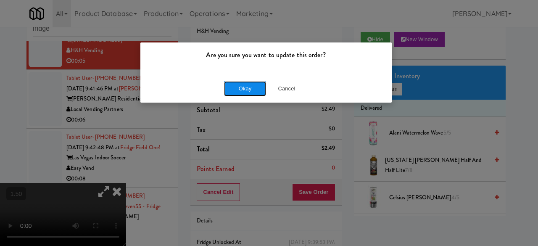
click at [251, 87] on button "Okay" at bounding box center [245, 88] width 42 height 15
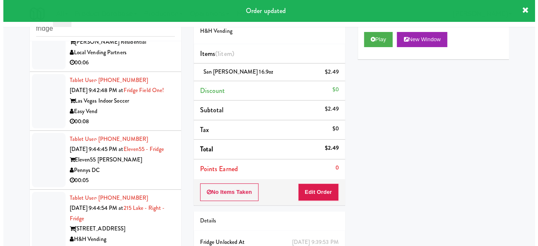
scroll to position [1547, 0]
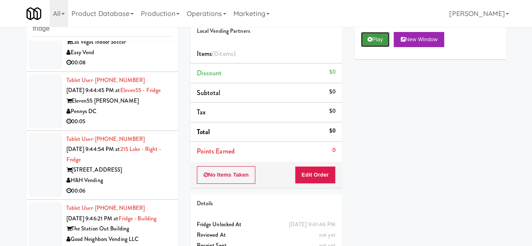
click at [387, 47] on button "Play" at bounding box center [375, 39] width 29 height 15
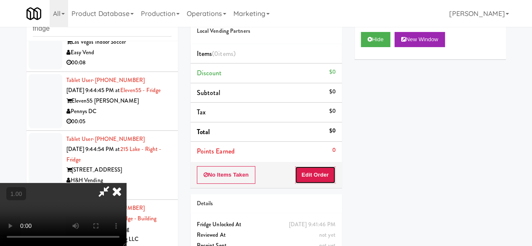
click at [313, 173] on button "Edit Order" at bounding box center [315, 175] width 41 height 18
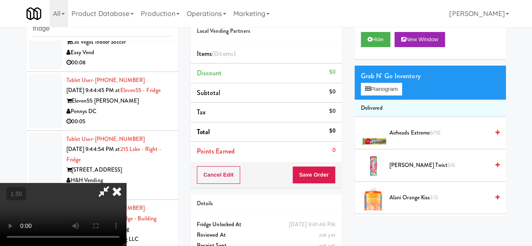
click at [126, 231] on video at bounding box center [63, 214] width 126 height 63
click at [379, 95] on button "Planogram" at bounding box center [381, 89] width 41 height 13
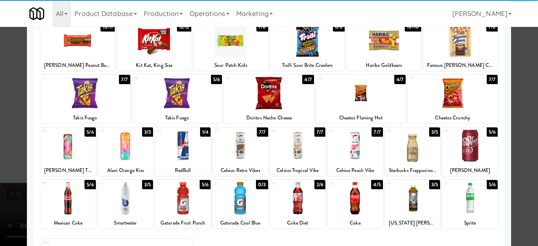
scroll to position [166, 0]
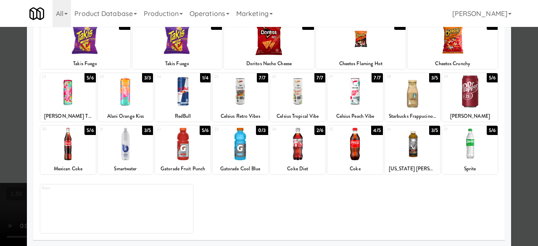
click at [131, 137] on div at bounding box center [125, 144] width 55 height 32
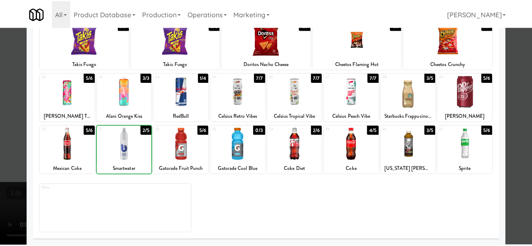
scroll to position [0, 0]
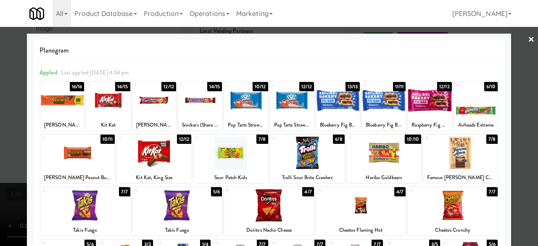
click at [514, 42] on div at bounding box center [269, 123] width 538 height 246
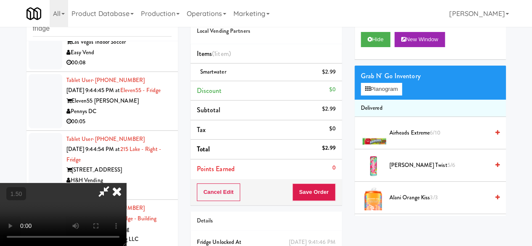
click at [113, 183] on icon at bounding box center [103, 191] width 19 height 17
click at [304, 193] on button "Save Order" at bounding box center [313, 192] width 43 height 18
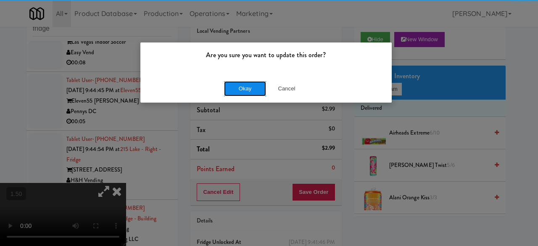
click at [234, 91] on button "Okay" at bounding box center [245, 88] width 42 height 15
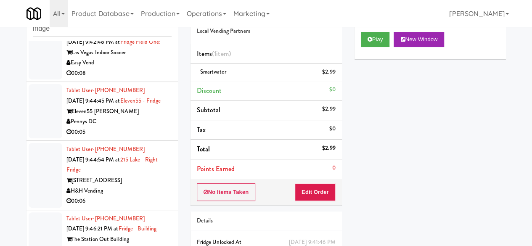
scroll to position [1631, 0]
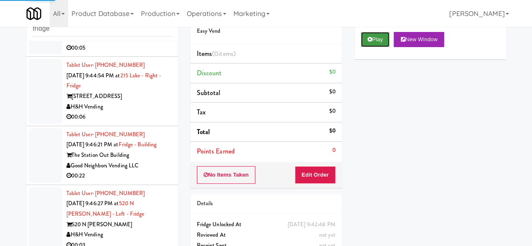
click at [370, 42] on icon at bounding box center [369, 39] width 5 height 5
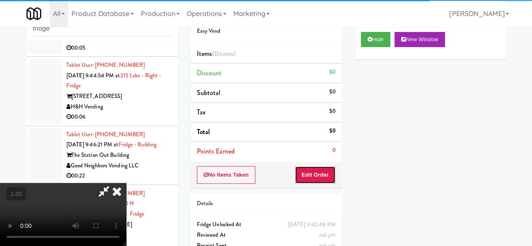
click at [311, 177] on button "Edit Order" at bounding box center [315, 175] width 41 height 18
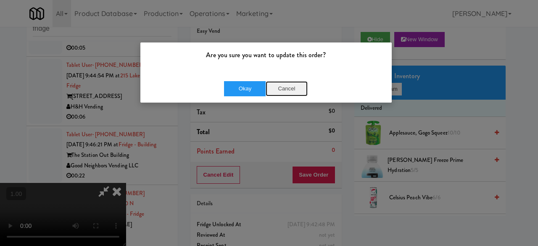
click at [285, 87] on button "Cancel" at bounding box center [287, 88] width 42 height 15
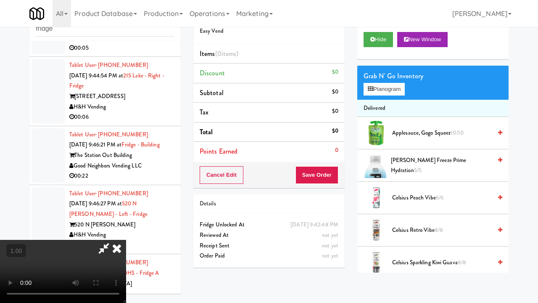
scroll to position [17, 0]
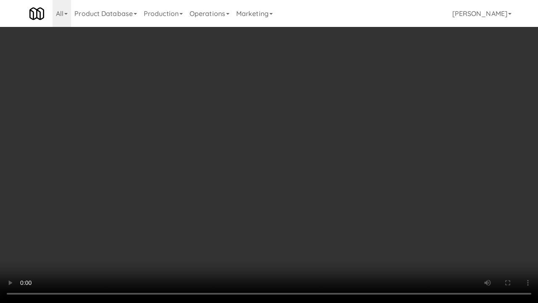
click at [267, 231] on video at bounding box center [269, 151] width 538 height 303
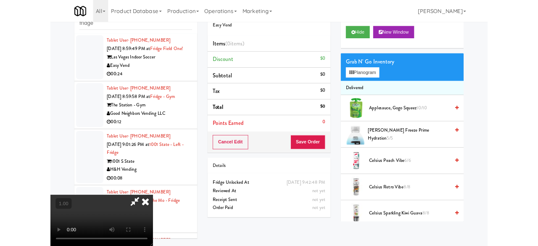
scroll to position [17, 0]
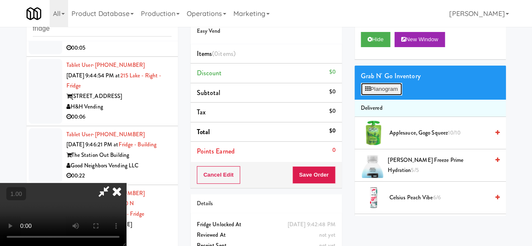
click at [373, 95] on button "Planogram" at bounding box center [381, 89] width 41 height 13
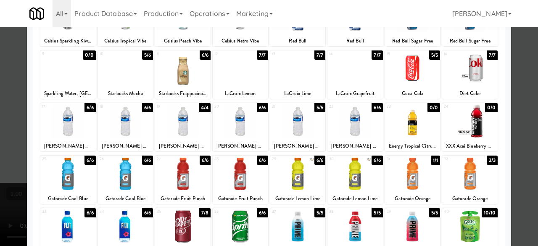
click at [188, 137] on div "19 4/4 [PERSON_NAME] Water Bottle" at bounding box center [182, 127] width 55 height 48
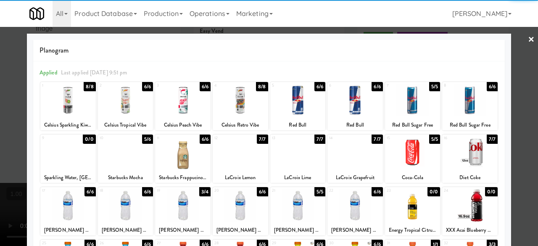
click at [518, 47] on div at bounding box center [269, 123] width 538 height 246
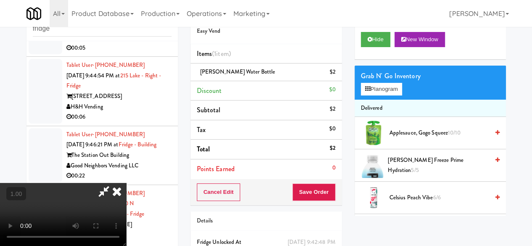
click at [113, 183] on icon at bounding box center [103, 191] width 19 height 17
click at [316, 187] on button "Save Order" at bounding box center [313, 192] width 43 height 18
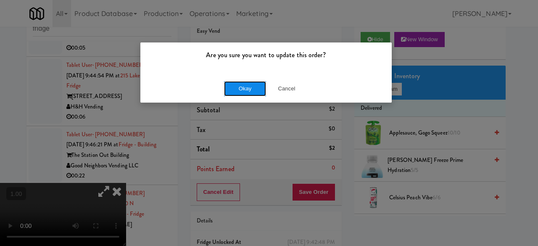
click at [254, 89] on button "Okay" at bounding box center [245, 88] width 42 height 15
